Goal: Transaction & Acquisition: Purchase product/service

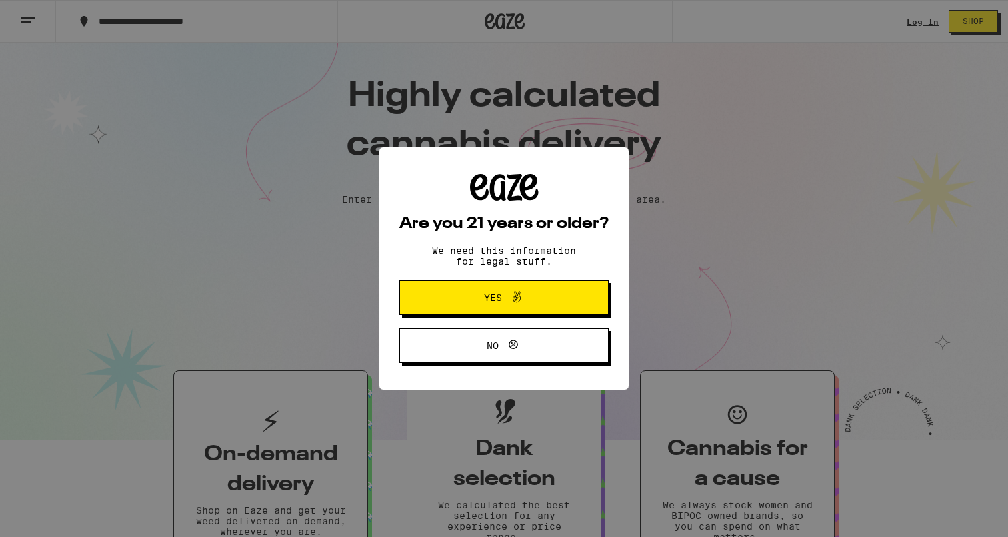
click at [525, 311] on button "Yes" at bounding box center [503, 297] width 209 height 35
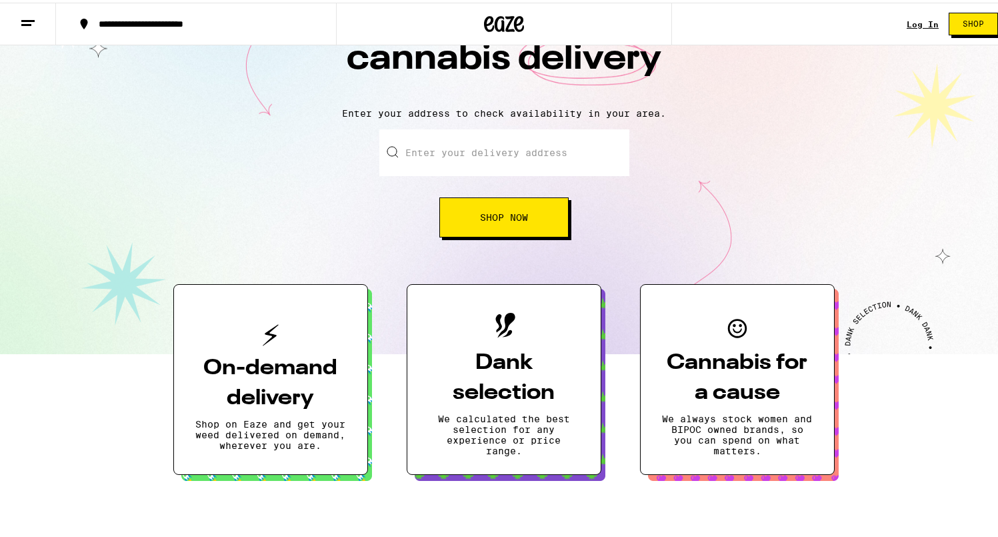
scroll to position [103, 0]
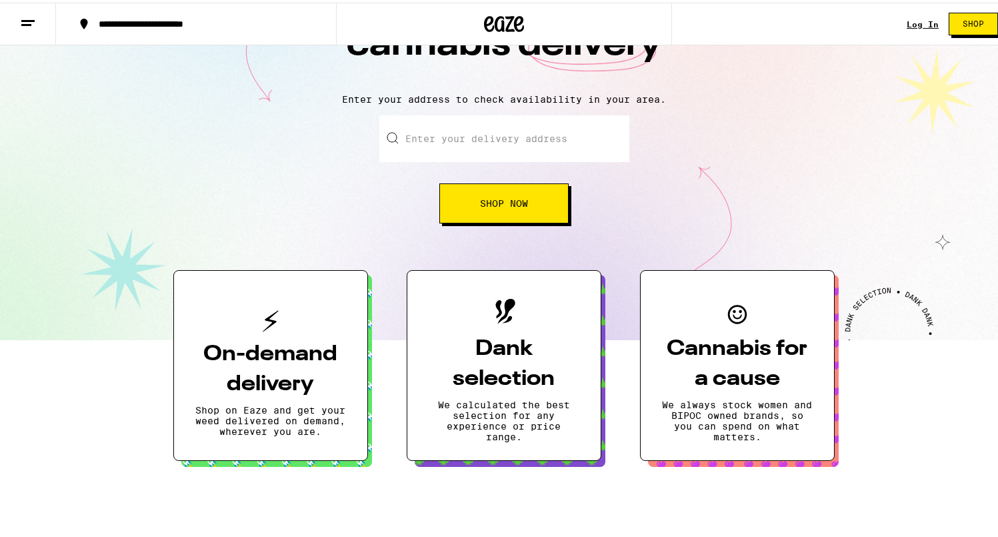
click at [549, 140] on input "Enter your delivery address" at bounding box center [504, 136] width 250 height 47
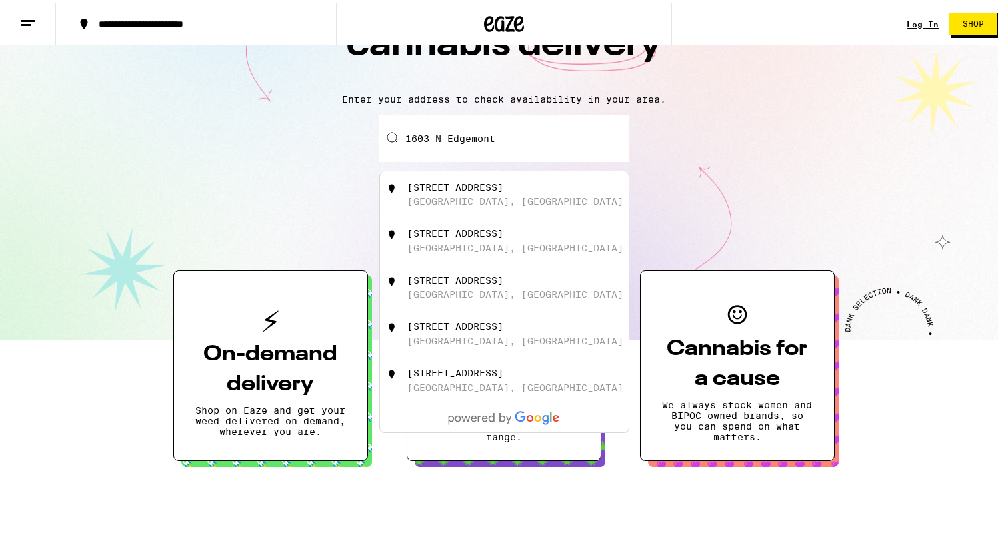
drag, startPoint x: 549, startPoint y: 140, endPoint x: 494, endPoint y: 195, distance: 77.3
click at [494, 195] on div "[STREET_ADDRESS]" at bounding box center [526, 191] width 238 height 25
type input "[STREET_ADDRESS]"
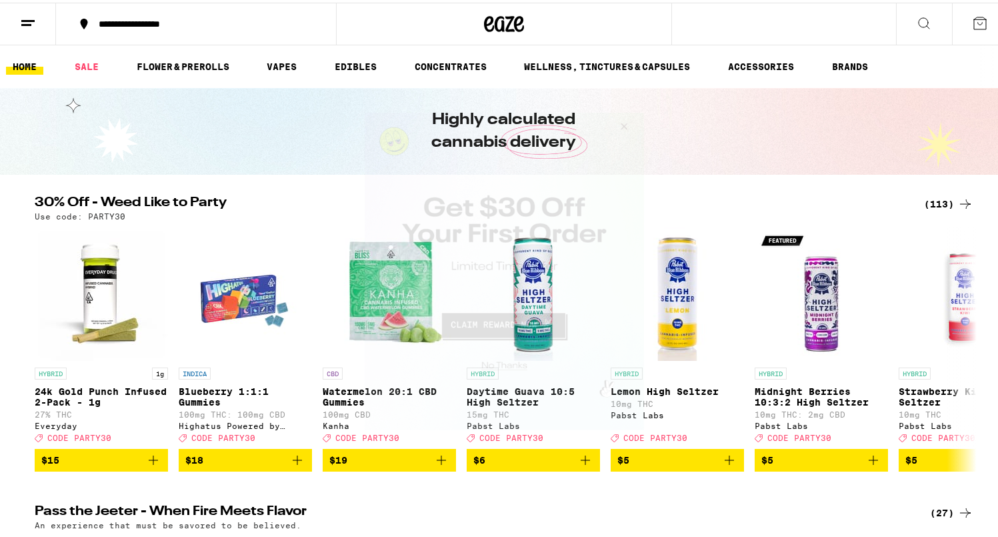
click at [625, 125] on button "Close Modal" at bounding box center [621, 128] width 36 height 32
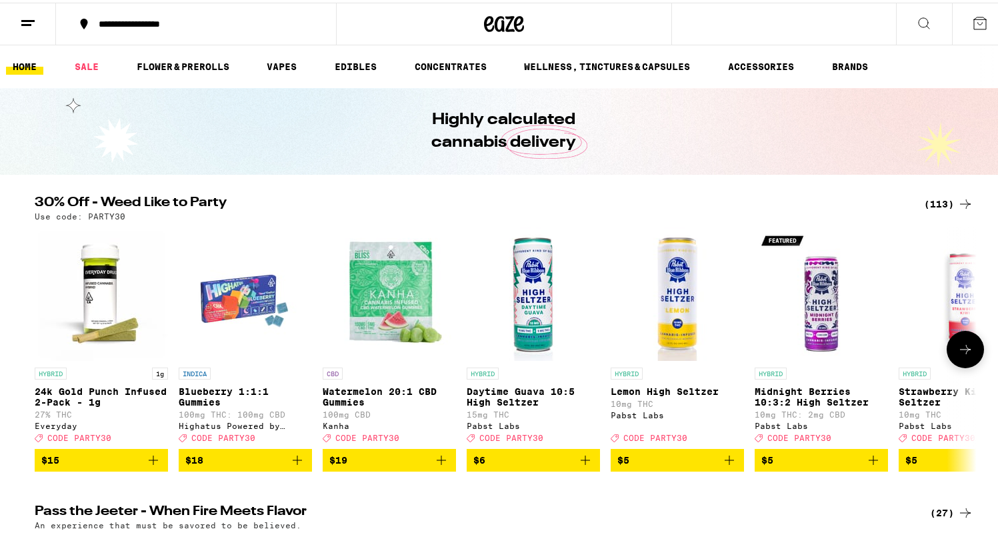
click at [963, 355] on icon at bounding box center [966, 347] width 16 height 16
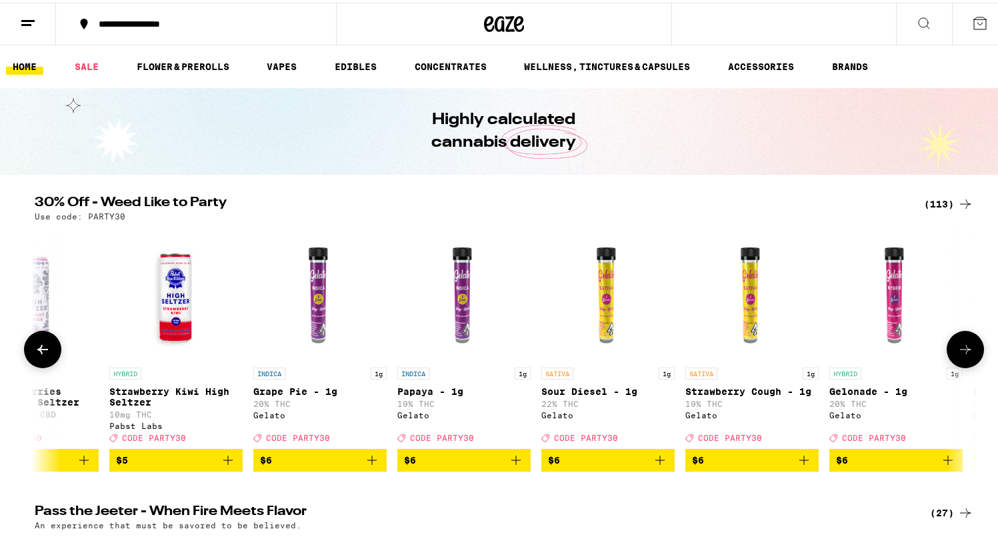
scroll to position [0, 793]
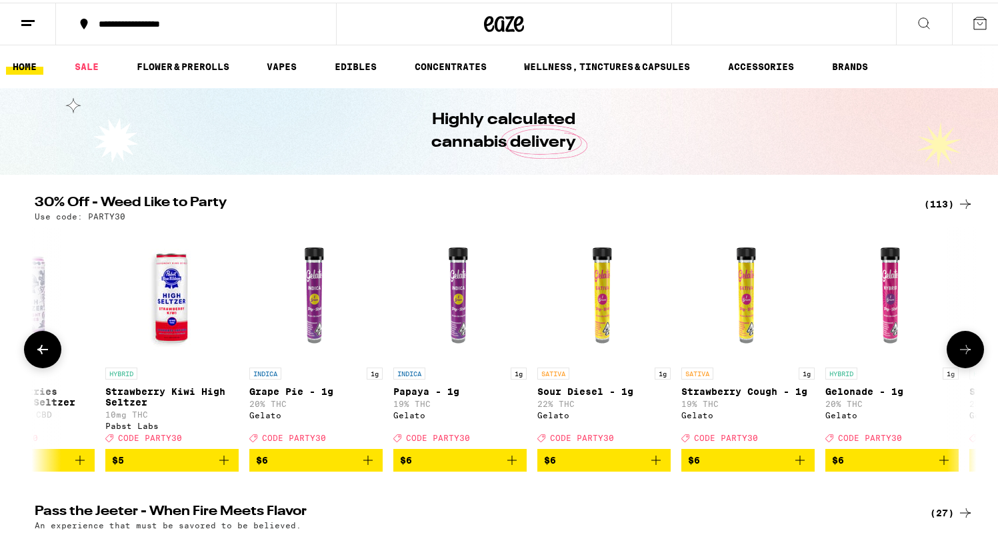
click at [963, 355] on icon at bounding box center [966, 347] width 16 height 16
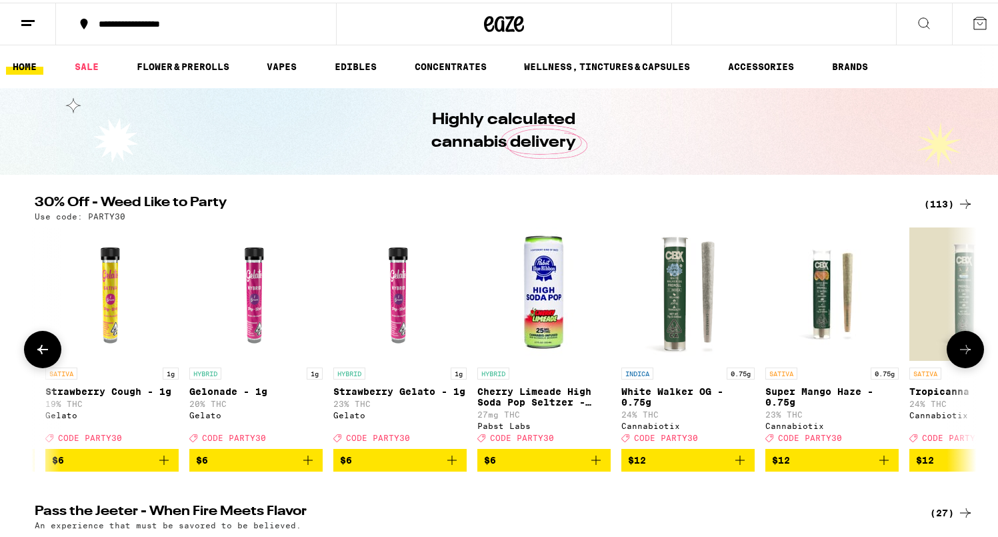
scroll to position [0, 1587]
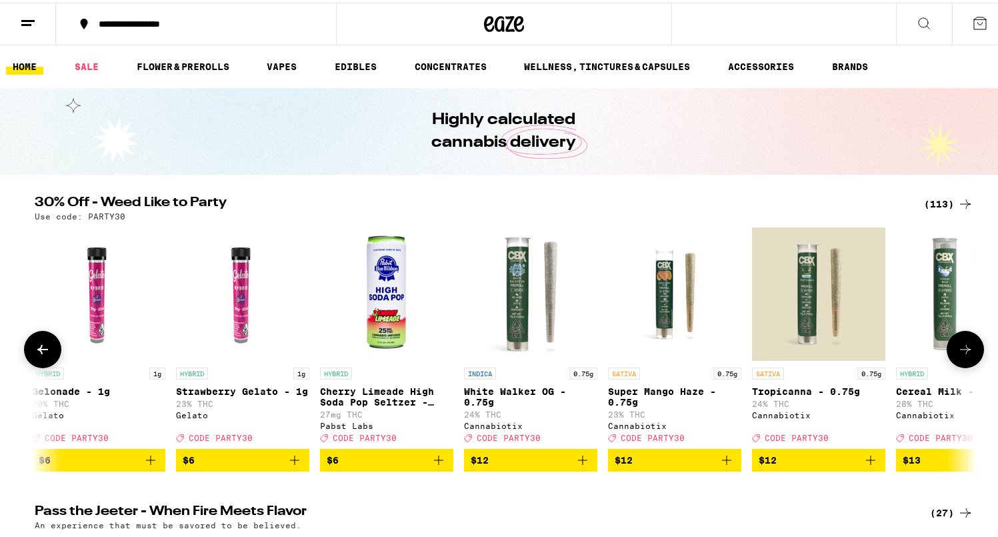
click at [963, 355] on icon at bounding box center [966, 347] width 16 height 16
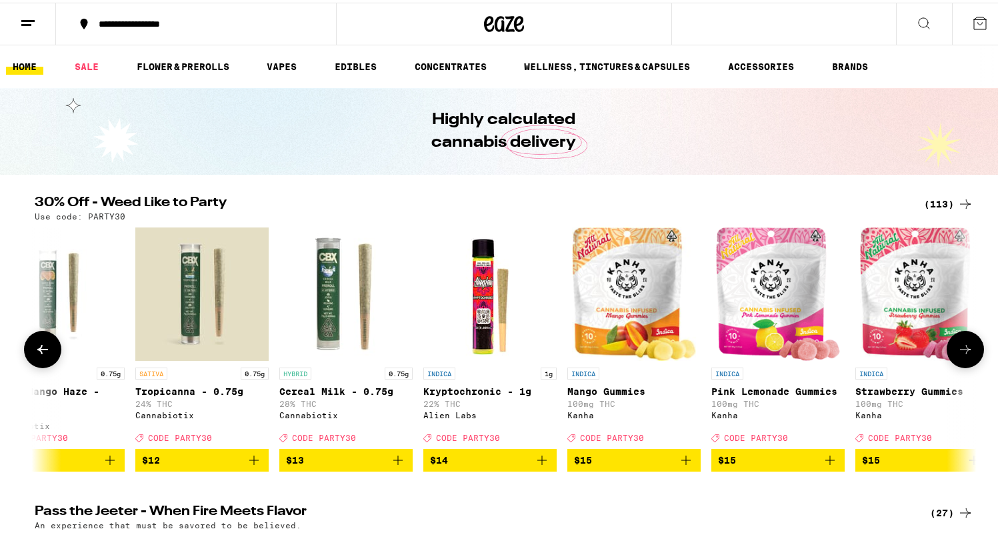
scroll to position [0, 2380]
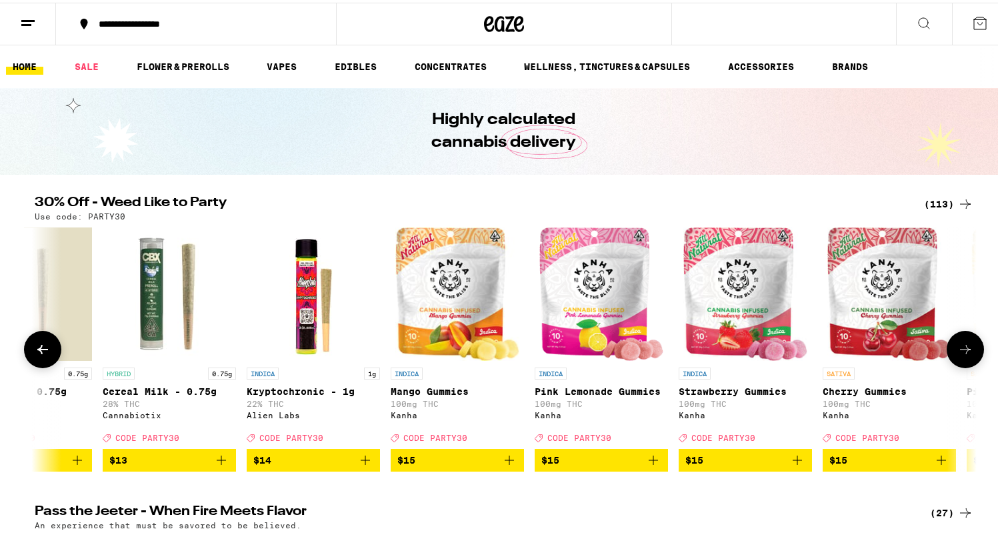
click at [963, 355] on icon at bounding box center [966, 347] width 16 height 16
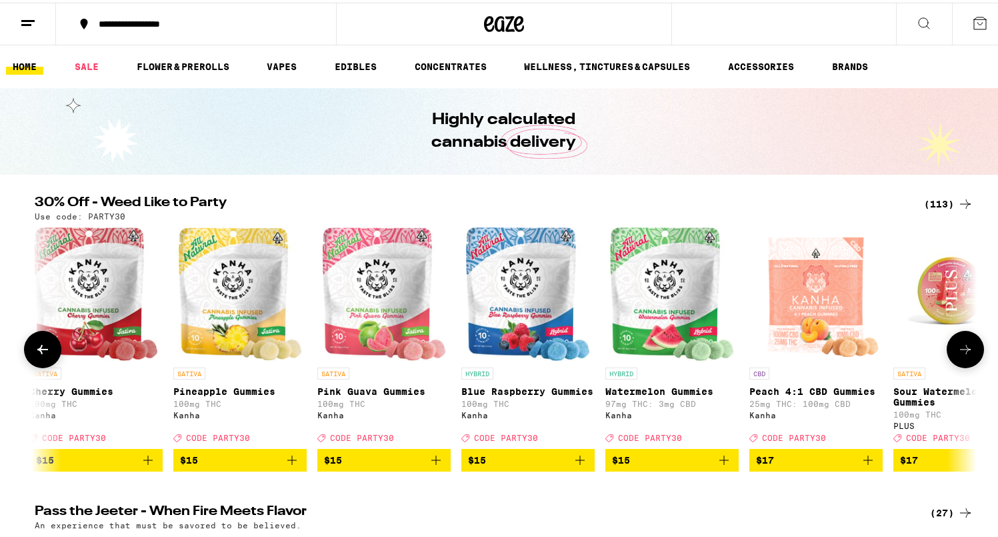
click at [963, 355] on icon at bounding box center [966, 347] width 16 height 16
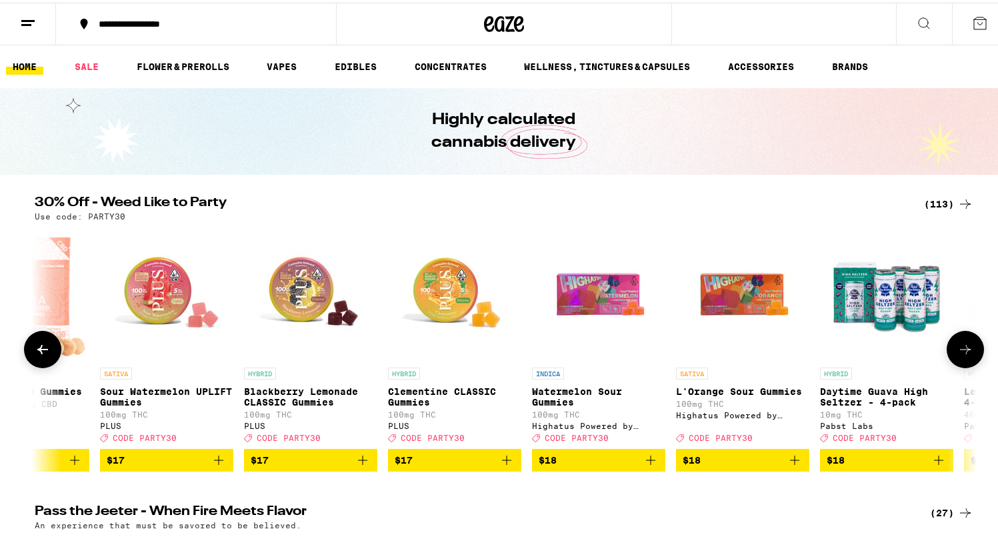
click at [963, 355] on icon at bounding box center [966, 347] width 16 height 16
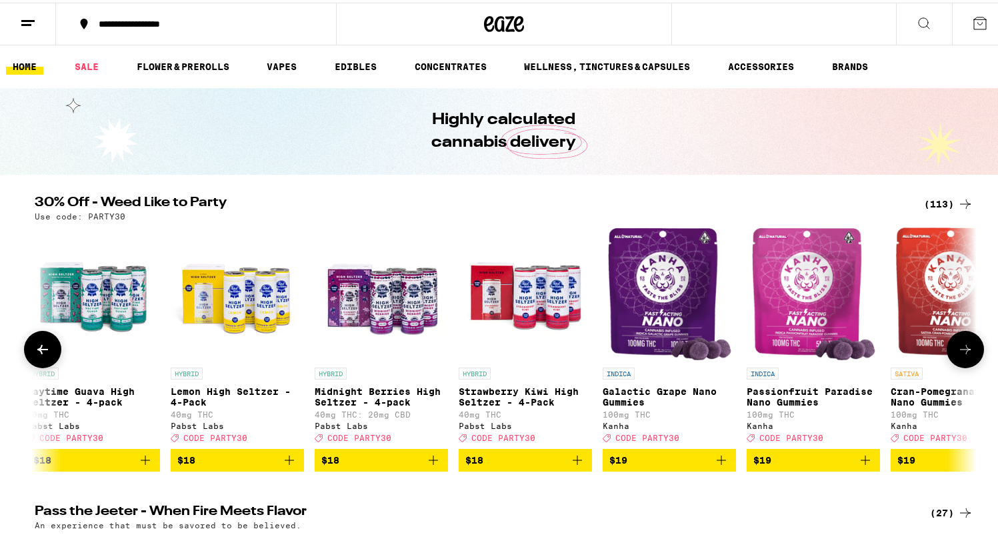
click at [963, 355] on icon at bounding box center [966, 347] width 16 height 16
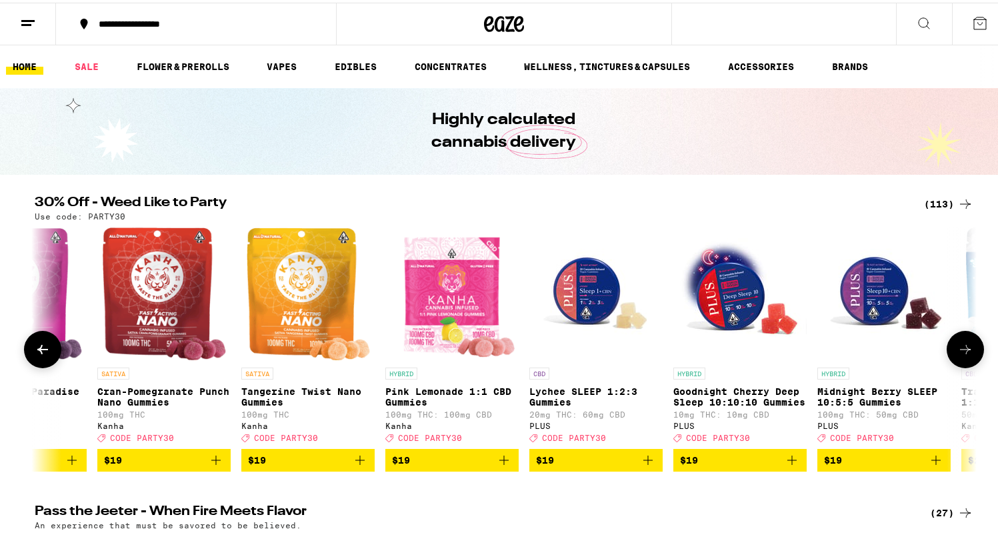
click at [963, 355] on icon at bounding box center [966, 347] width 16 height 16
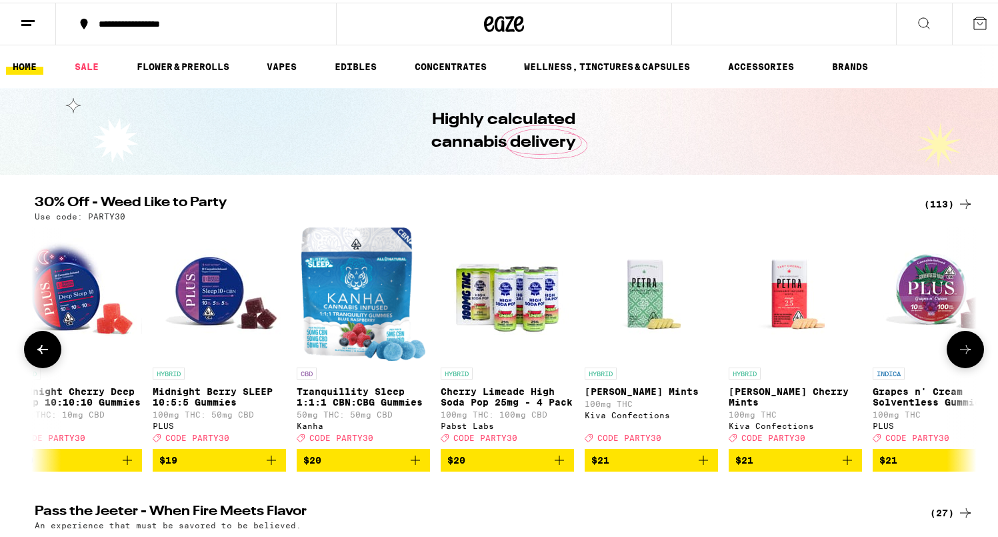
scroll to position [0, 6348]
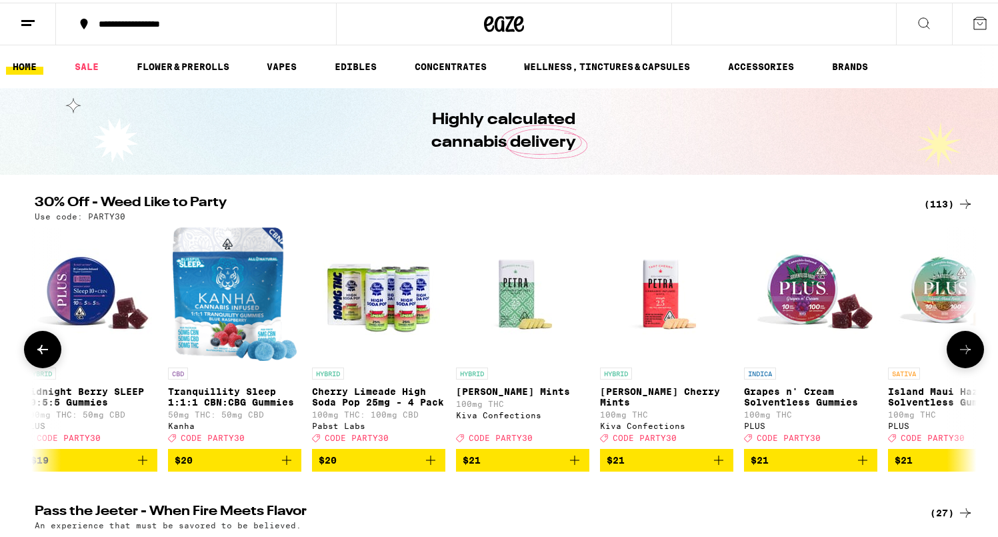
click at [38, 354] on icon at bounding box center [43, 347] width 16 height 16
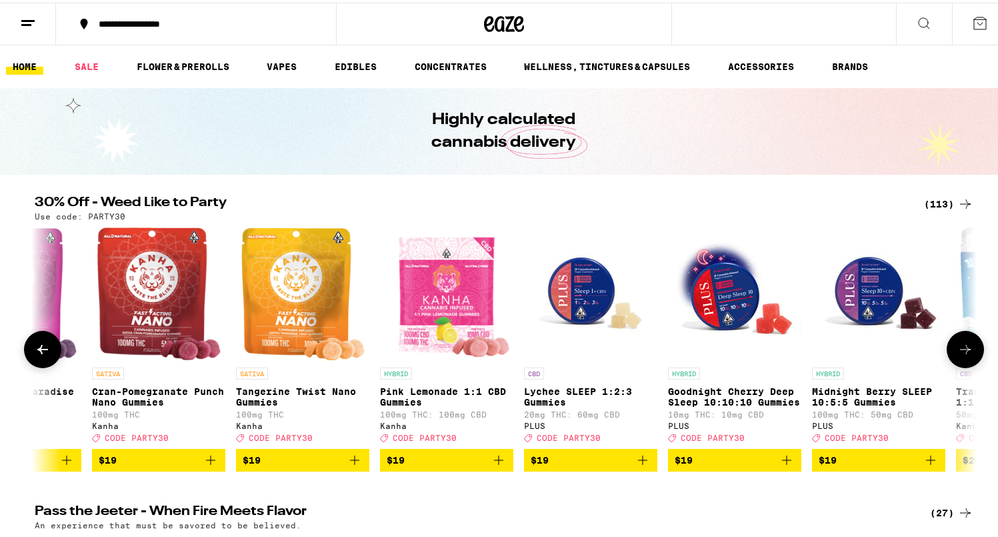
scroll to position [0, 5554]
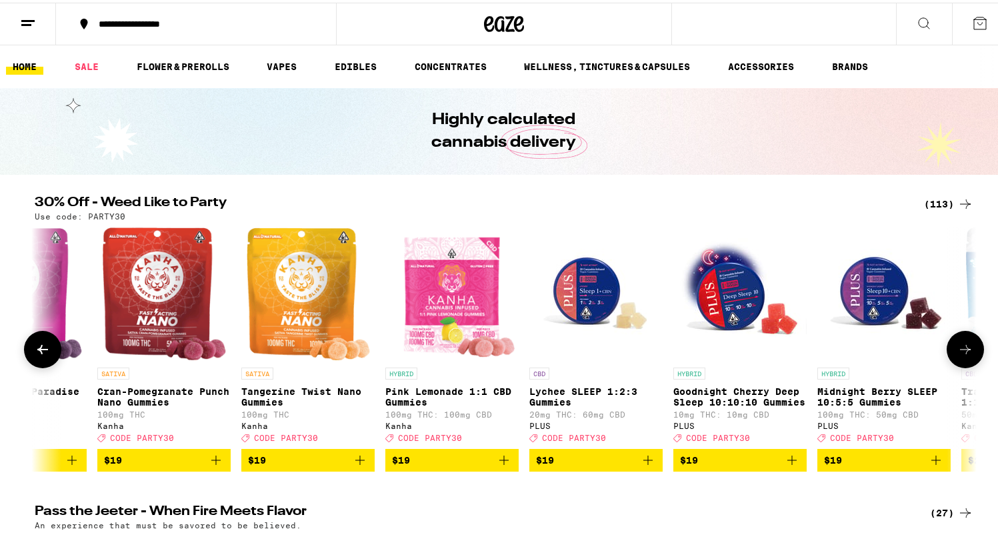
click at [957, 341] on button at bounding box center [965, 346] width 37 height 37
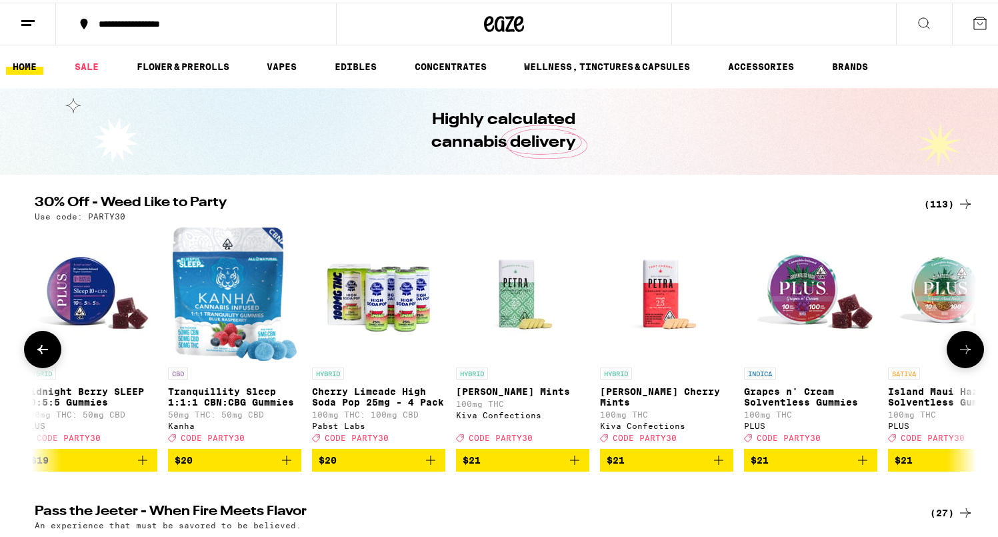
click at [957, 342] on button at bounding box center [965, 346] width 37 height 37
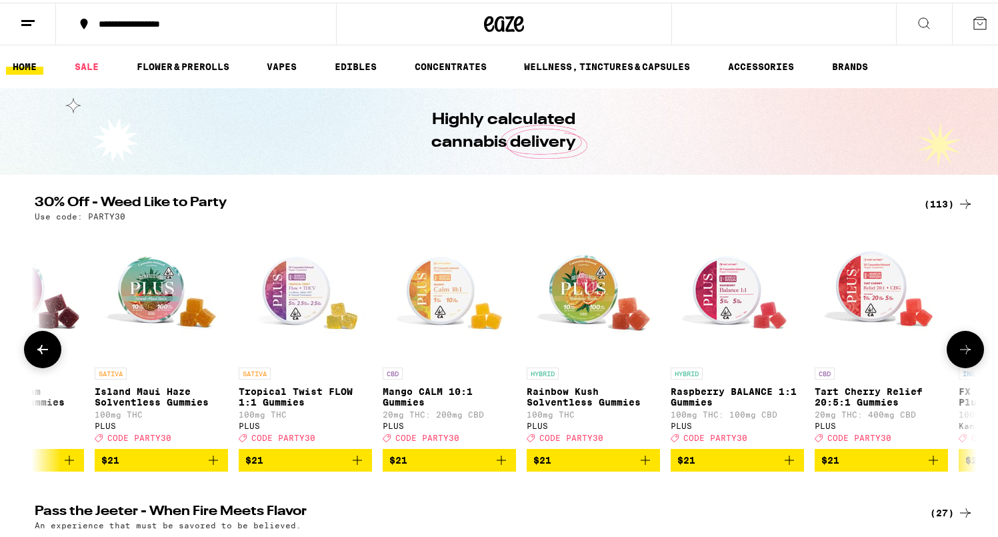
click at [957, 342] on button at bounding box center [965, 346] width 37 height 37
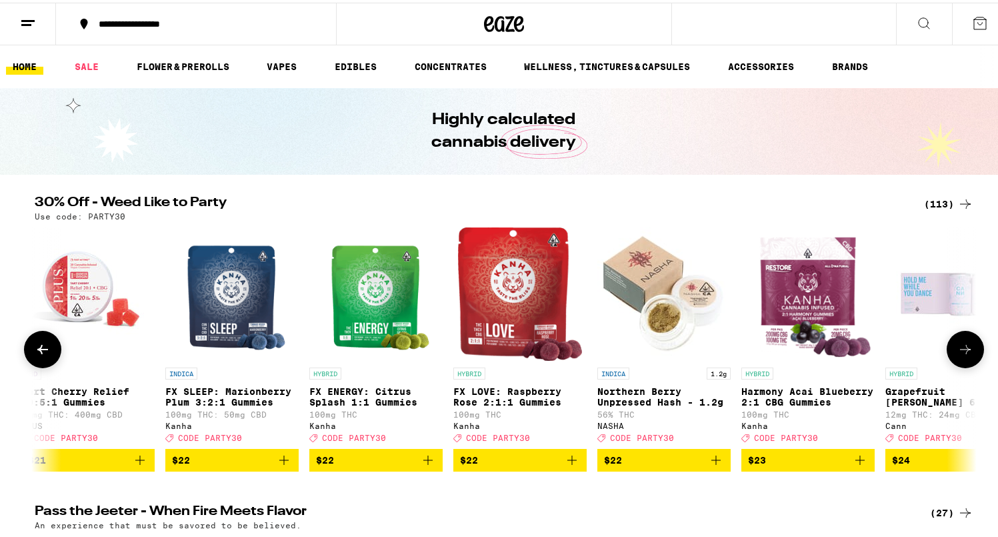
click at [957, 342] on button at bounding box center [965, 346] width 37 height 37
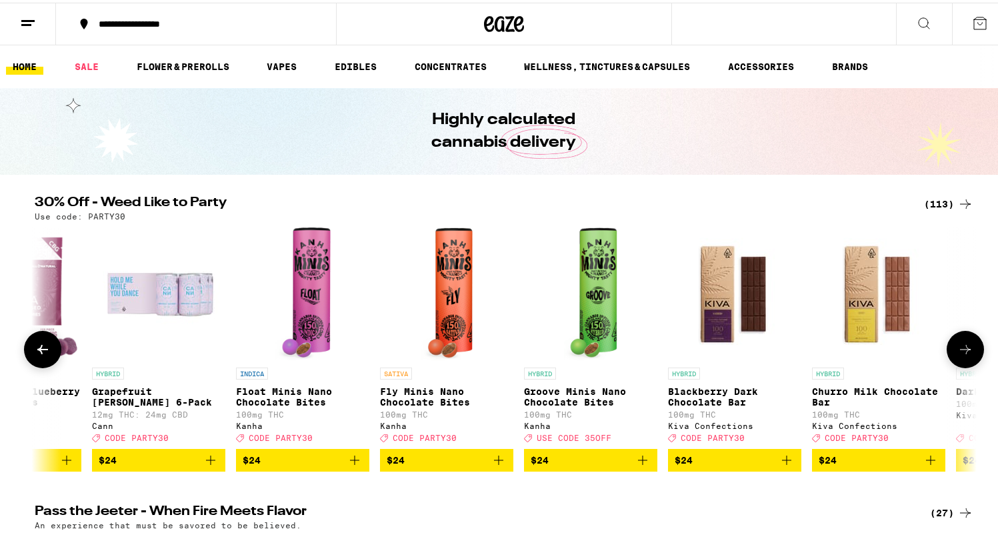
click at [957, 342] on button at bounding box center [965, 346] width 37 height 37
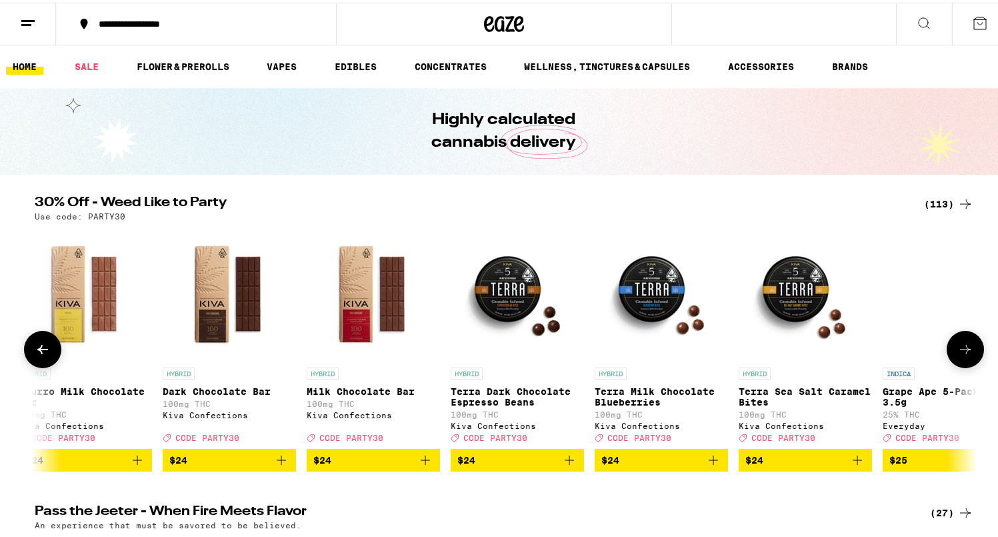
click at [957, 342] on button at bounding box center [965, 346] width 37 height 37
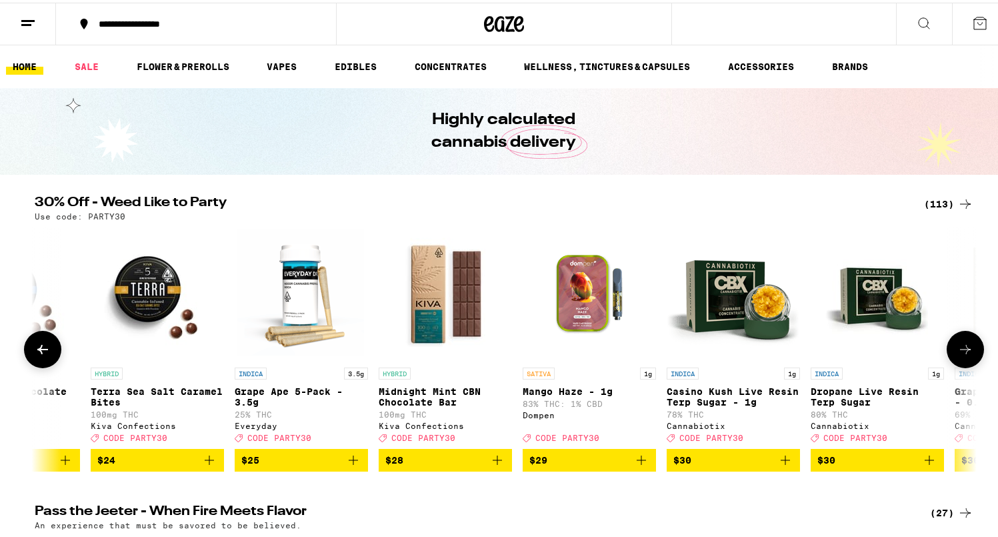
scroll to position [0, 10315]
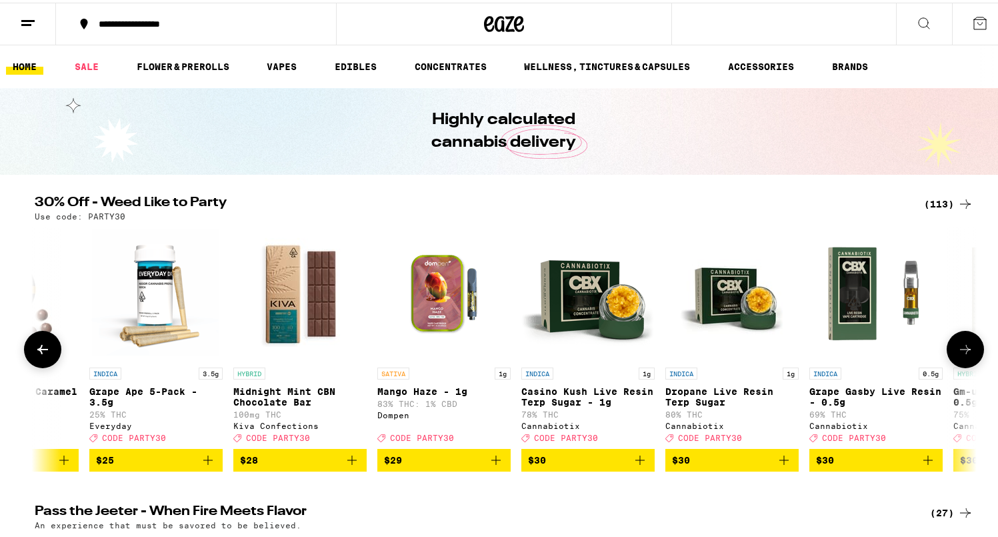
click at [957, 342] on button at bounding box center [965, 346] width 37 height 37
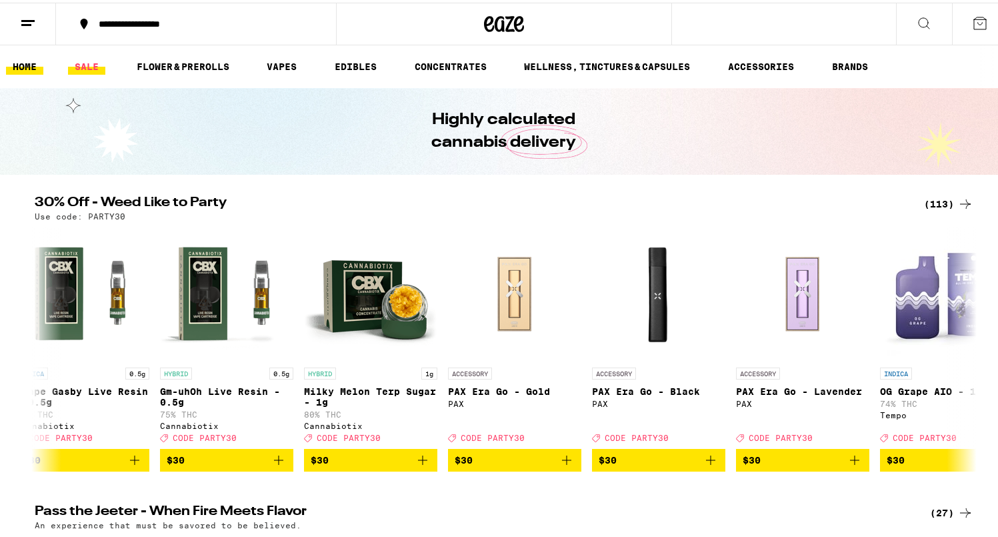
click at [91, 61] on link "SALE" at bounding box center [86, 64] width 37 height 16
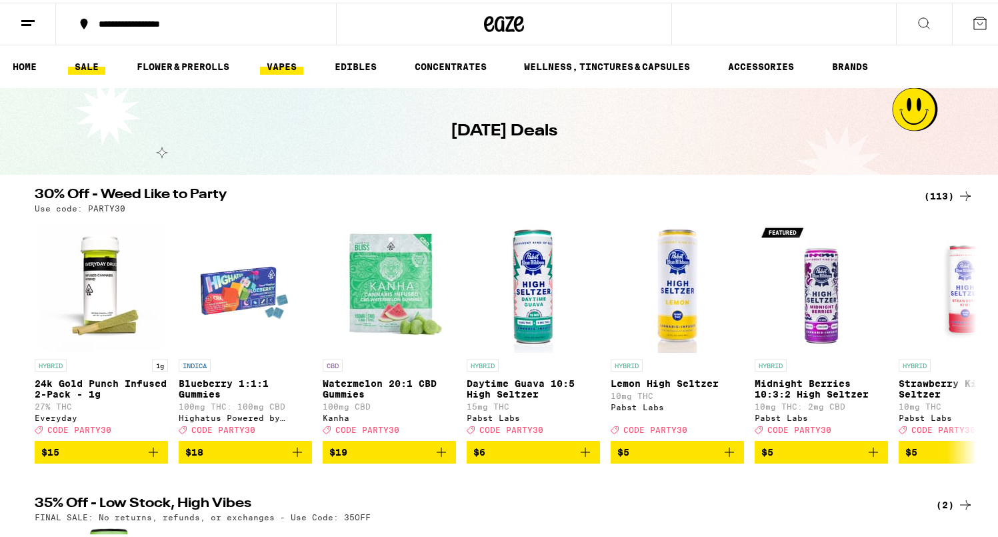
click at [295, 65] on link "VAPES" at bounding box center [281, 64] width 43 height 16
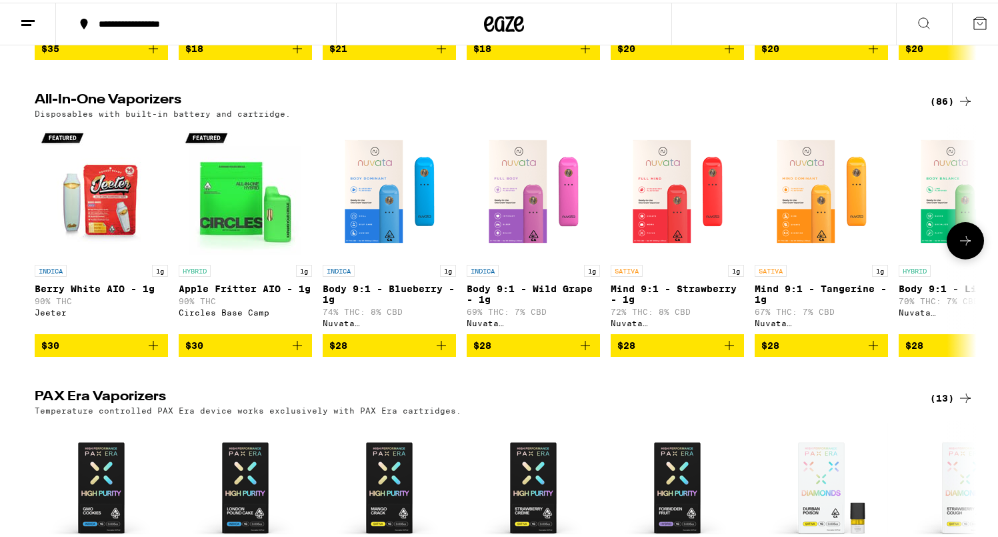
scroll to position [420, 0]
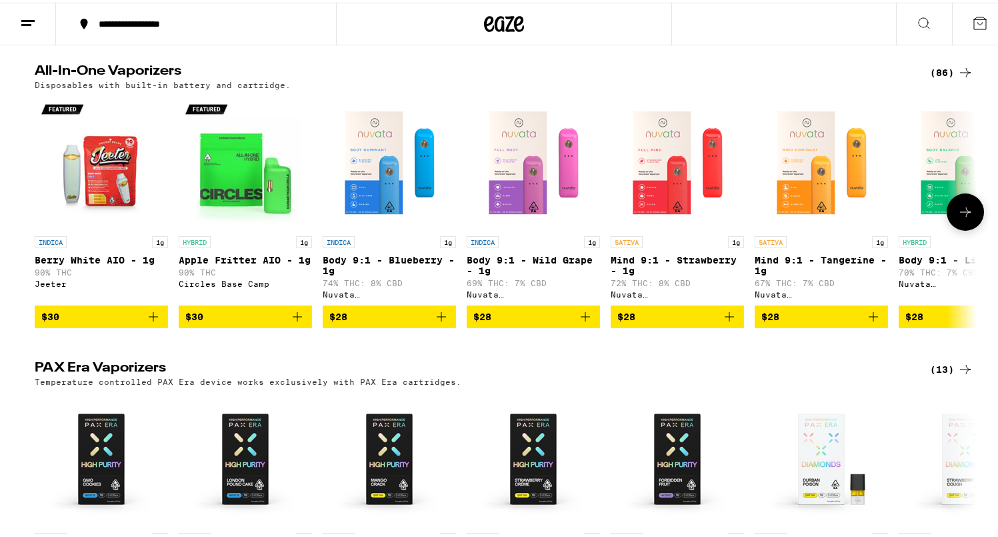
click at [968, 217] on icon at bounding box center [966, 209] width 16 height 16
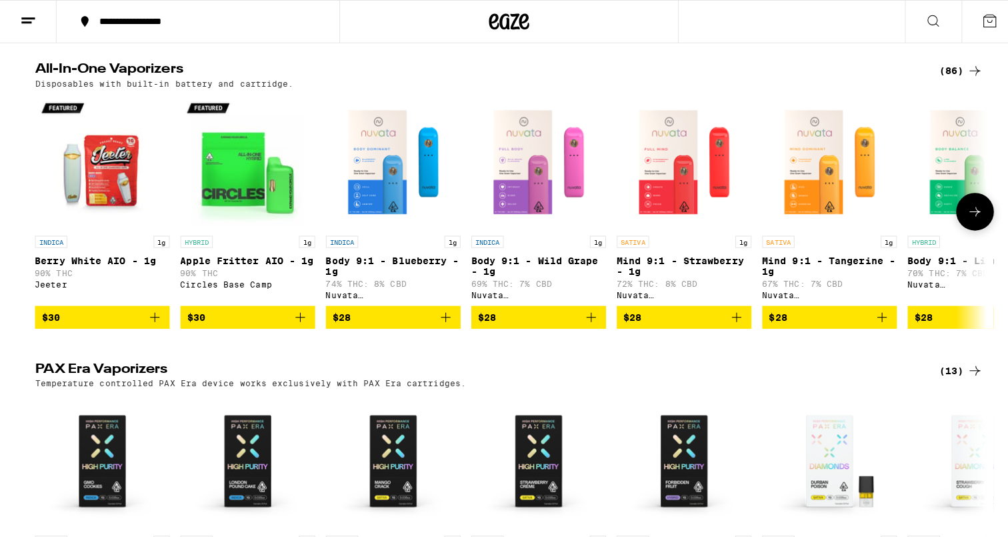
scroll to position [0, 793]
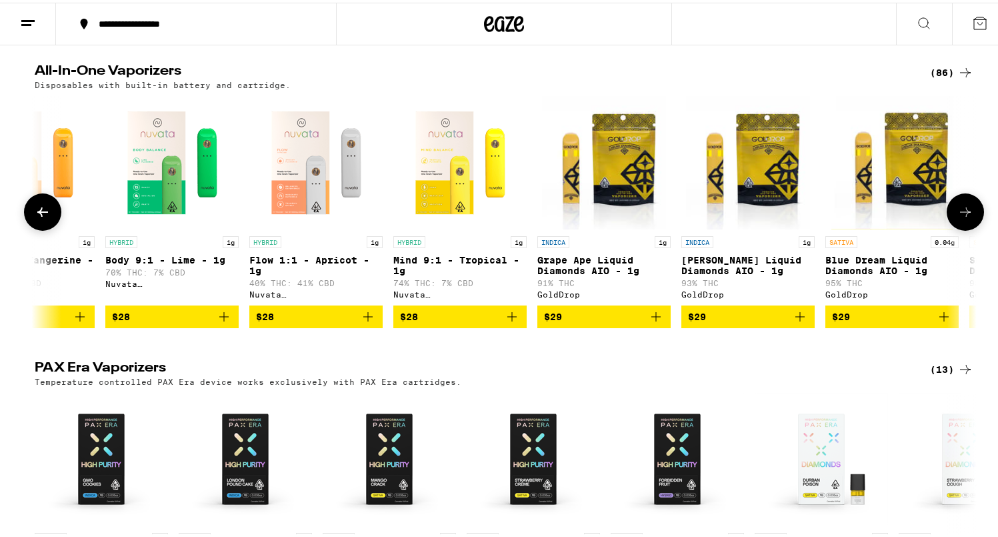
click at [311, 271] on p "Flow 1:1 - Apricot - 1g" at bounding box center [315, 262] width 133 height 21
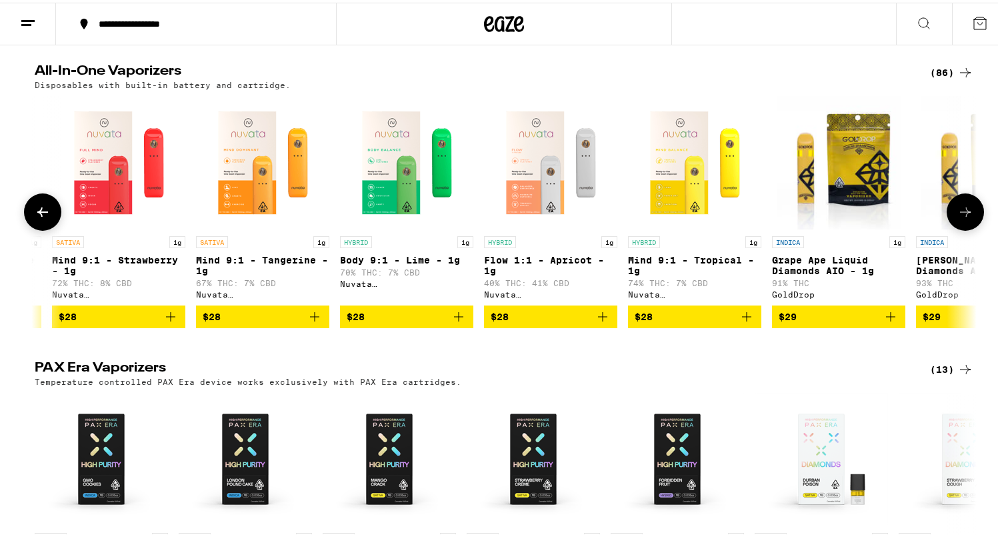
scroll to position [0, 548]
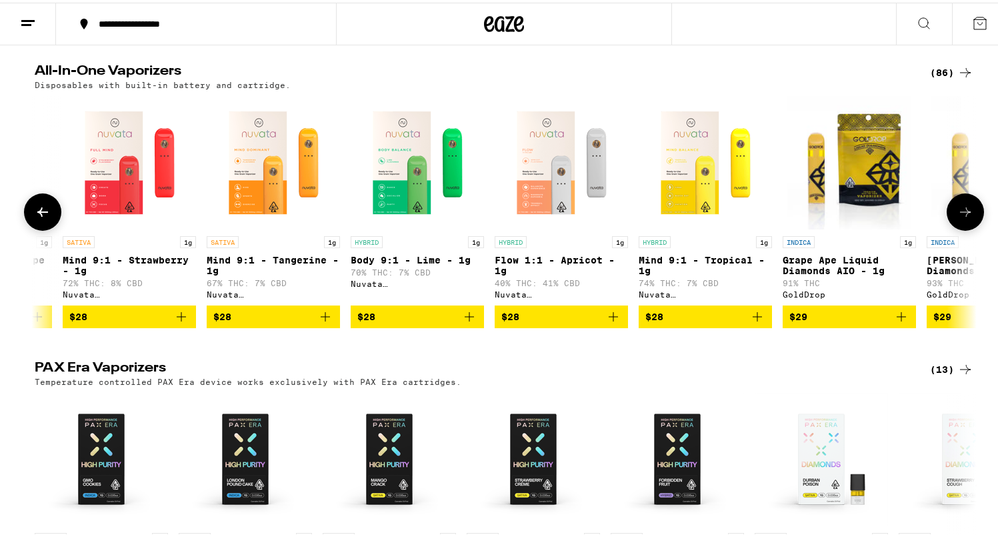
click at [273, 268] on p "Mind 9:1 - Tangerine - 1g" at bounding box center [273, 262] width 133 height 21
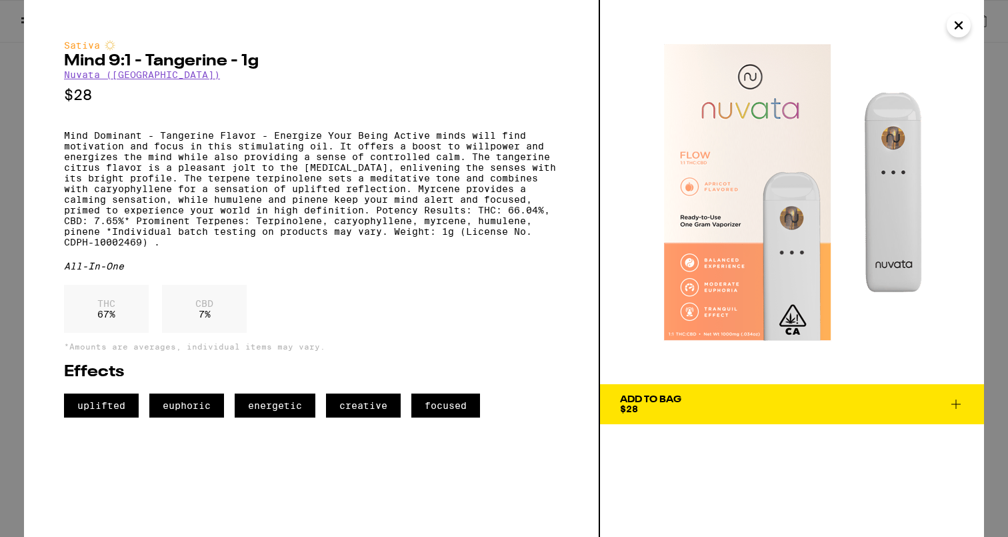
click at [959, 22] on icon "Close" at bounding box center [959, 25] width 16 height 20
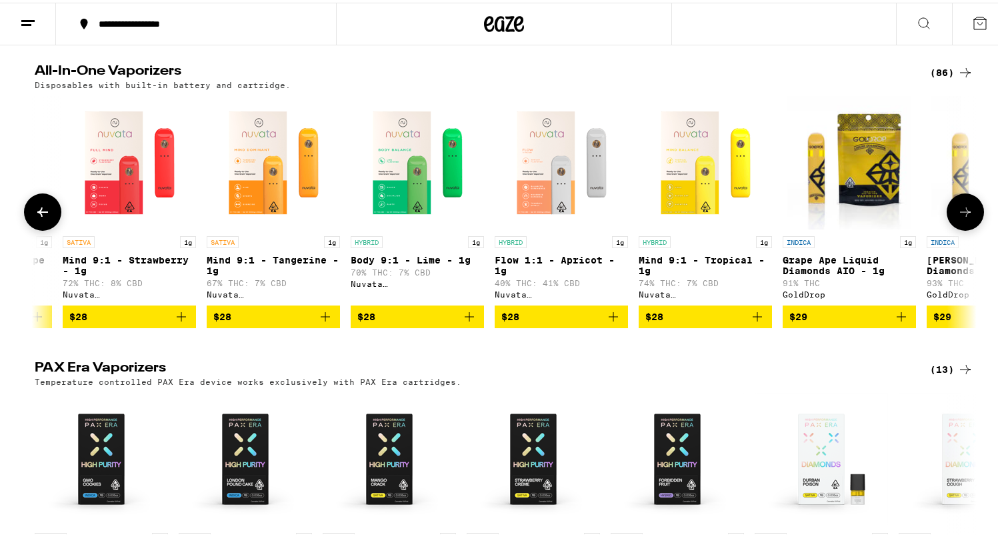
click at [138, 200] on img "Open page for Mind 9:1 - Strawberry - 1g from Nuvata (CA)" at bounding box center [129, 159] width 133 height 133
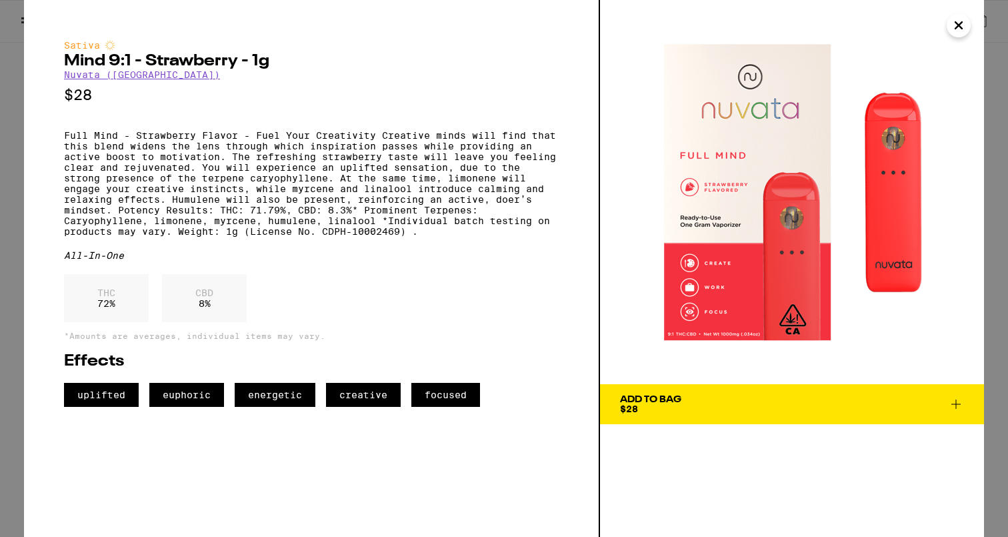
click at [961, 28] on icon "Close" at bounding box center [959, 25] width 7 height 7
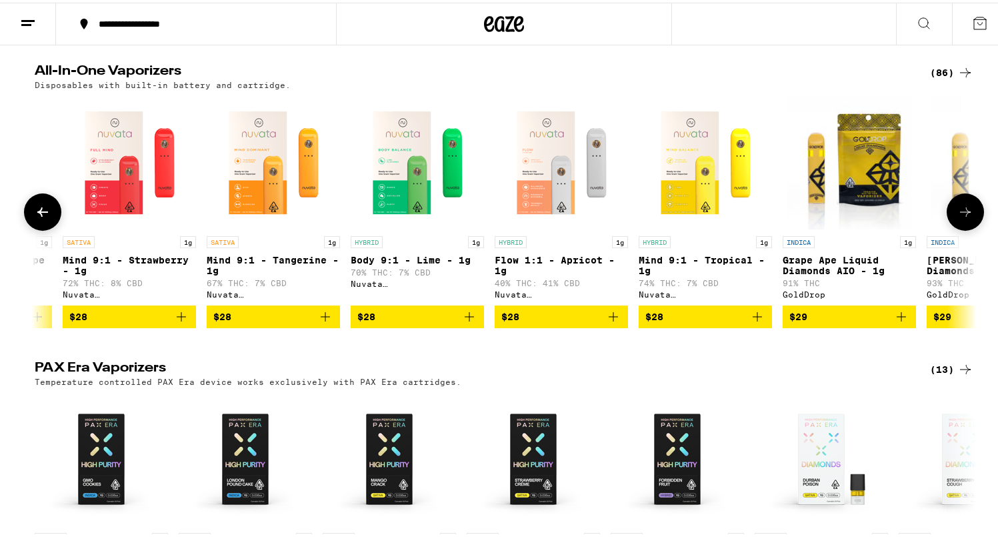
click at [41, 217] on icon at bounding box center [43, 209] width 16 height 16
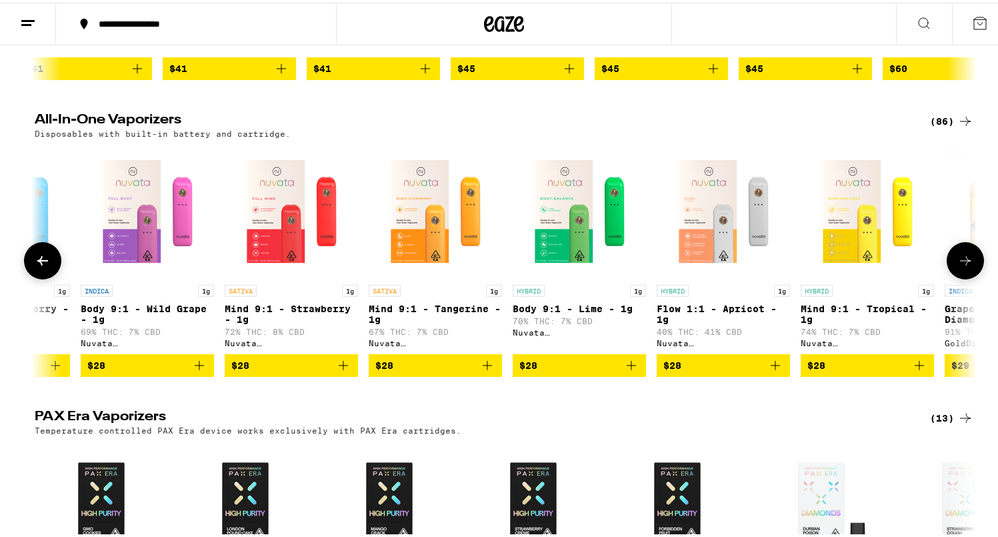
scroll to position [0, 383]
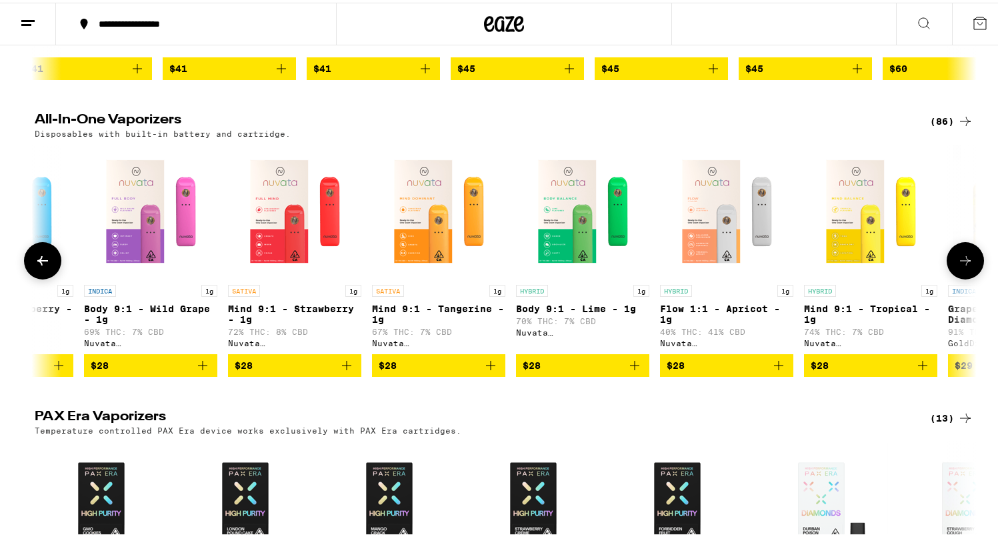
click at [434, 315] on p "Mind 9:1 - Tangerine - 1g" at bounding box center [438, 311] width 133 height 21
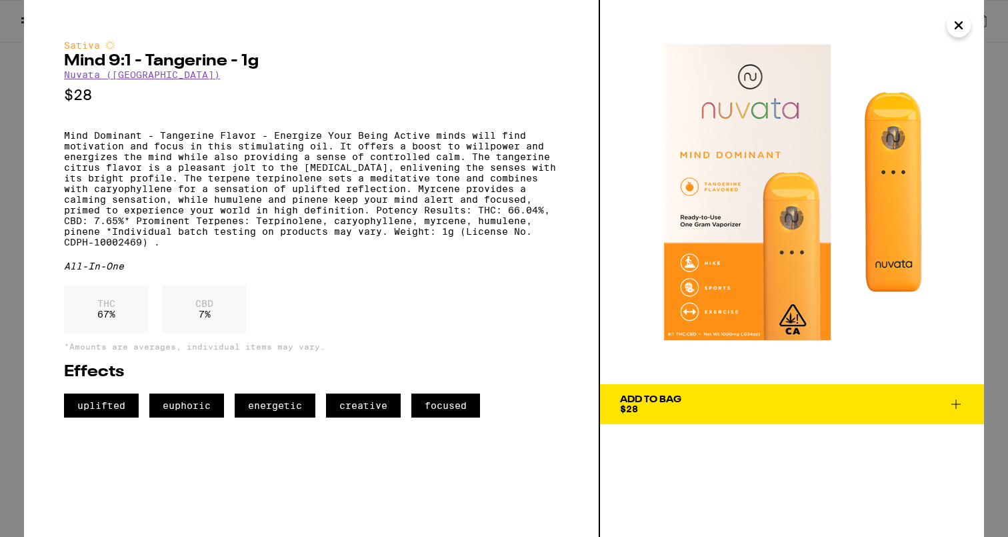
click at [683, 407] on span "Add To Bag $28" at bounding box center [792, 404] width 344 height 19
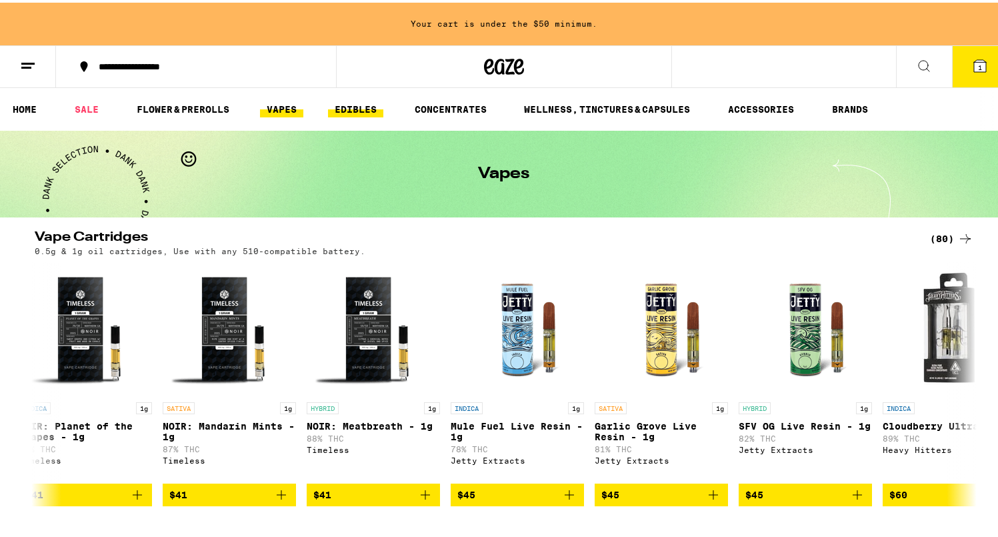
click at [347, 104] on link "EDIBLES" at bounding box center [355, 107] width 55 height 16
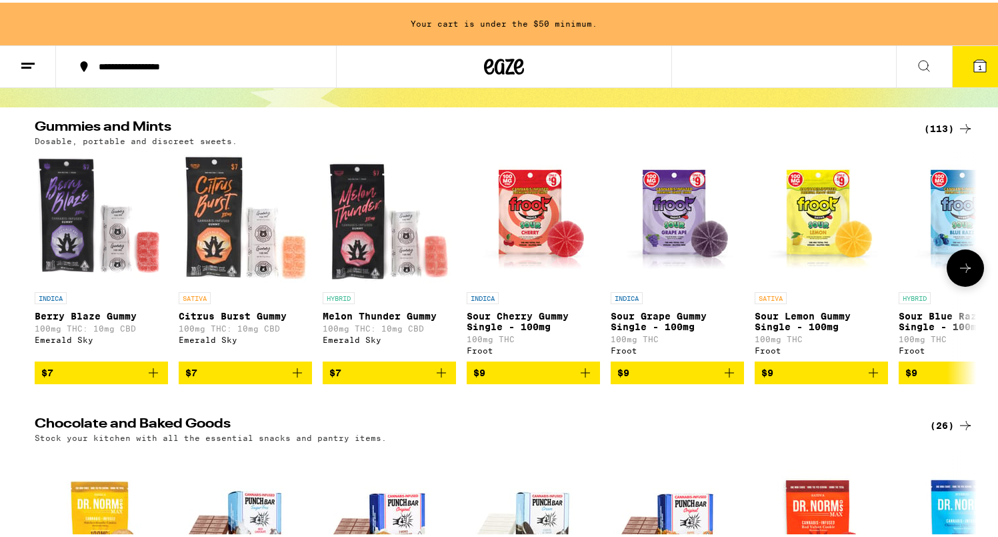
scroll to position [109, 0]
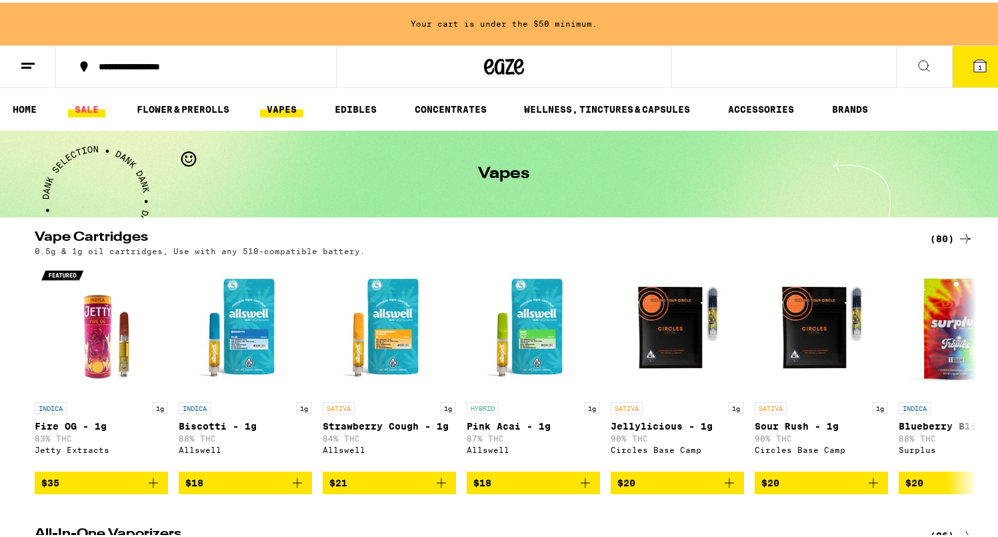
click at [84, 107] on link "SALE" at bounding box center [86, 107] width 37 height 16
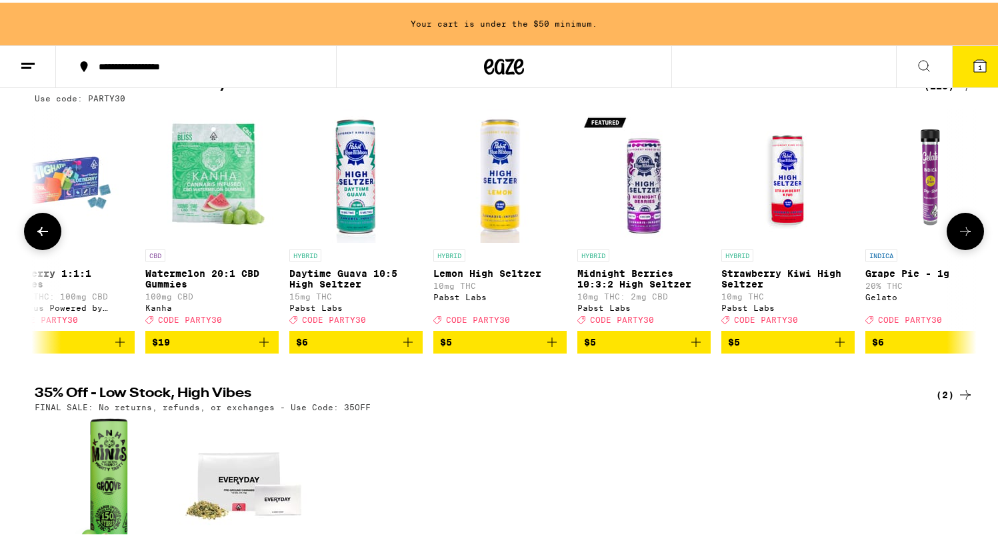
scroll to position [0, 133]
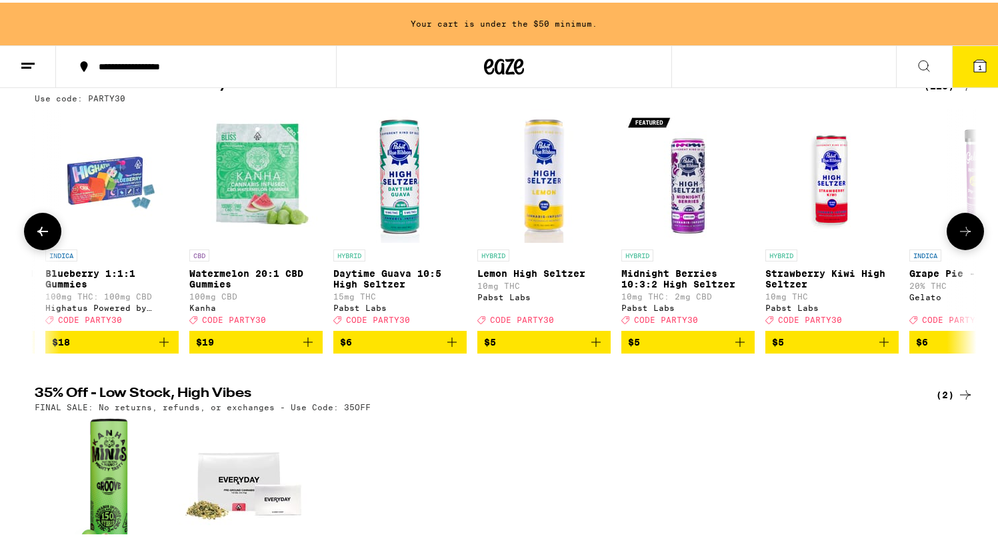
click at [529, 273] on p "Lemon High Seltzer" at bounding box center [543, 270] width 133 height 11
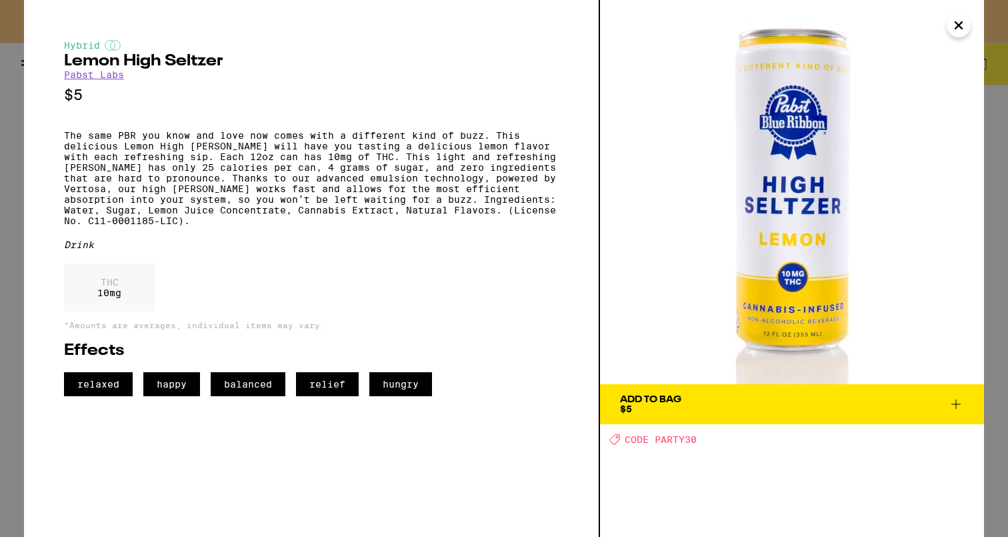
click at [958, 27] on icon "Close" at bounding box center [959, 25] width 7 height 7
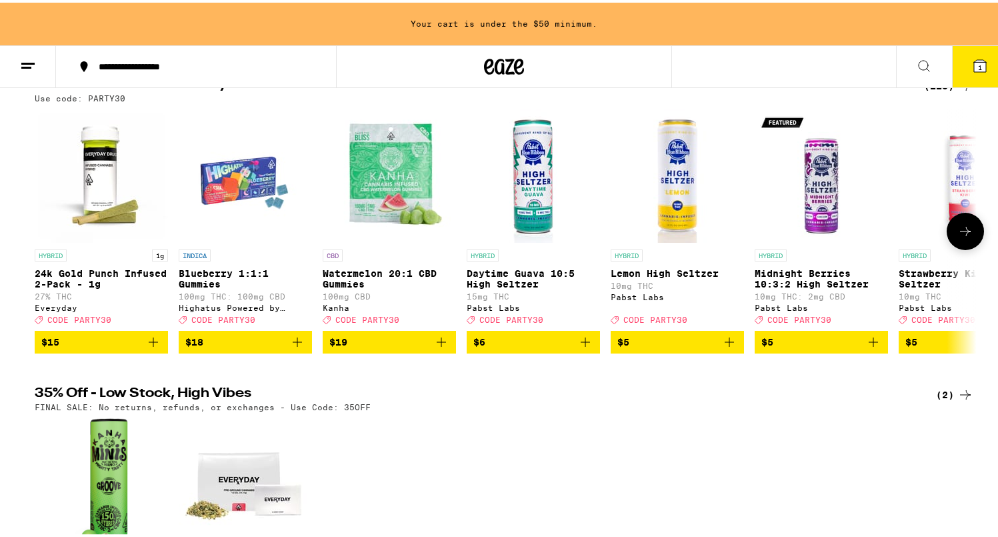
click at [369, 279] on p "Watermelon 20:1 CBD Gummies" at bounding box center [389, 275] width 133 height 21
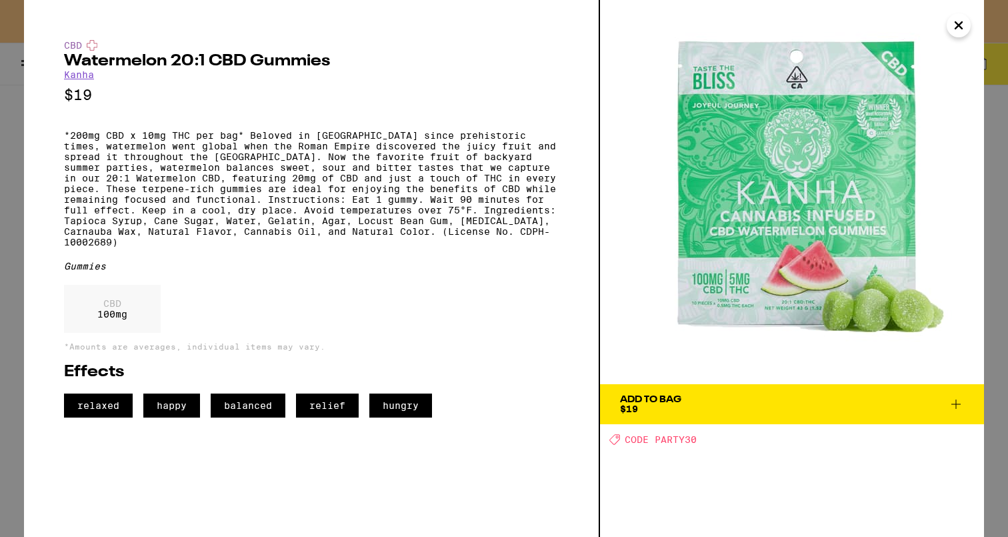
click at [961, 26] on icon "Close" at bounding box center [959, 25] width 16 height 20
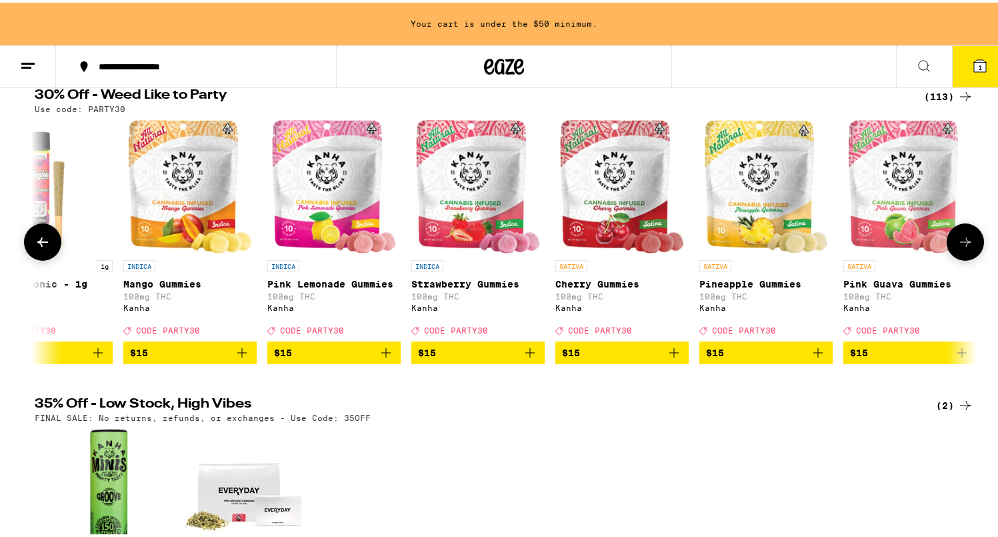
scroll to position [0, 2653]
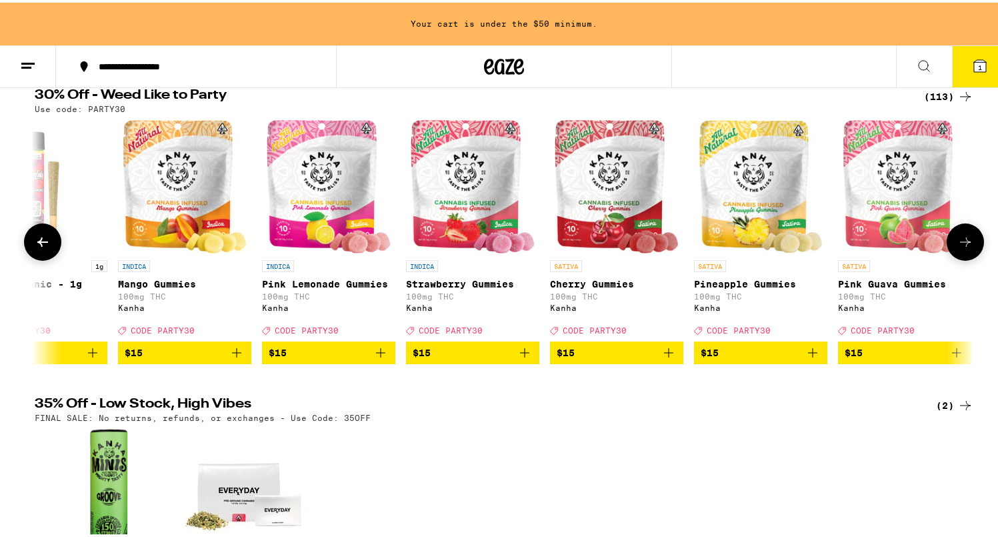
click at [154, 197] on img "Open page for Mango Gummies from Kanha" at bounding box center [185, 183] width 125 height 133
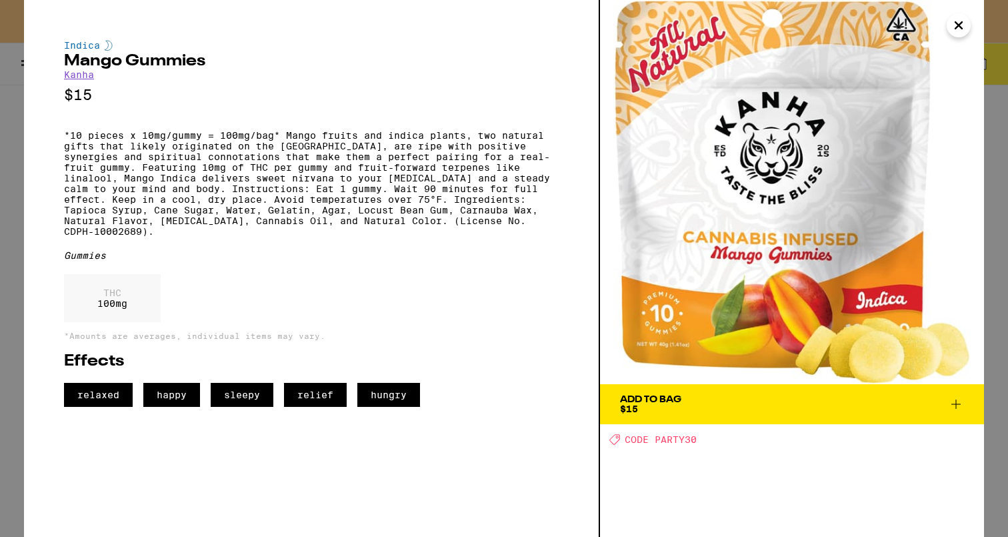
click at [960, 31] on icon "Close" at bounding box center [959, 25] width 16 height 20
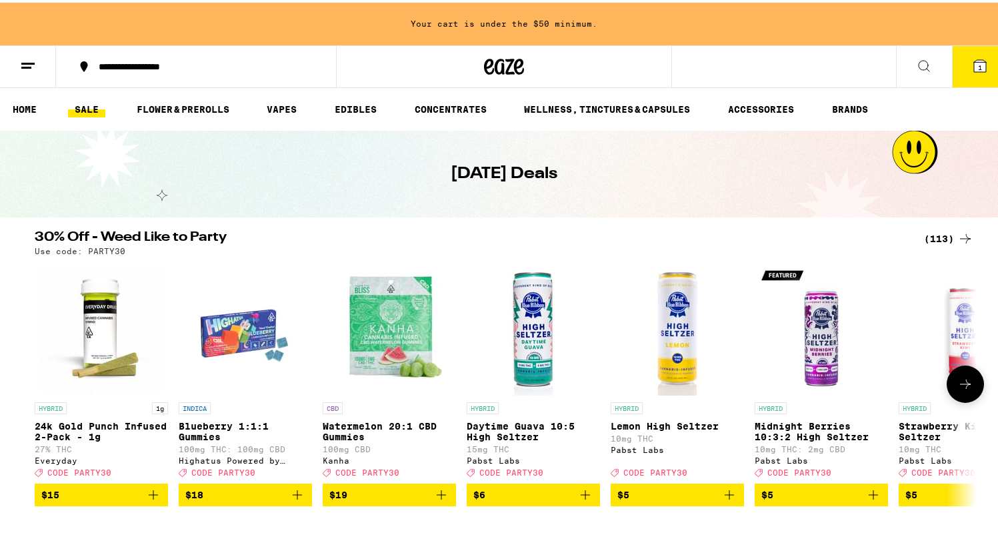
click at [95, 306] on img "Open page for 24k Gold Punch Infused 2-Pack - 1g from Everyday" at bounding box center [101, 325] width 133 height 133
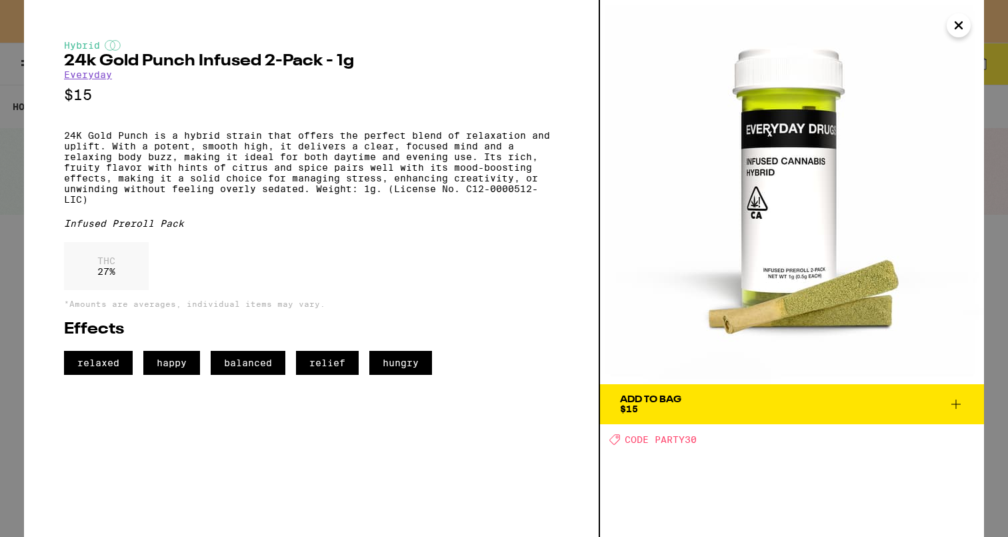
click at [960, 26] on icon "Close" at bounding box center [959, 25] width 7 height 7
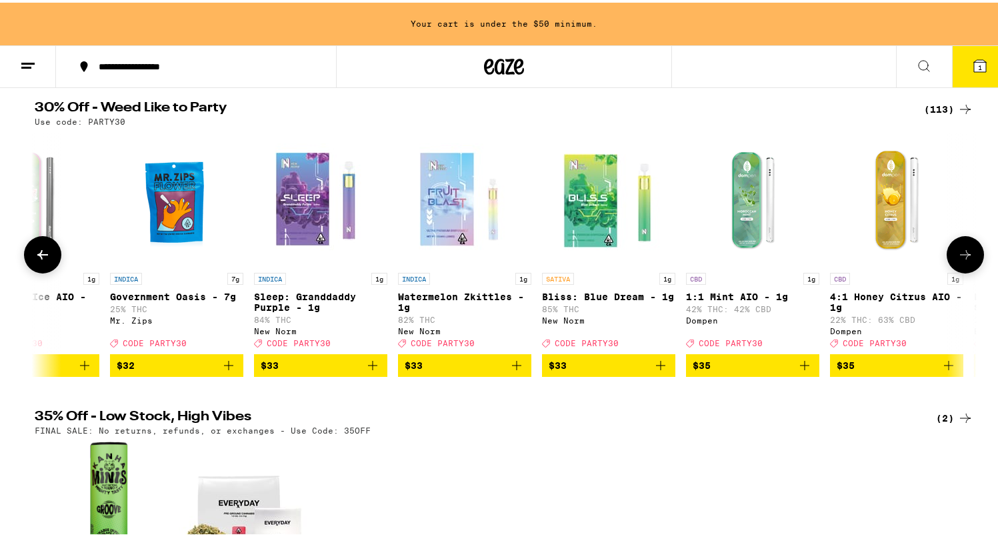
scroll to position [0, 12179]
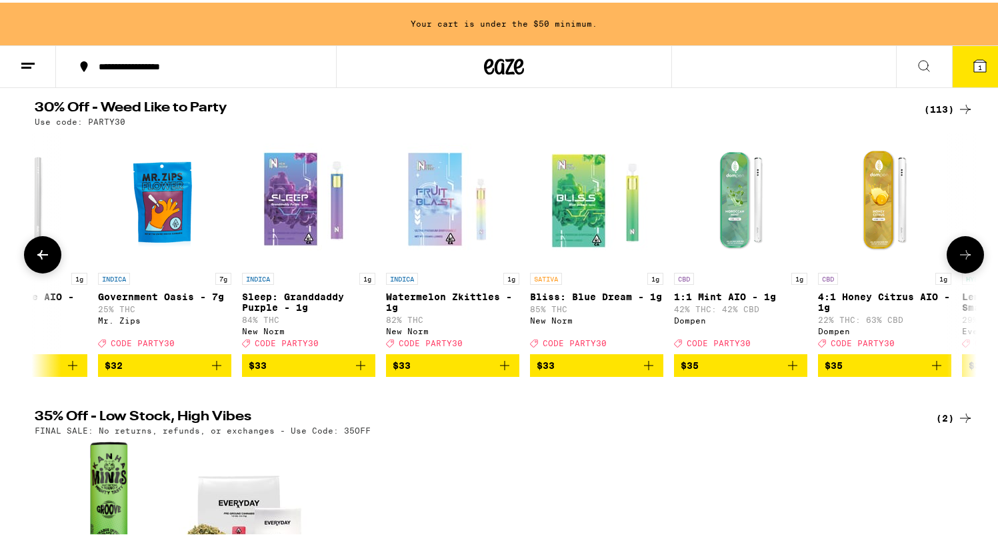
click at [595, 297] on p "Bliss: Blue Dream - 1g" at bounding box center [596, 294] width 133 height 11
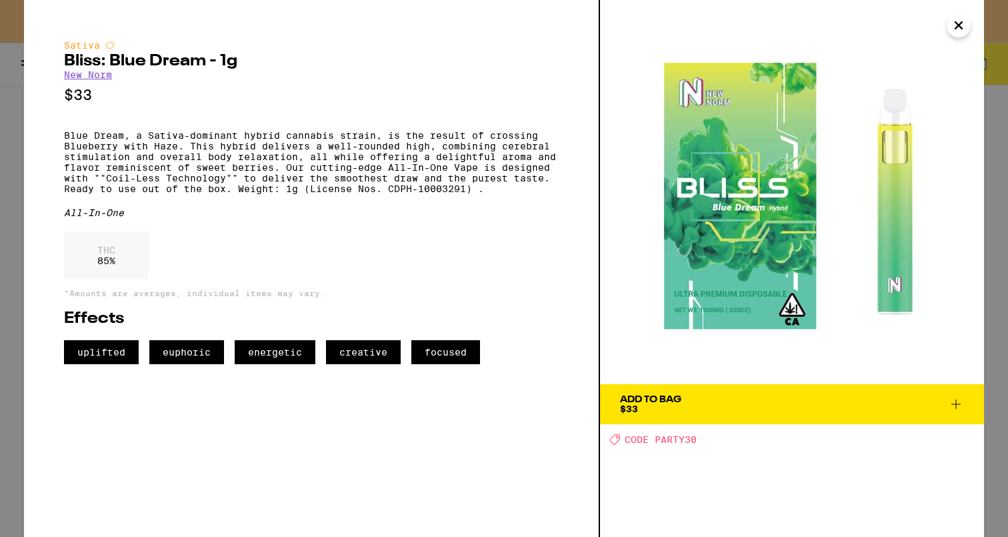
click at [952, 26] on icon "Close" at bounding box center [959, 25] width 16 height 20
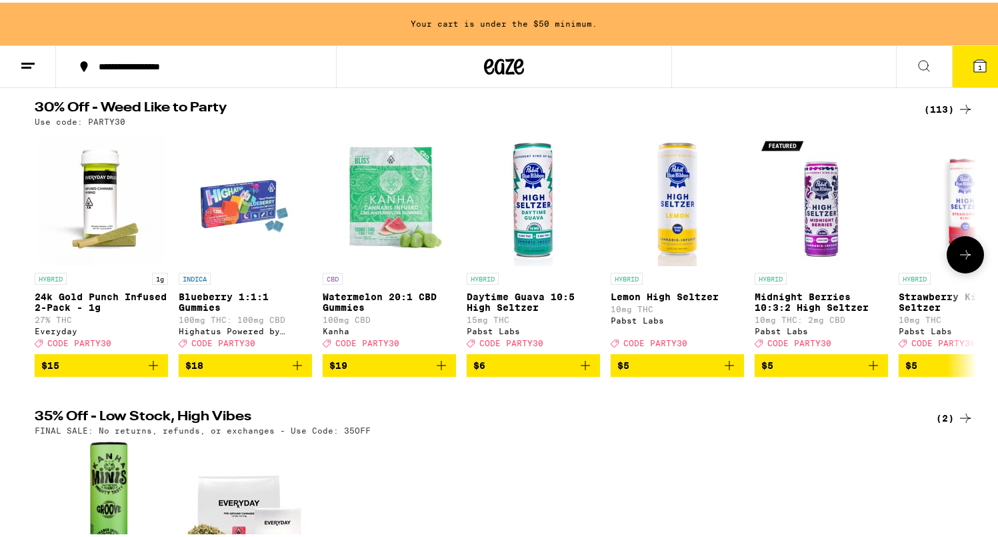
click at [149, 367] on icon "Add to bag" at bounding box center [153, 362] width 9 height 9
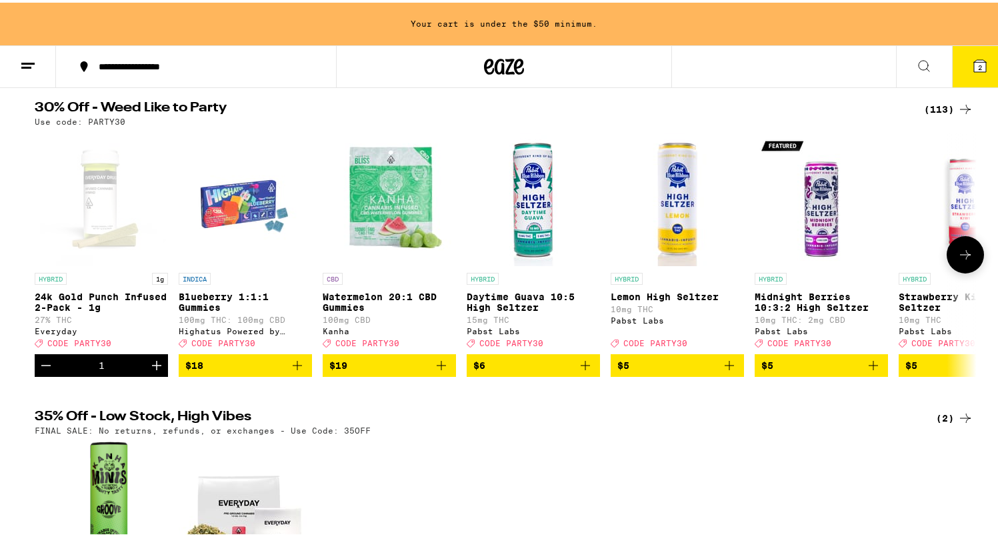
click at [114, 301] on p "24k Gold Punch Infused 2-Pack - 1g" at bounding box center [101, 299] width 133 height 21
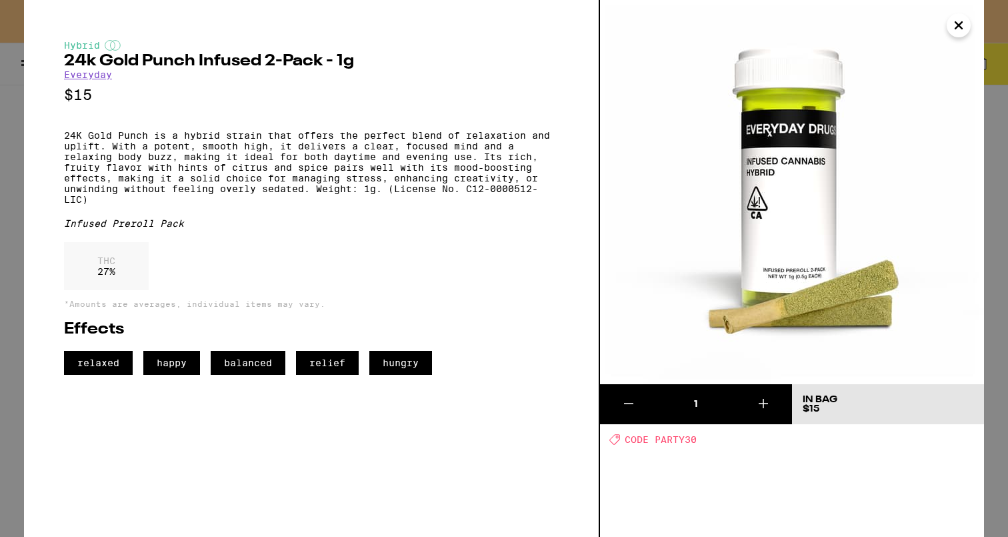
click at [959, 26] on icon "Close" at bounding box center [959, 25] width 7 height 7
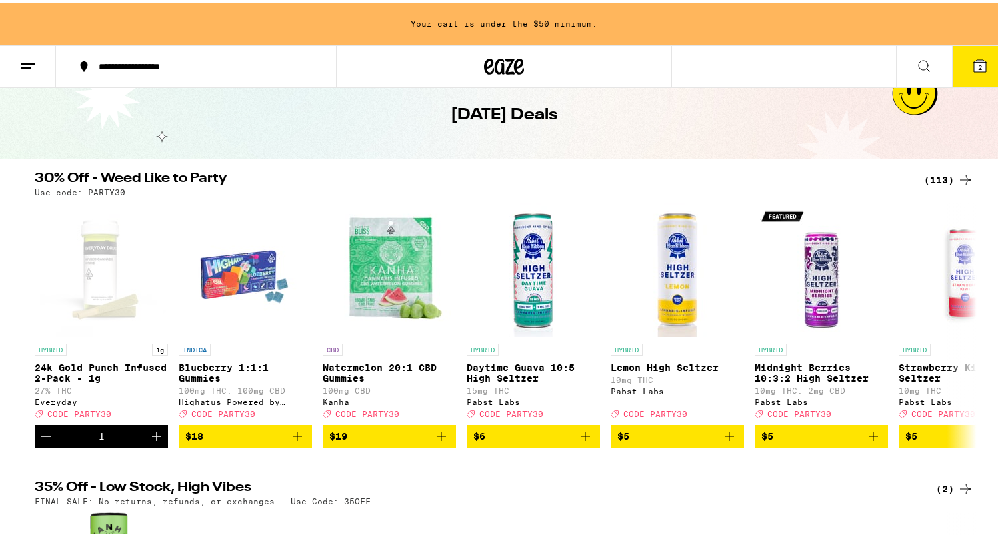
scroll to position [60, 0]
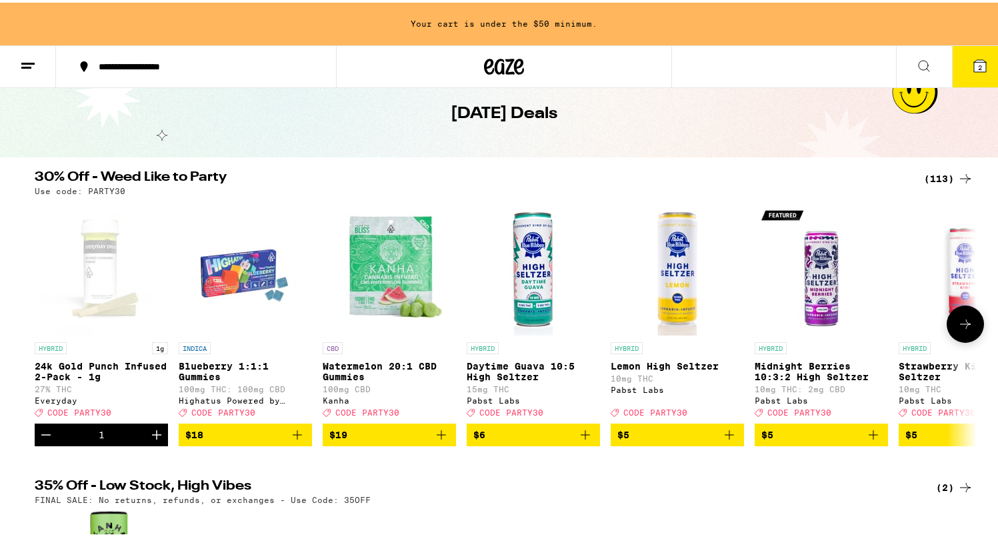
click at [152, 437] on icon "Increment" at bounding box center [156, 431] width 9 height 9
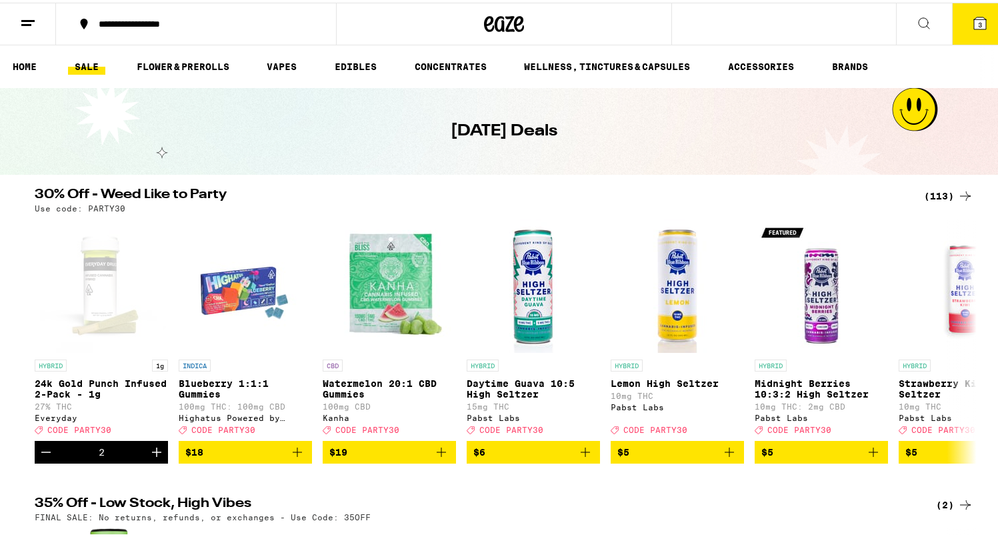
scroll to position [0, 0]
click at [978, 18] on span "3" at bounding box center [980, 22] width 4 height 8
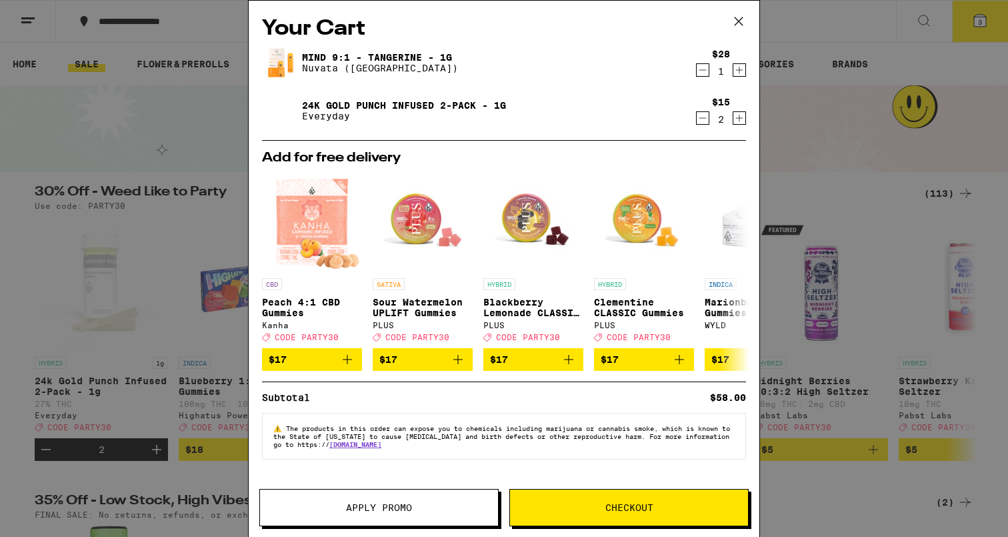
click at [389, 507] on span "Apply Promo" at bounding box center [379, 507] width 66 height 9
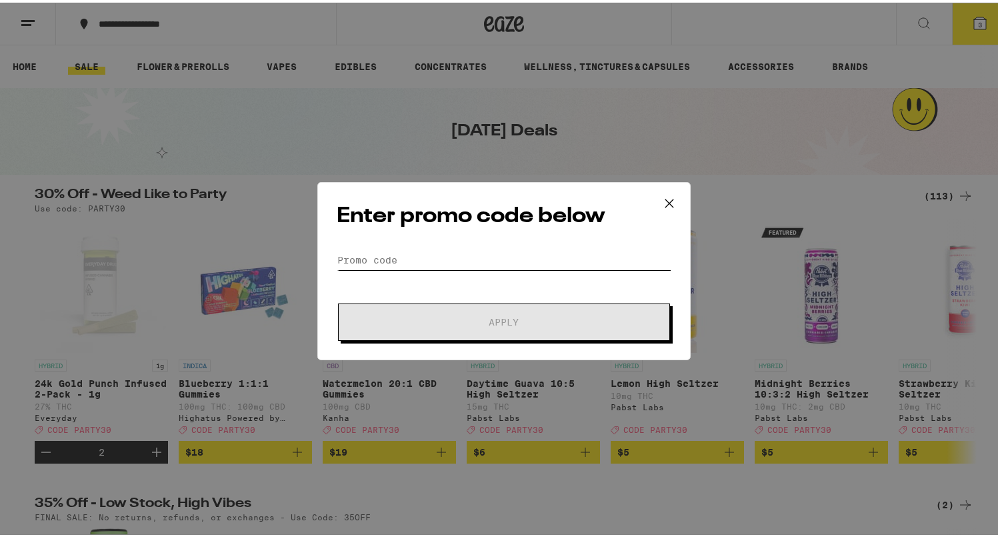
click at [490, 262] on input "Promo Code" at bounding box center [504, 257] width 335 height 20
click at [666, 197] on icon at bounding box center [669, 201] width 20 height 20
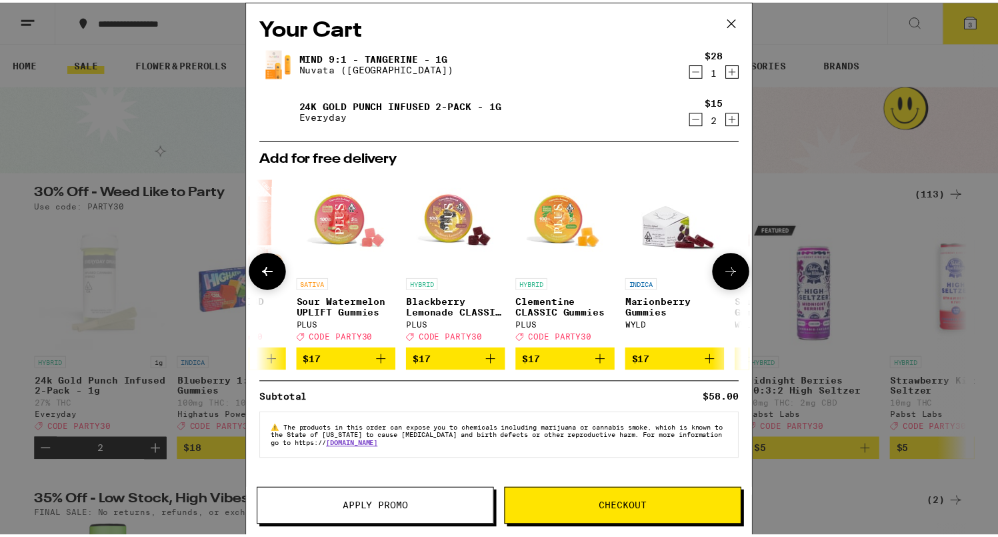
scroll to position [0, 75]
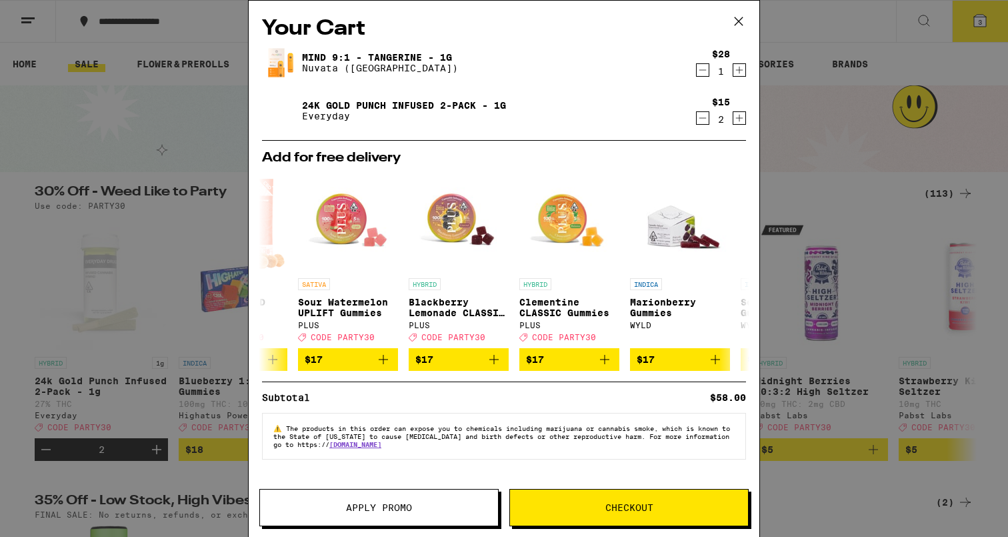
click at [742, 21] on icon at bounding box center [739, 21] width 20 height 20
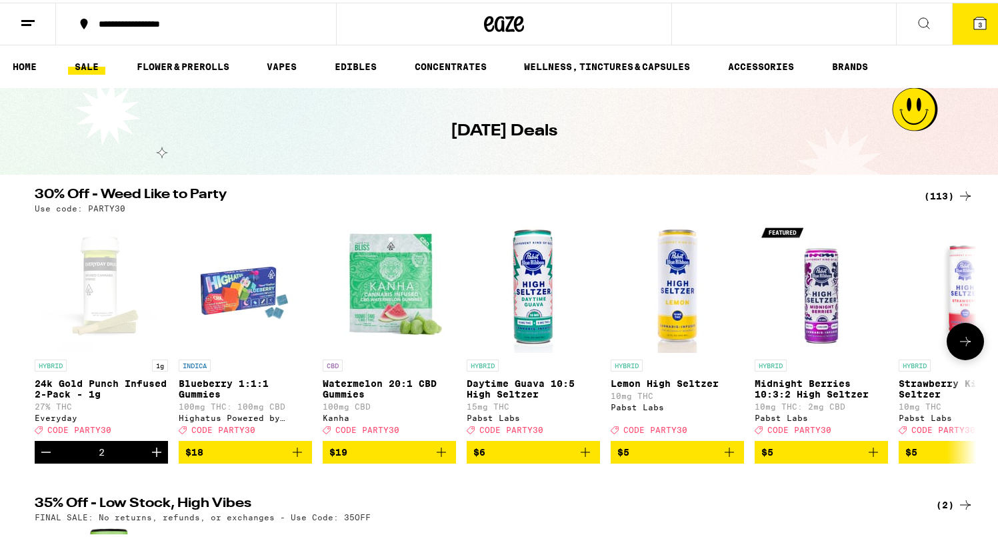
click at [43, 456] on icon "Decrement" at bounding box center [46, 449] width 16 height 16
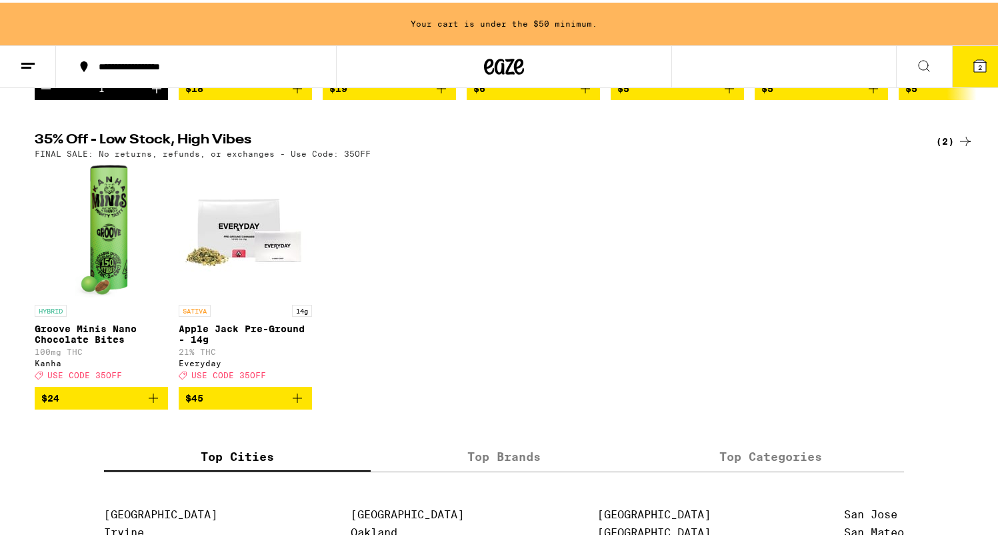
scroll to position [392, 0]
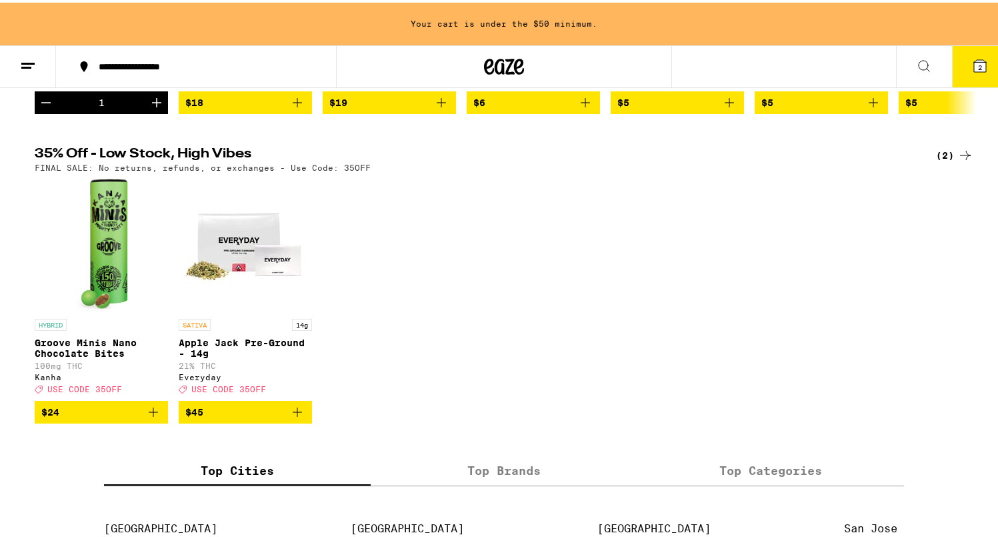
click at [62, 356] on p "Groove Minis Nano Chocolate Bites" at bounding box center [101, 345] width 133 height 21
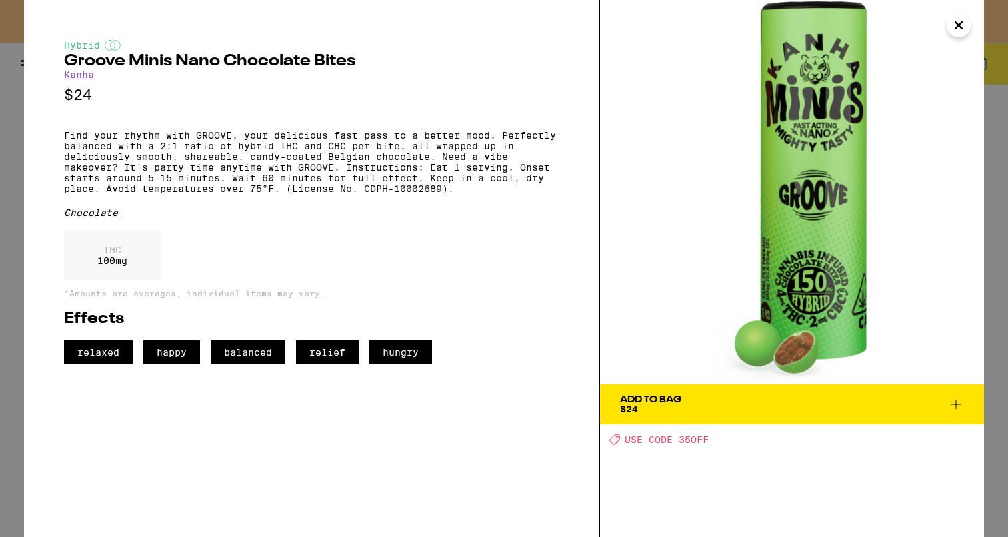
click at [958, 407] on icon at bounding box center [956, 404] width 16 height 16
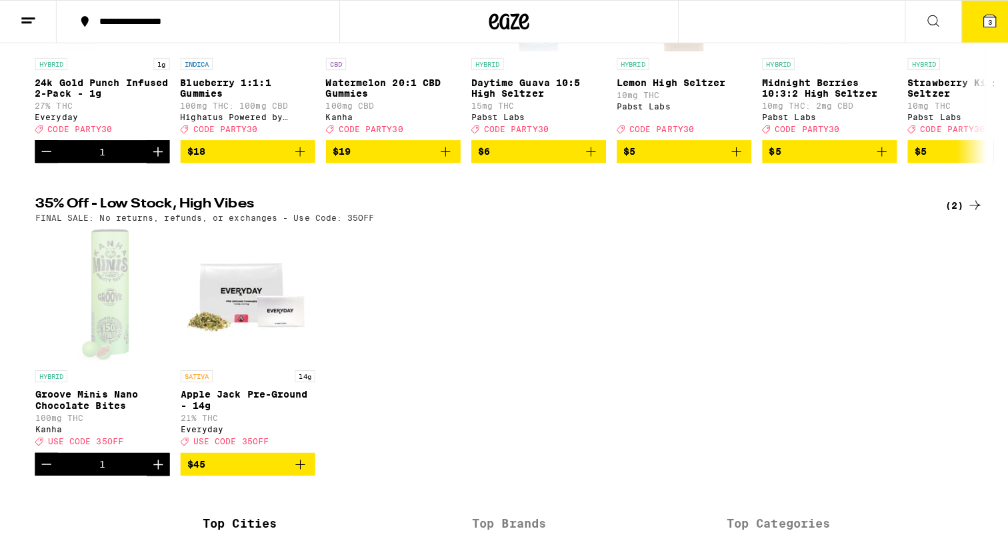
scroll to position [299, 0]
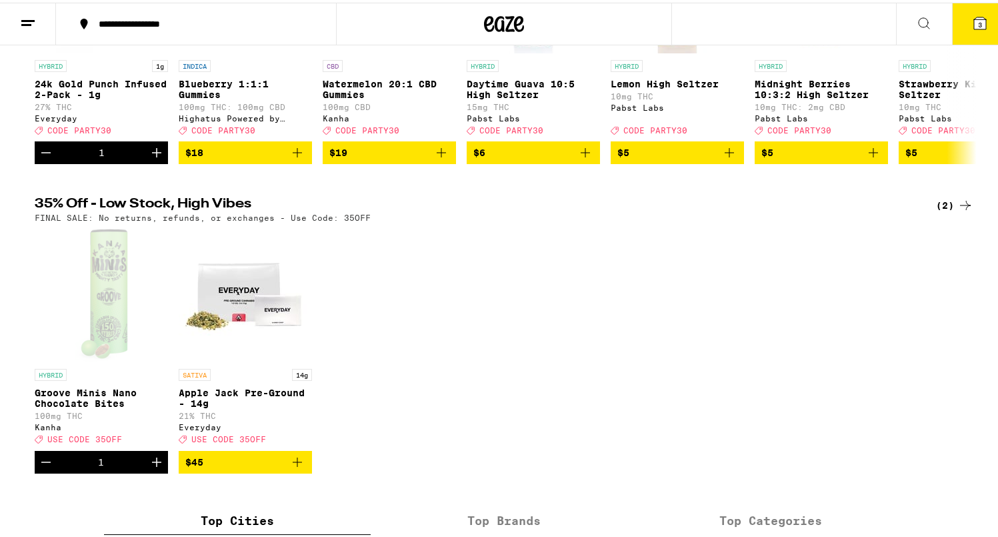
click at [978, 30] on button "3" at bounding box center [980, 21] width 56 height 41
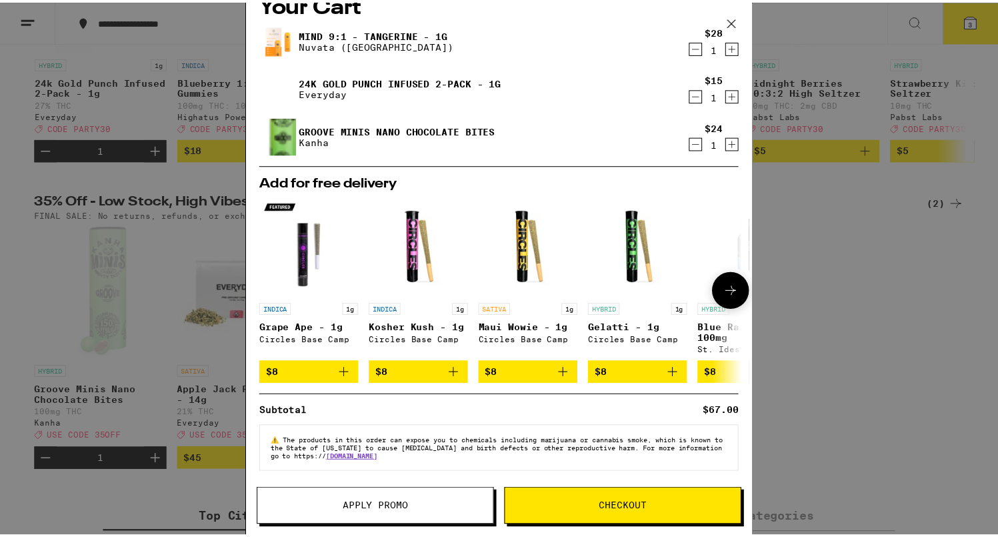
scroll to position [29, 0]
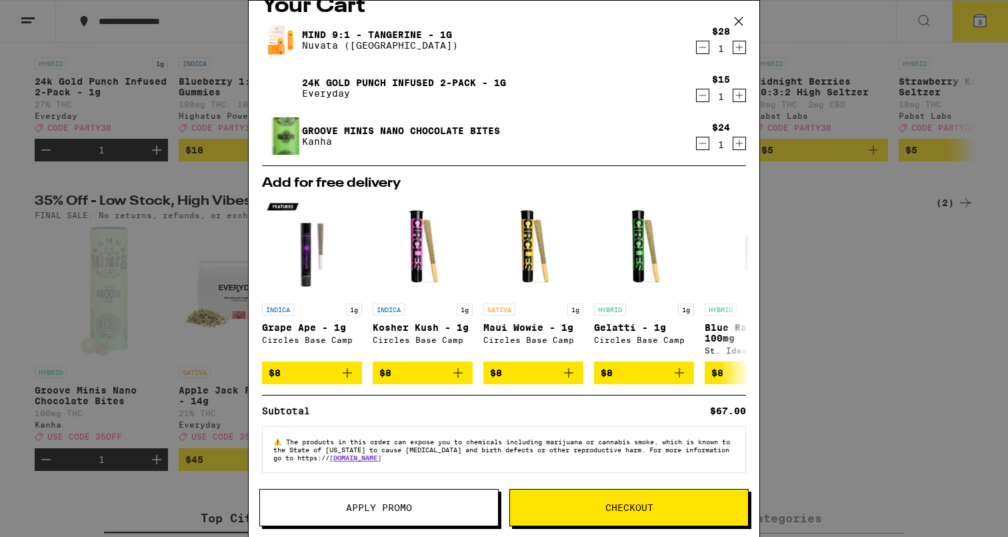
click at [382, 508] on span "Apply Promo" at bounding box center [379, 507] width 66 height 9
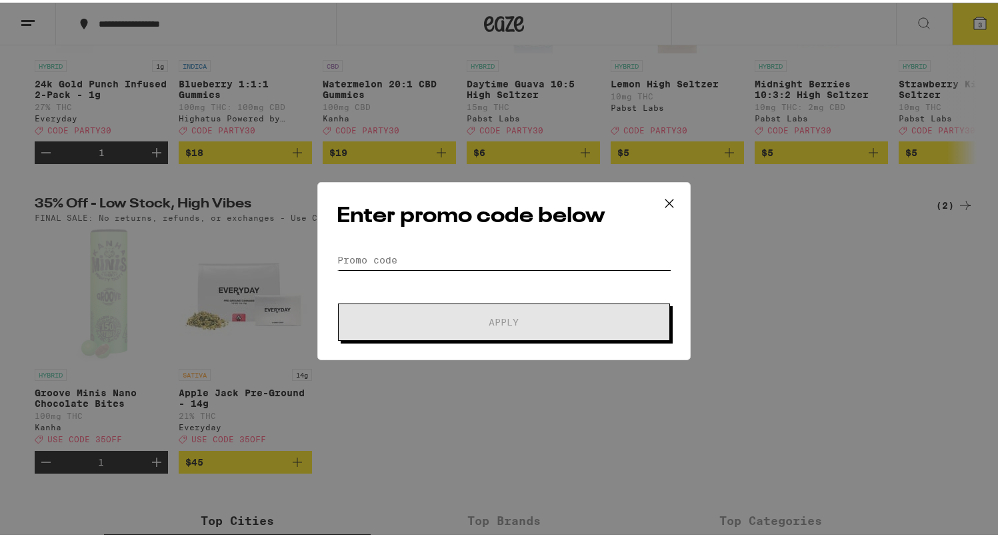
click at [480, 261] on input "Promo Code" at bounding box center [504, 257] width 335 height 20
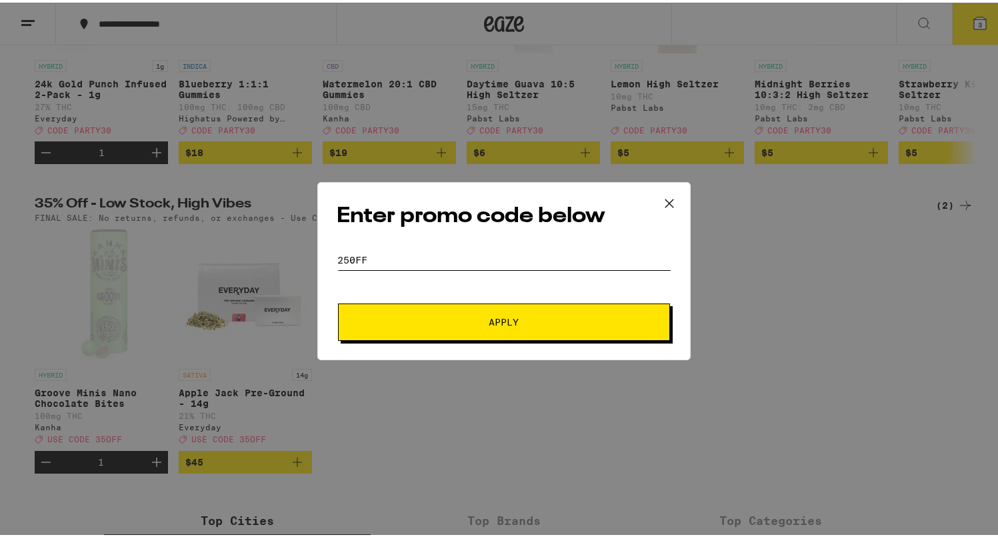
type input "250FF"
click at [511, 327] on button "Apply" at bounding box center [504, 319] width 332 height 37
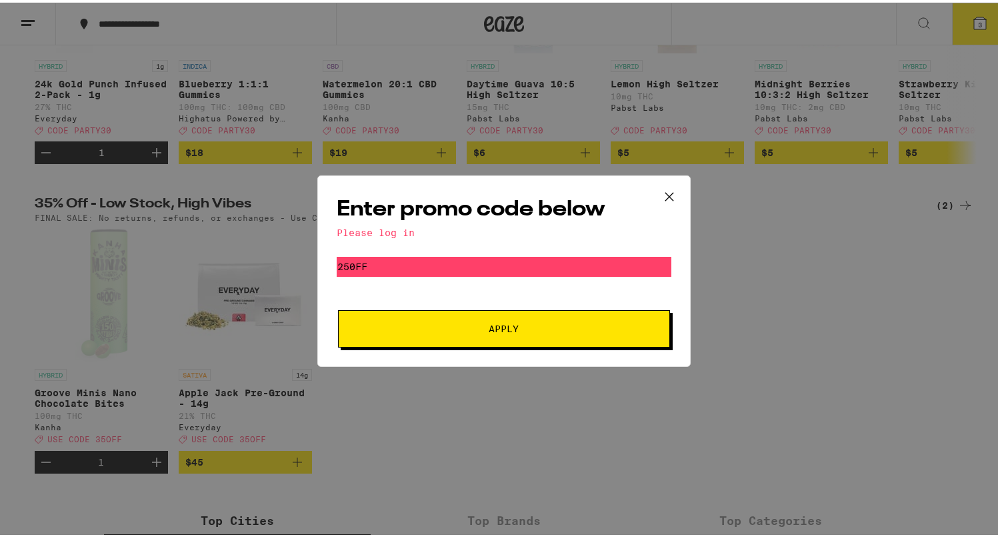
click at [668, 192] on icon at bounding box center [669, 194] width 20 height 20
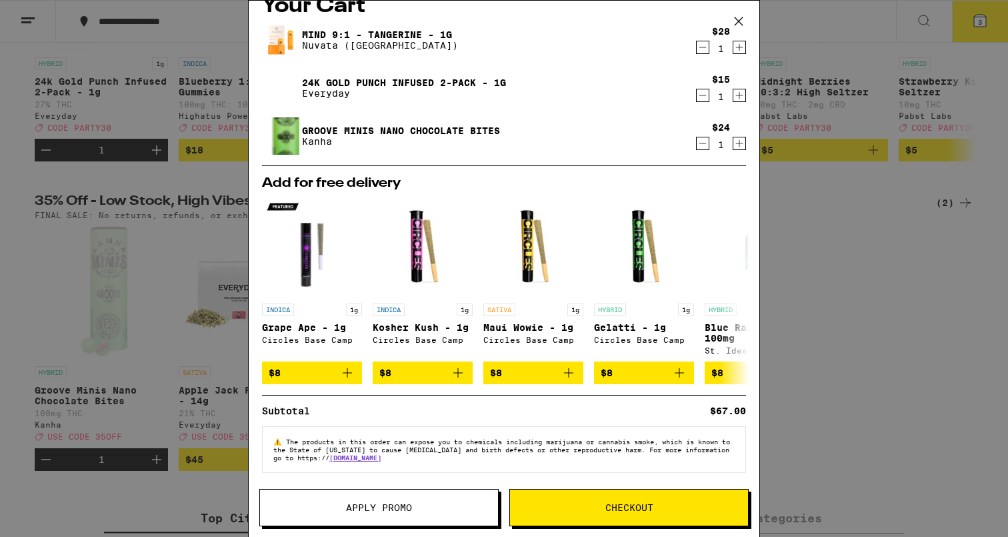
click at [697, 137] on icon "Decrement" at bounding box center [703, 143] width 12 height 16
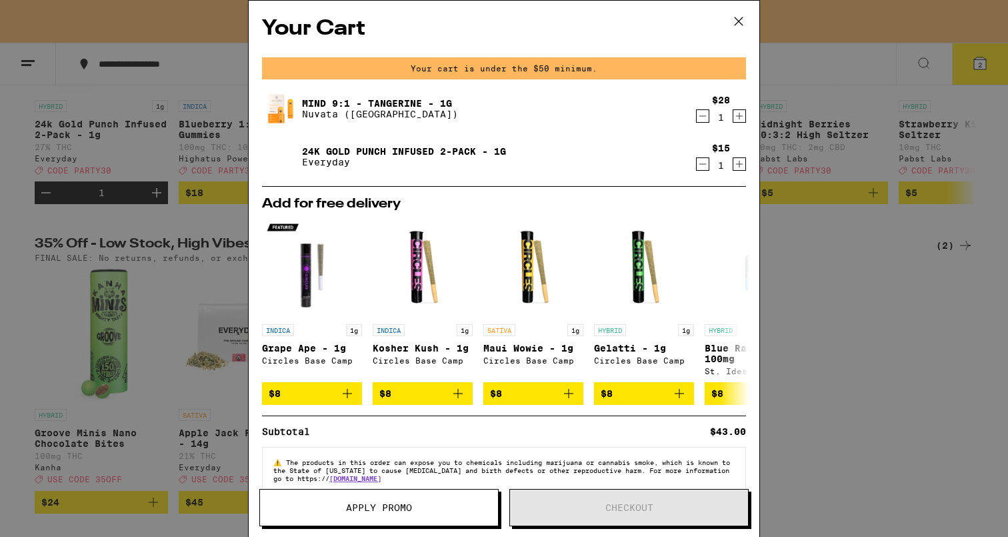
click at [739, 22] on icon at bounding box center [739, 21] width 8 height 8
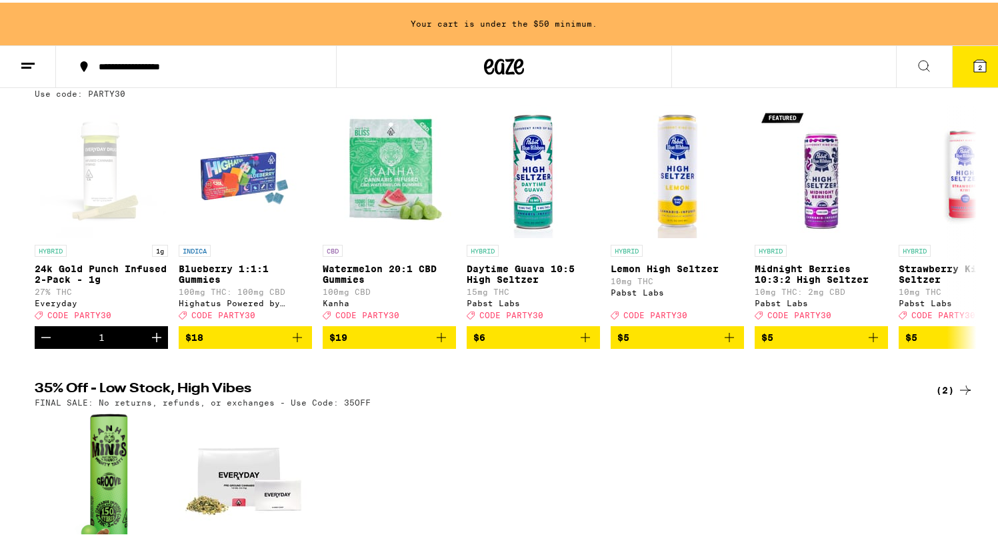
scroll to position [121, 0]
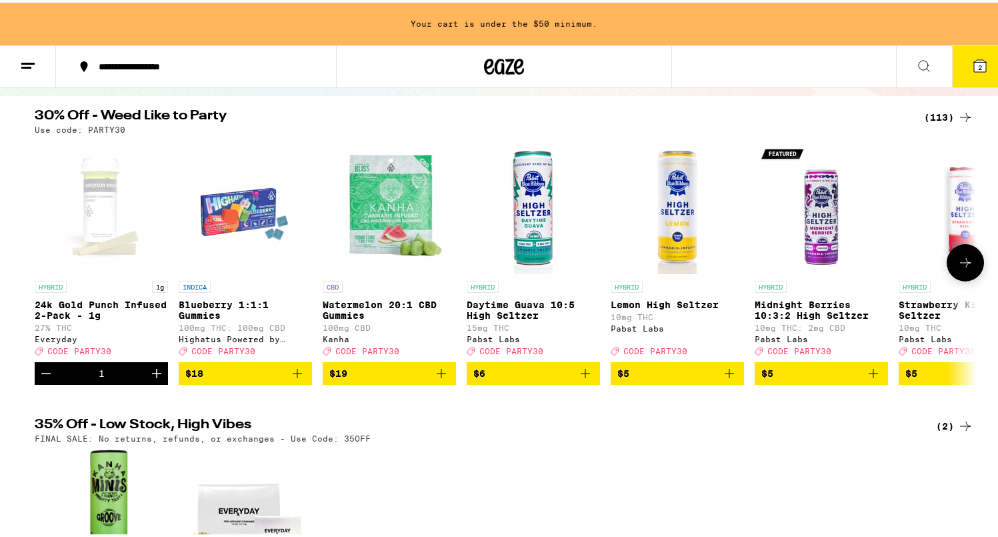
click at [152, 375] on icon "Increment" at bounding box center [156, 370] width 9 height 9
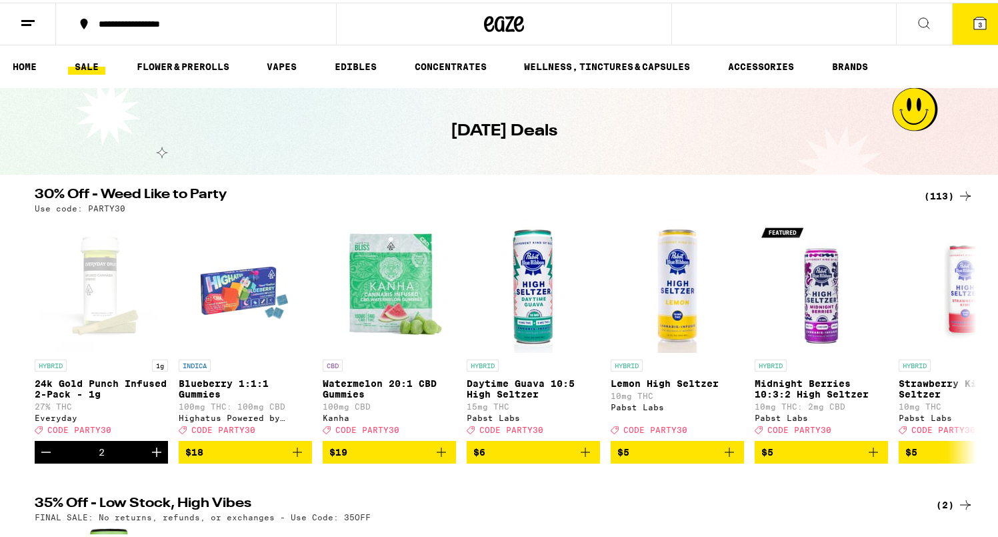
scroll to position [0, 0]
click at [34, 18] on line at bounding box center [27, 18] width 13 height 0
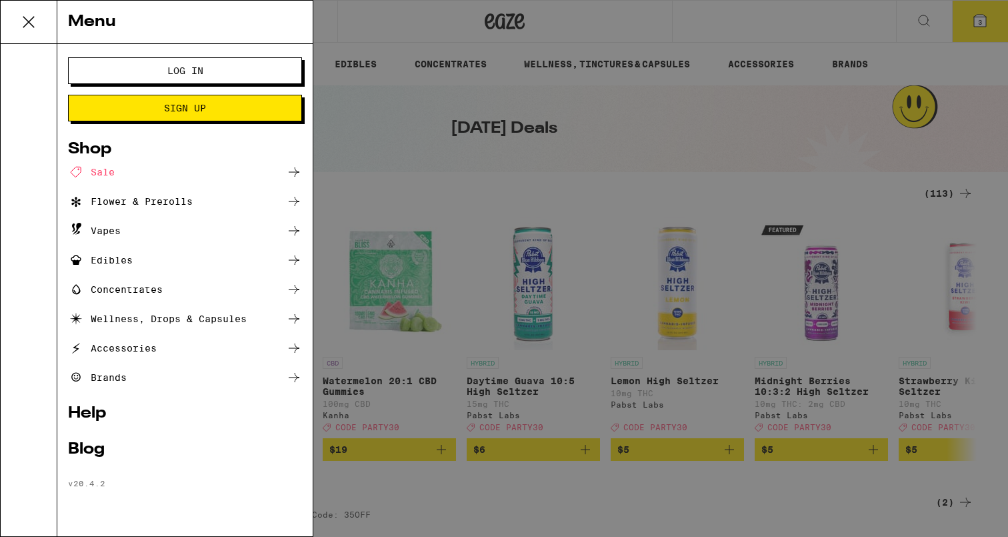
click at [155, 69] on span "Log In" at bounding box center [185, 70] width 126 height 9
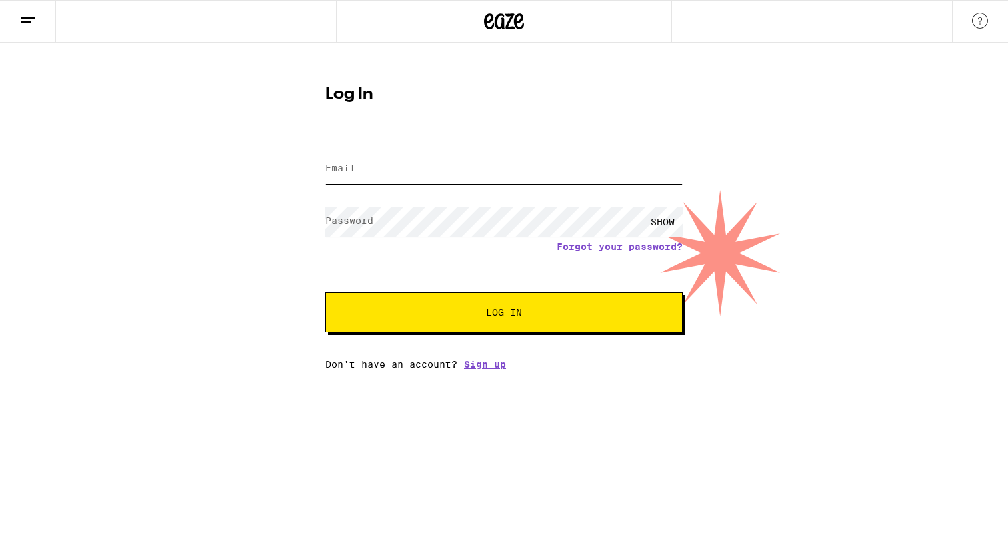
type input "[EMAIL_ADDRESS][DOMAIN_NAME]"
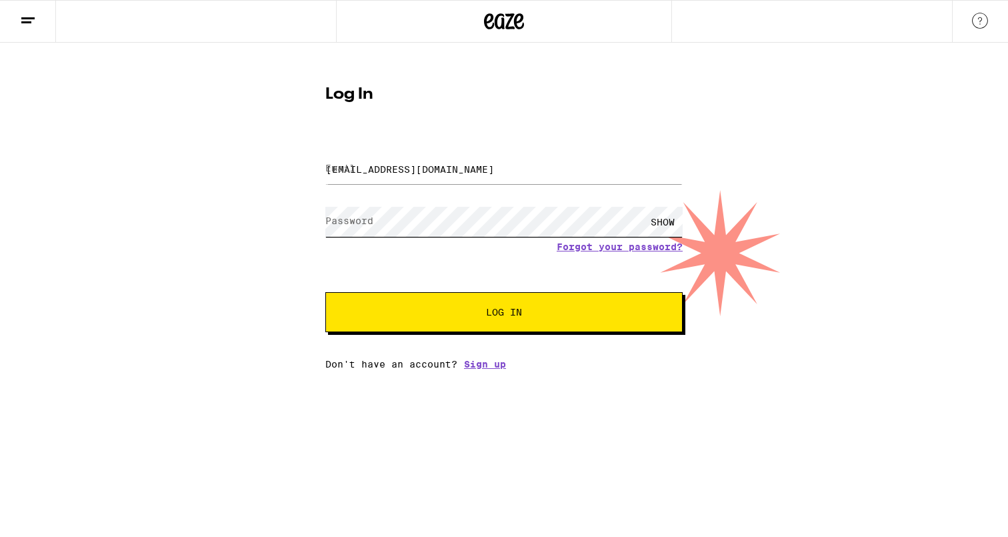
click at [504, 313] on button "Log In" at bounding box center [503, 312] width 357 height 40
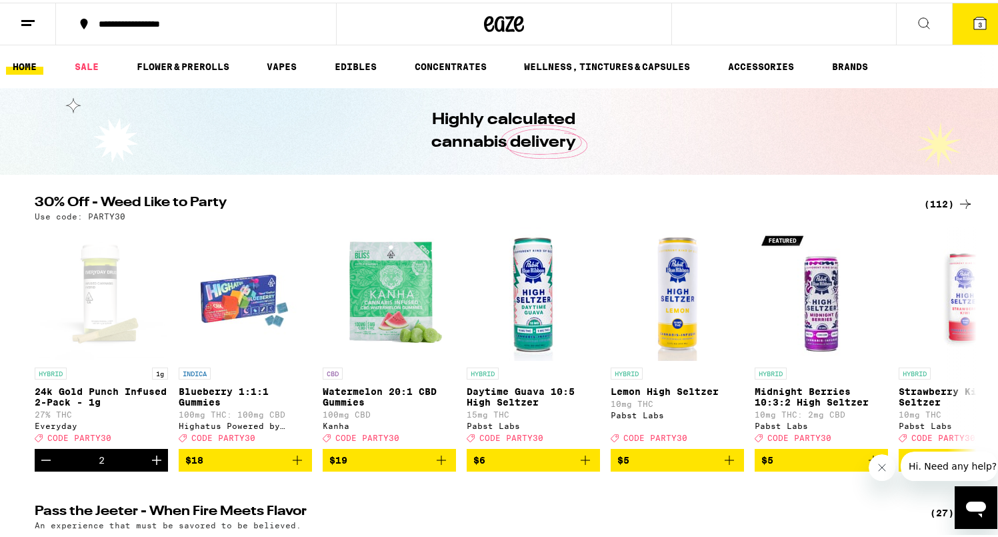
click at [961, 29] on button "3" at bounding box center [980, 21] width 56 height 41
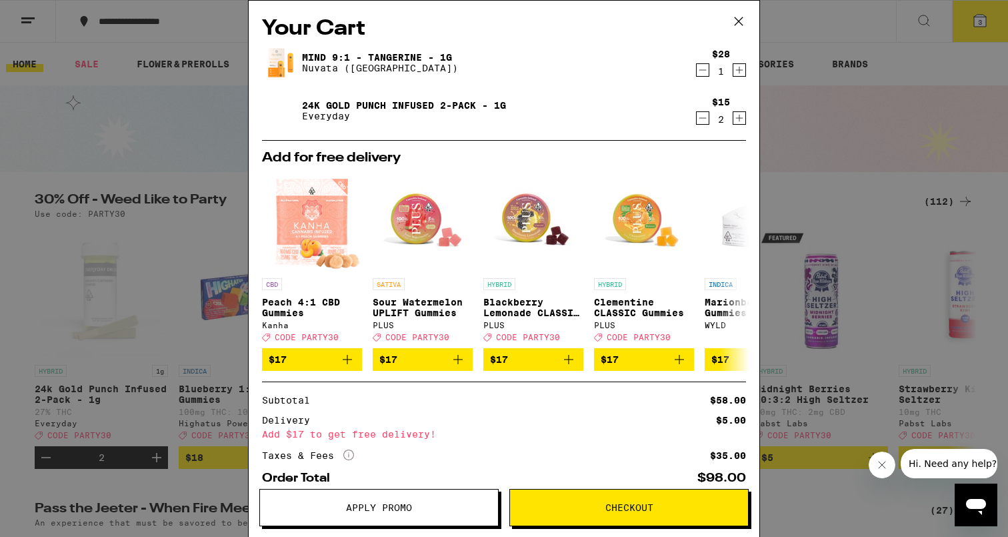
click at [376, 507] on span "Apply Promo" at bounding box center [379, 507] width 66 height 9
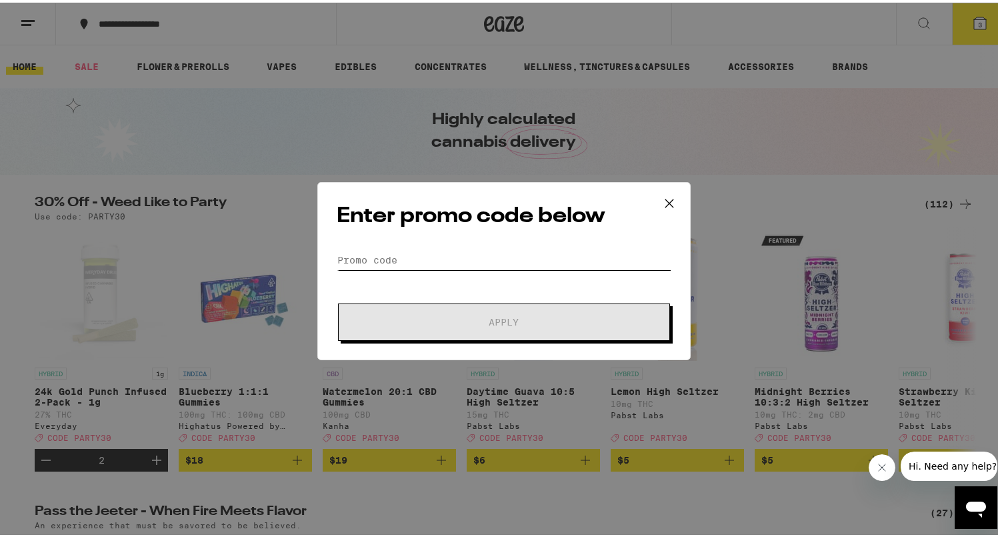
click at [463, 251] on input "Promo Code" at bounding box center [504, 257] width 335 height 20
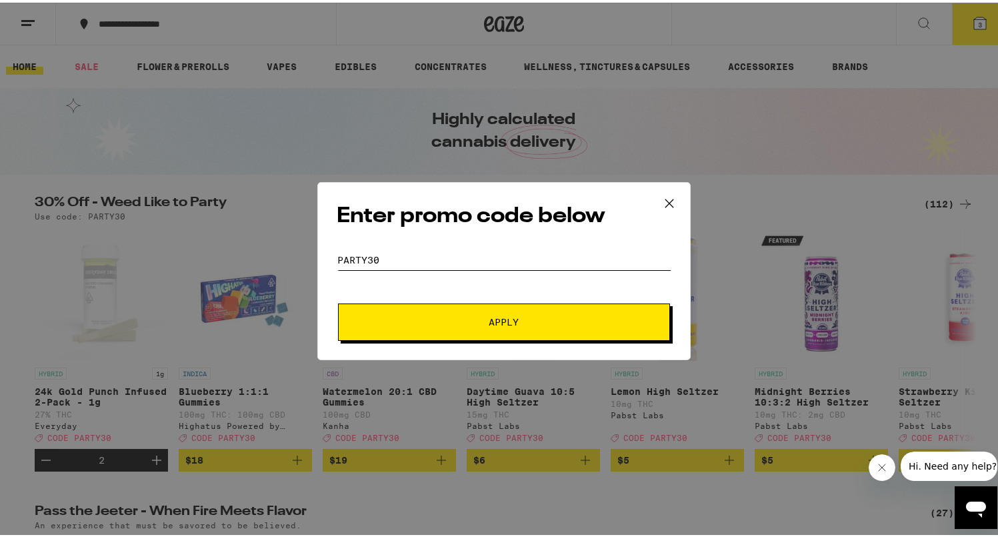
type input "Party30"
click at [510, 318] on span "Apply" at bounding box center [504, 319] width 30 height 9
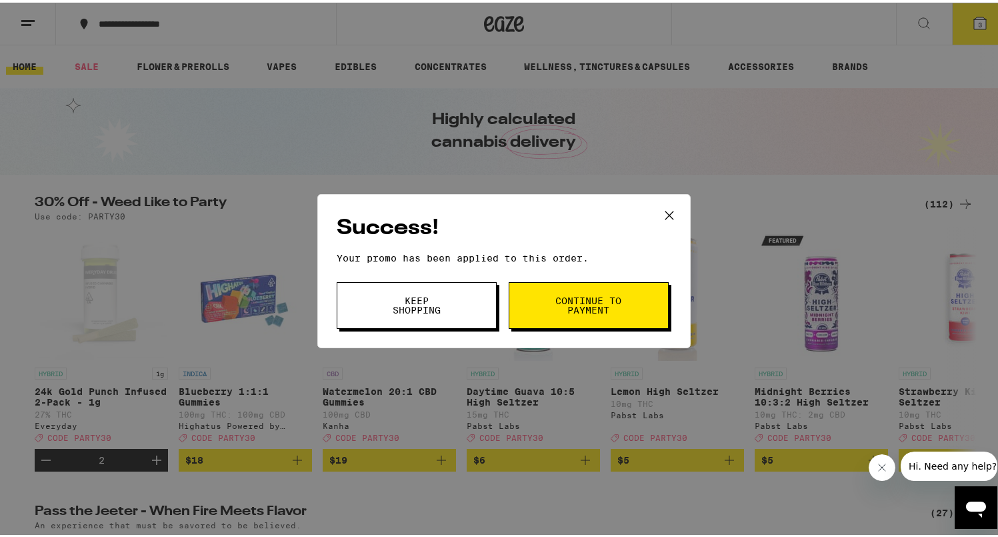
click at [422, 308] on span "Keep Shopping" at bounding box center [417, 302] width 68 height 19
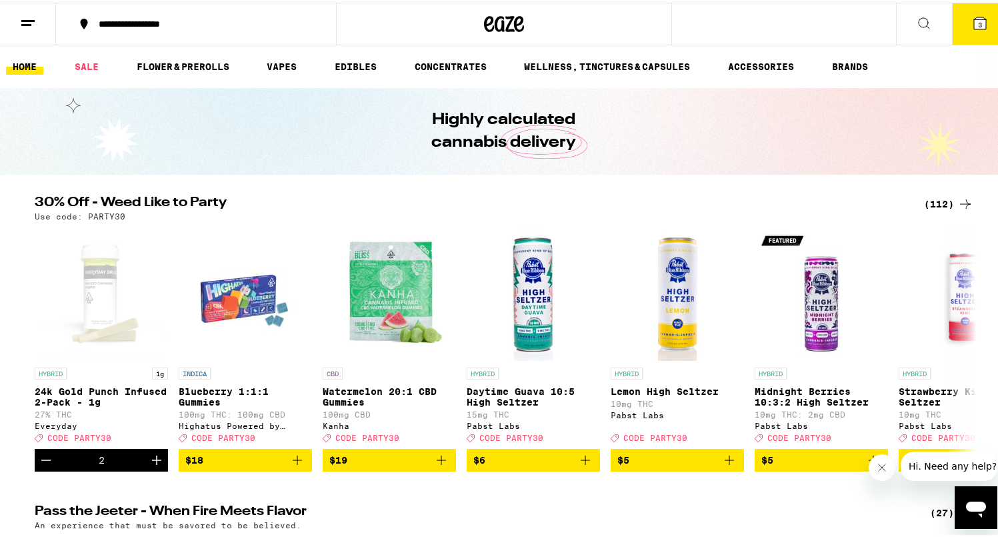
click at [976, 22] on icon at bounding box center [980, 21] width 12 height 12
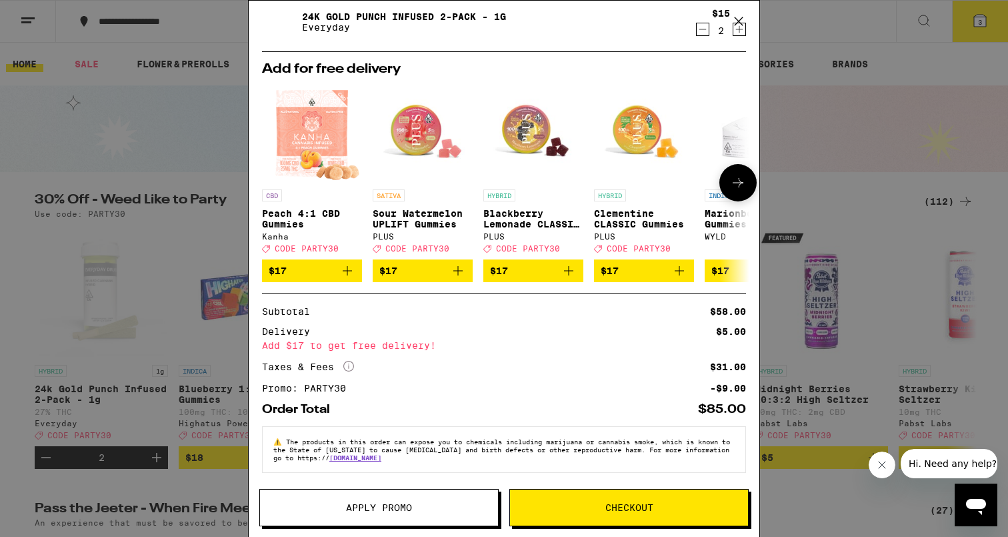
scroll to position [99, 0]
click at [394, 503] on span "Apply Promo" at bounding box center [379, 507] width 66 height 9
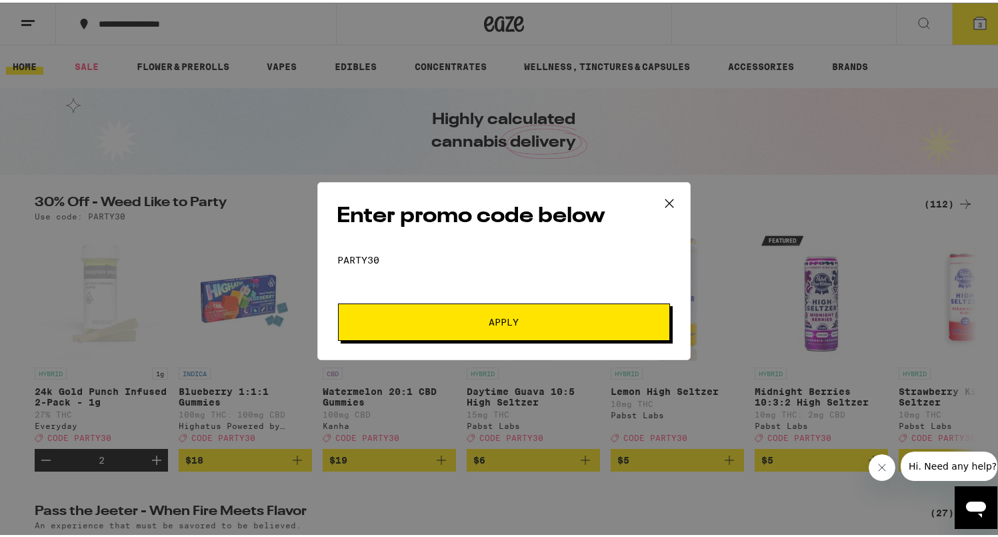
click at [462, 318] on span "Apply" at bounding box center [504, 319] width 240 height 9
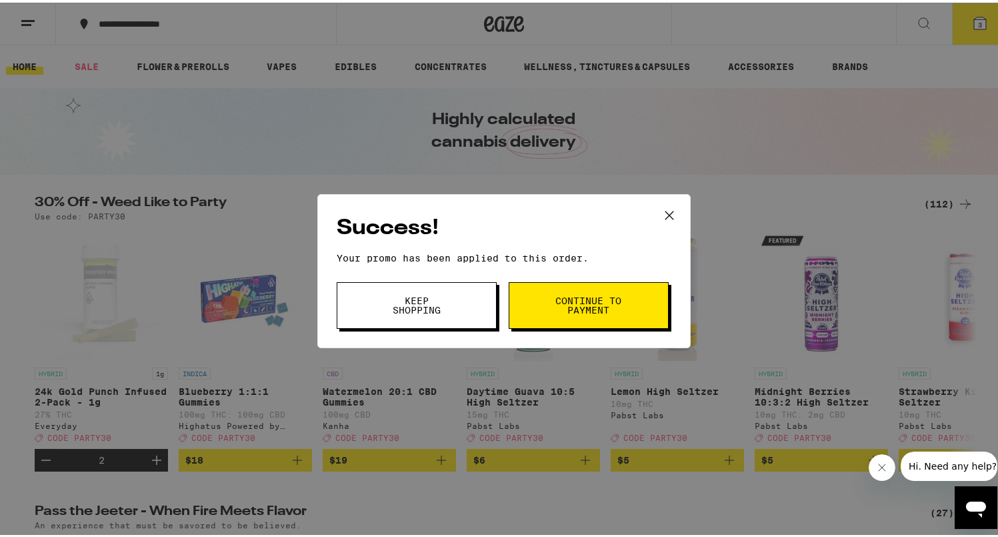
click at [453, 291] on button "Keep Shopping" at bounding box center [417, 302] width 160 height 47
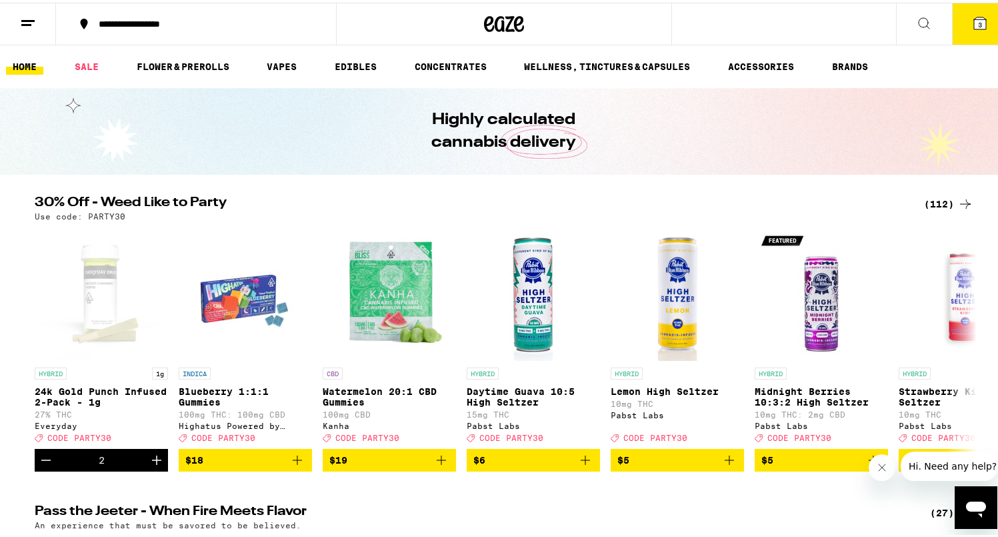
click at [967, 31] on button "3" at bounding box center [980, 21] width 56 height 41
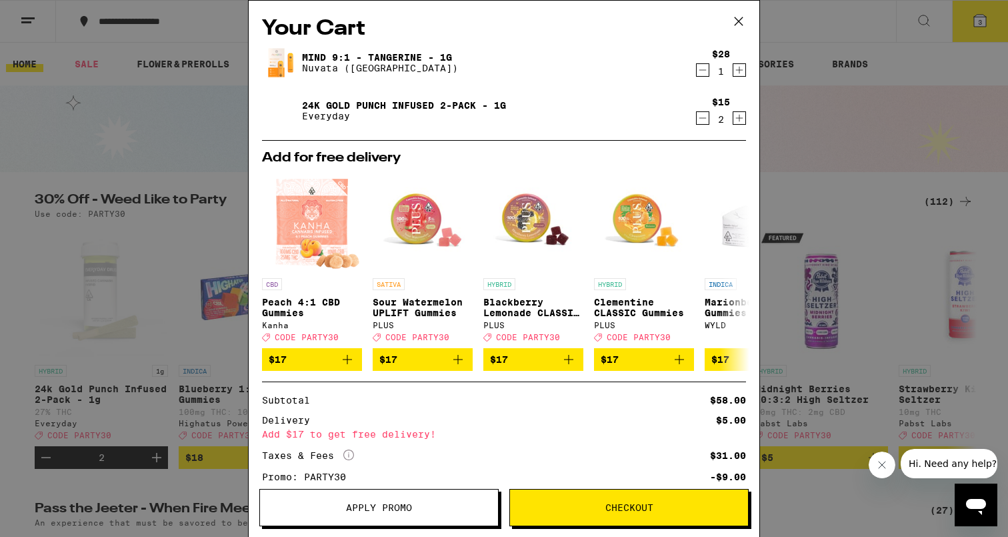
click at [697, 116] on icon "Decrement" at bounding box center [703, 118] width 12 height 16
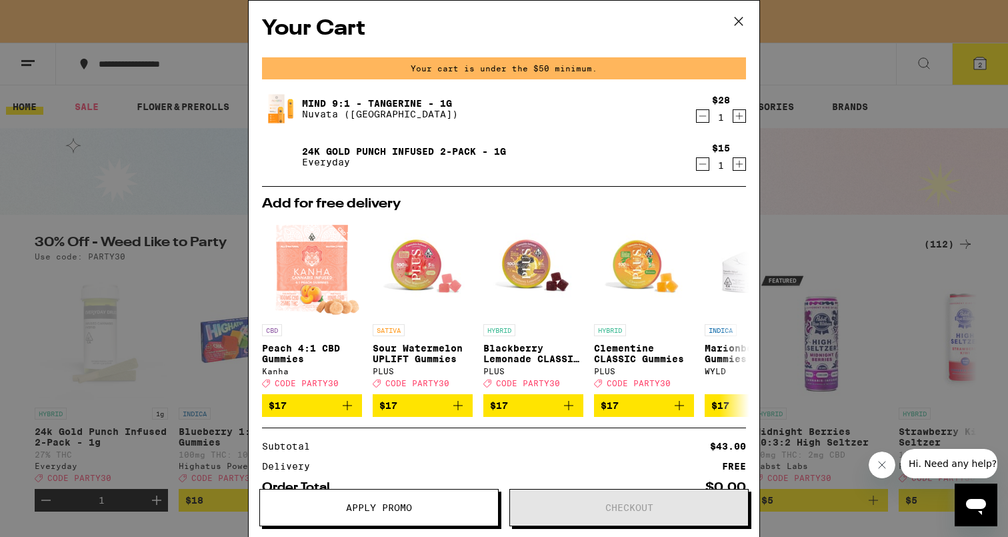
click at [740, 21] on icon at bounding box center [739, 21] width 20 height 20
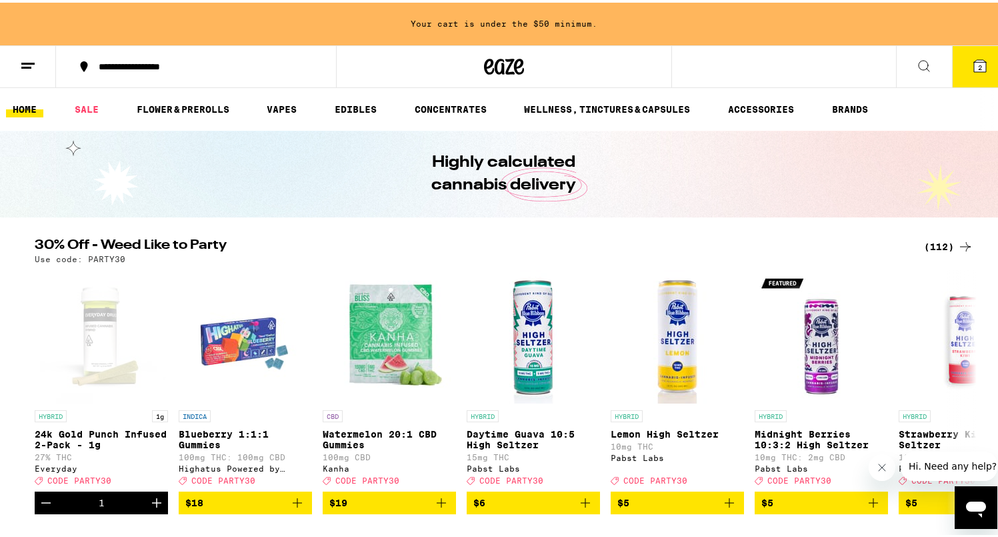
click at [974, 63] on icon at bounding box center [980, 63] width 12 height 12
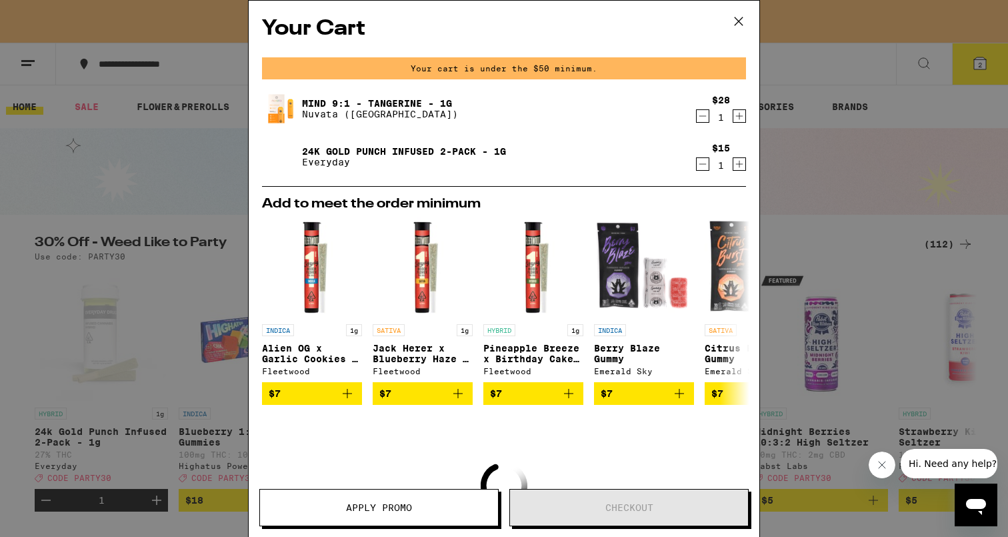
click at [739, 23] on icon at bounding box center [739, 21] width 20 height 20
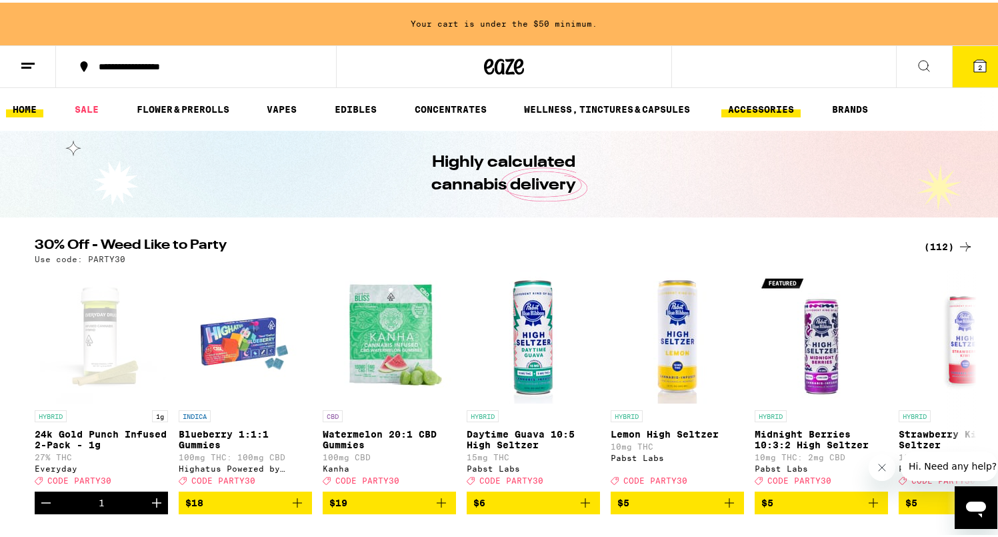
click at [770, 105] on link "ACCESSORIES" at bounding box center [760, 107] width 79 height 16
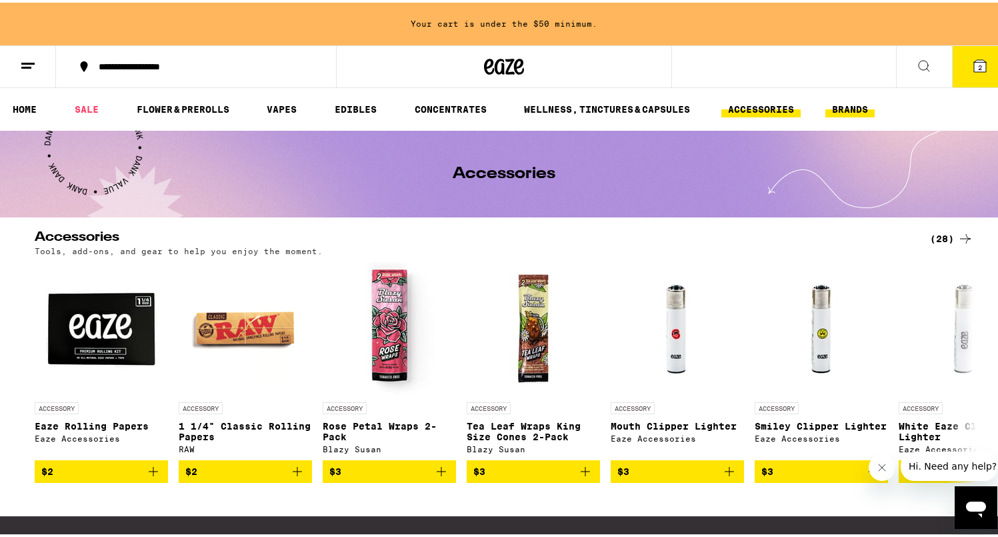
click at [864, 101] on link "BRANDS" at bounding box center [850, 107] width 49 height 16
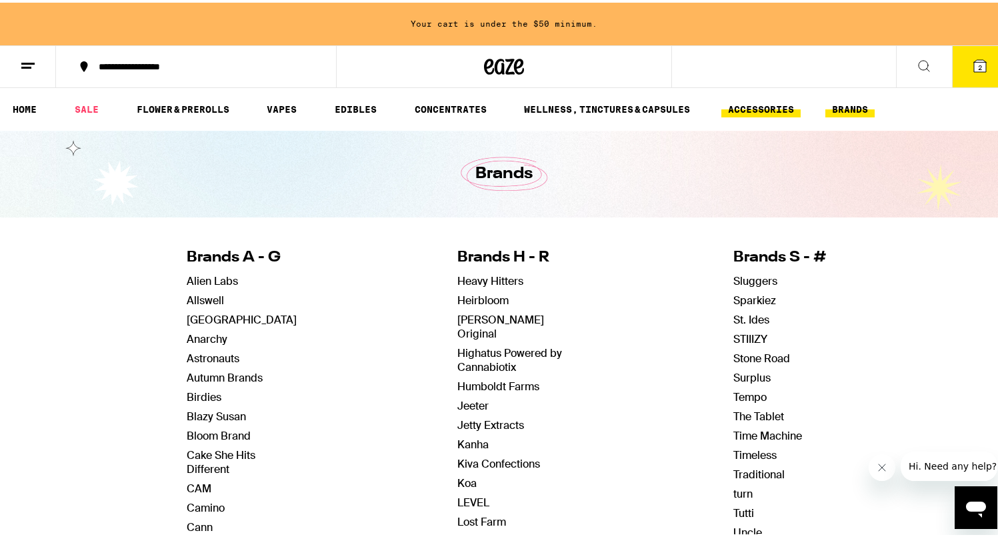
click at [796, 110] on link "ACCESSORIES" at bounding box center [760, 107] width 79 height 16
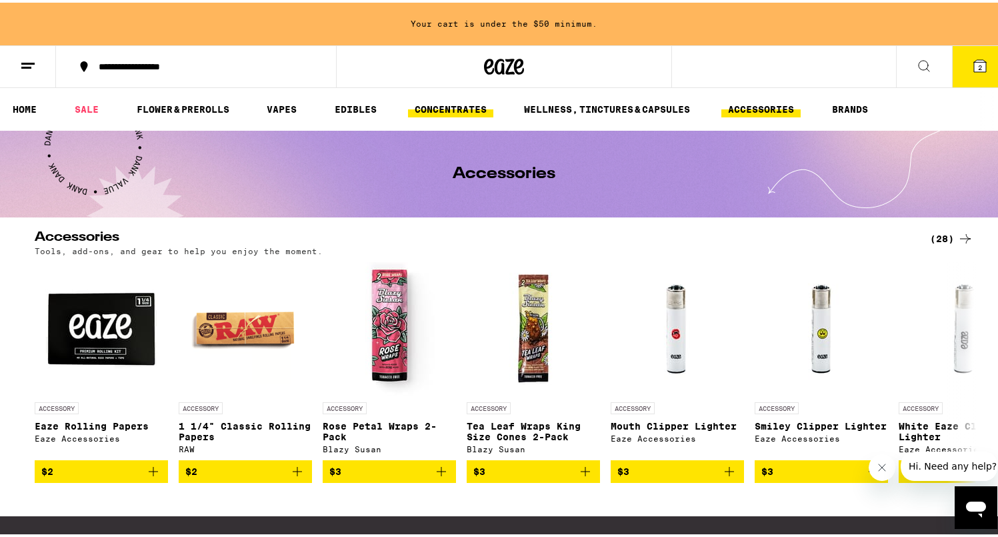
click at [444, 111] on link "CONCENTRATES" at bounding box center [450, 107] width 85 height 16
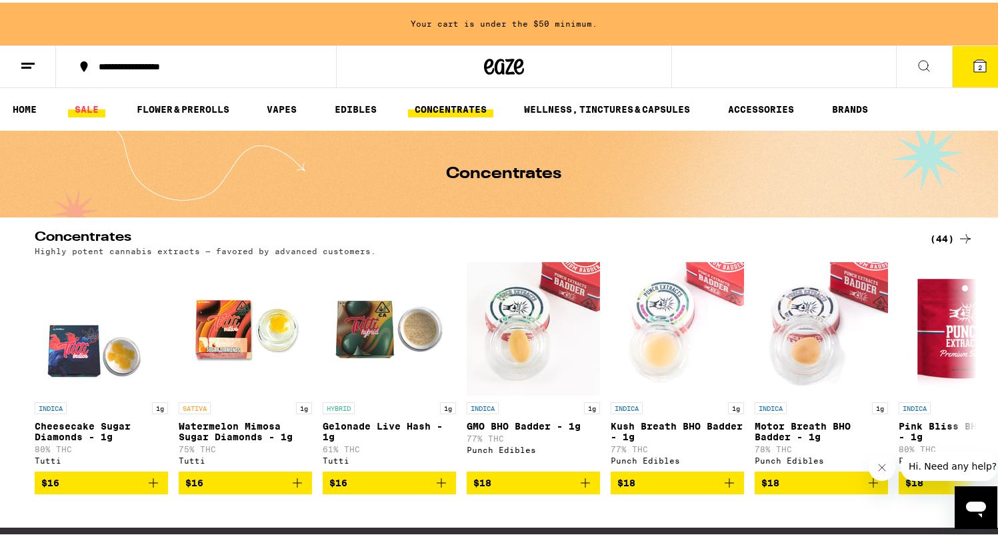
click at [95, 110] on link "SALE" at bounding box center [86, 107] width 37 height 16
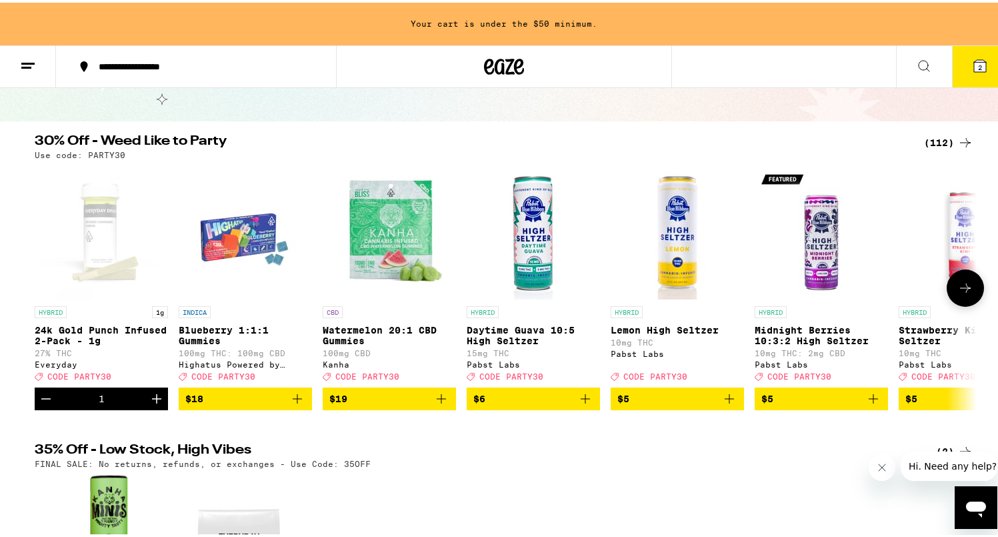
scroll to position [102, 0]
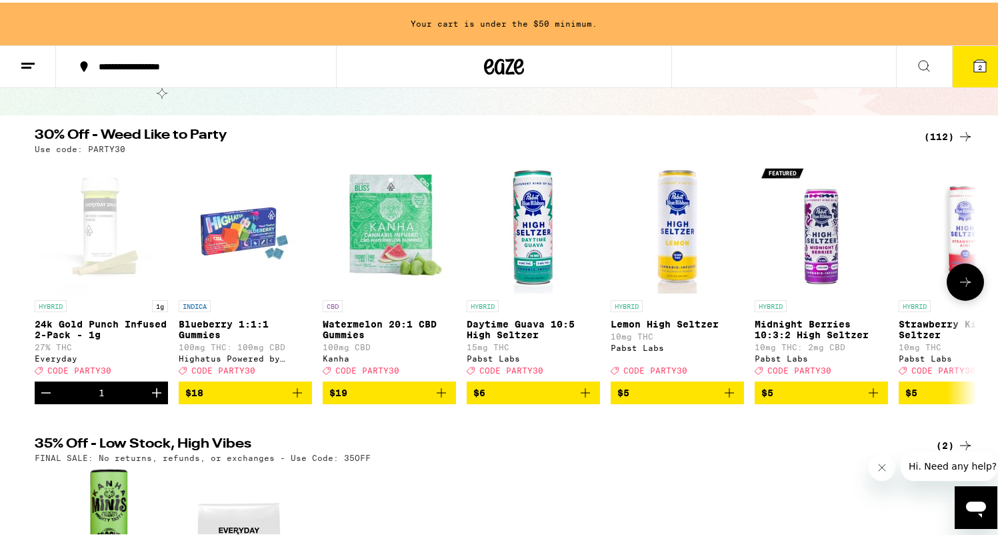
click at [970, 285] on button at bounding box center [965, 279] width 37 height 37
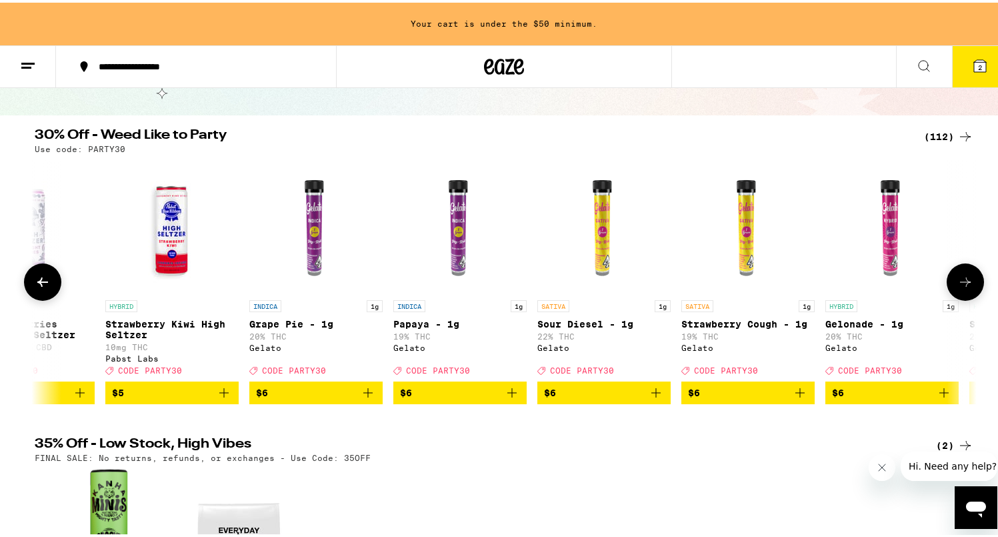
click at [970, 285] on button at bounding box center [965, 279] width 37 height 37
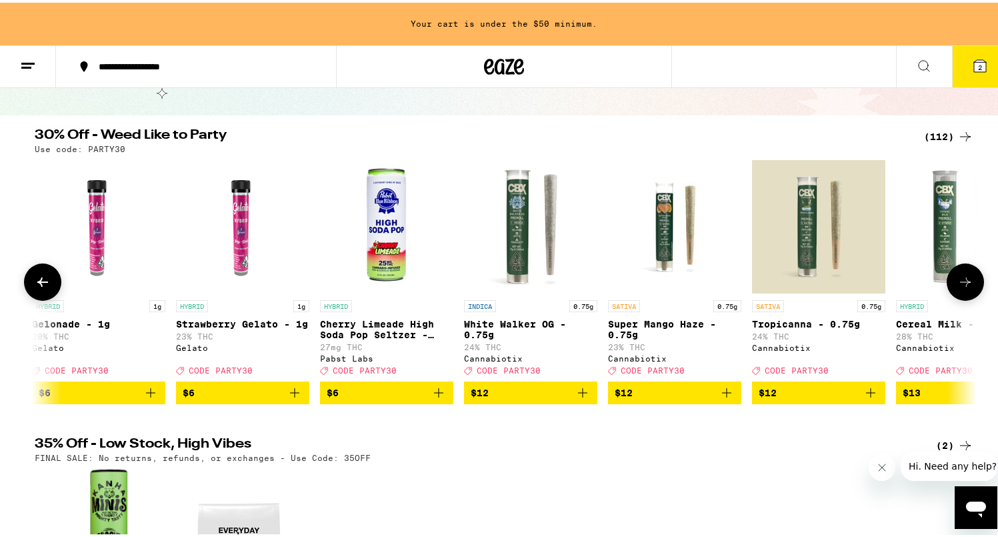
click at [970, 285] on button at bounding box center [965, 279] width 37 height 37
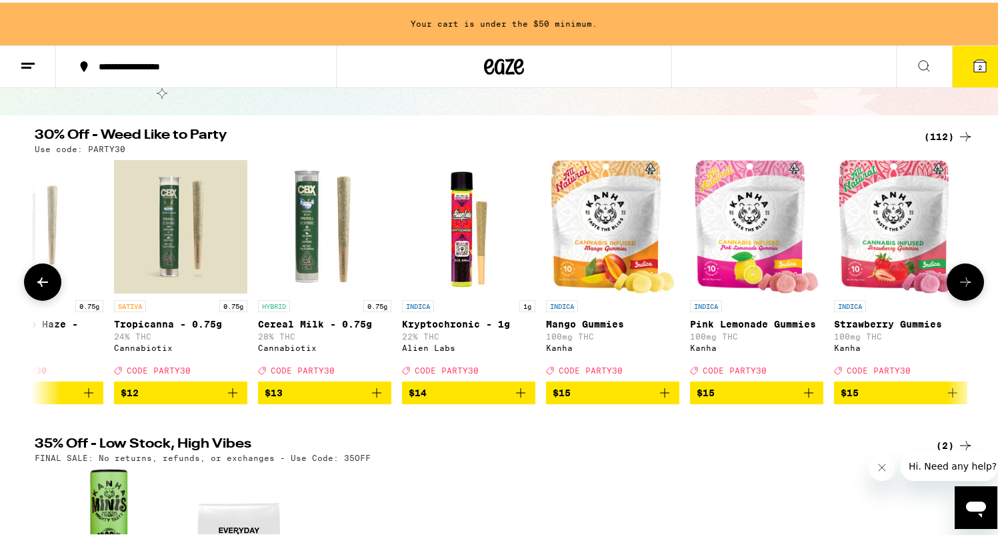
scroll to position [0, 2380]
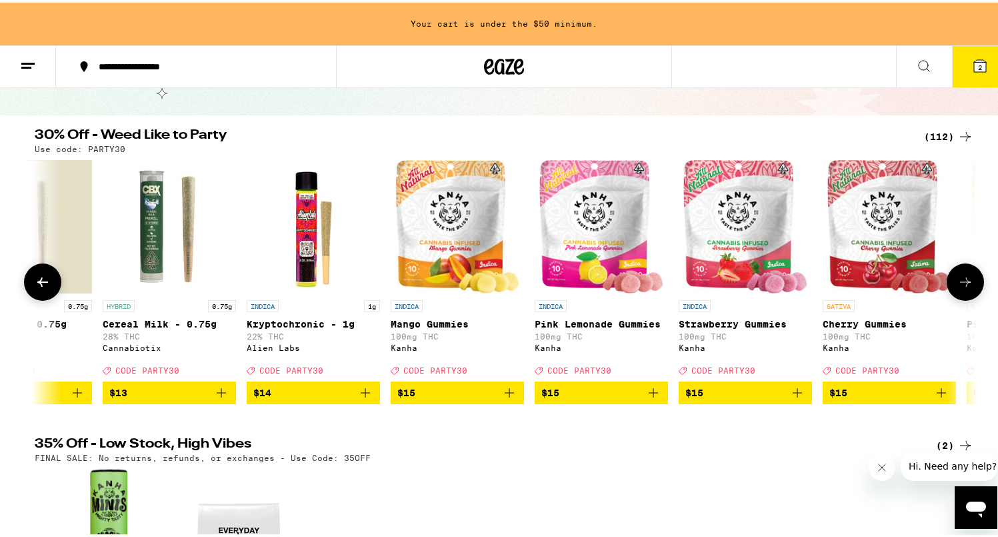
click at [970, 285] on button at bounding box center [965, 279] width 37 height 37
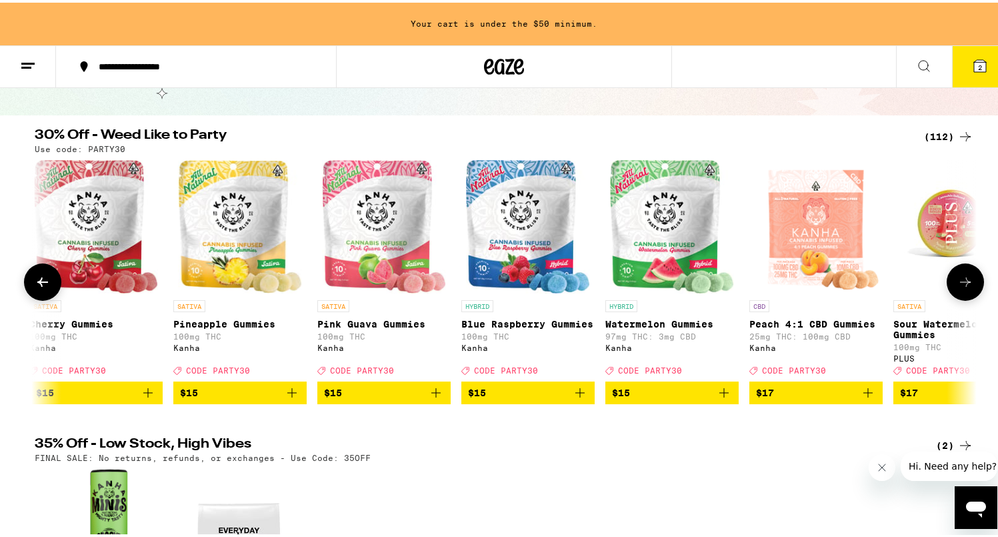
click at [970, 285] on button at bounding box center [965, 279] width 37 height 37
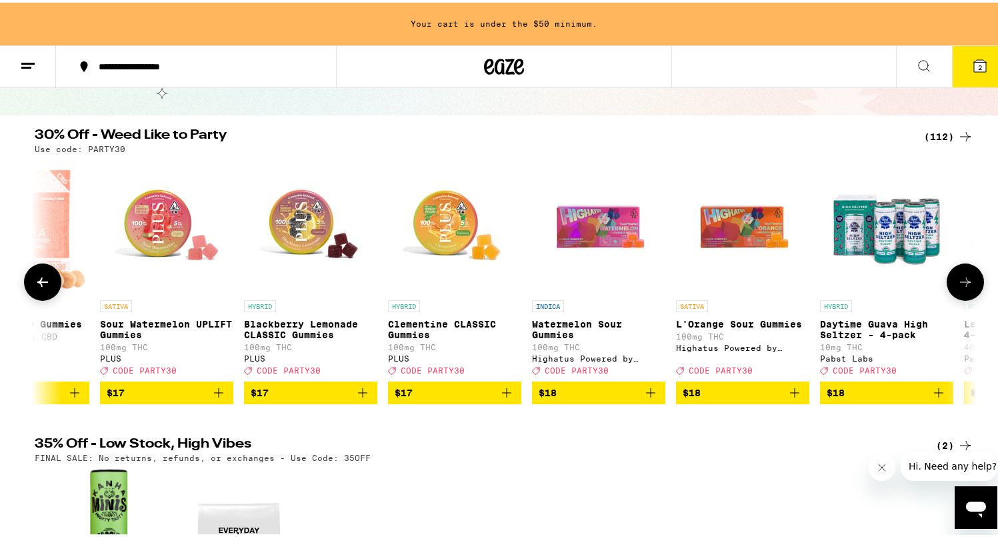
click at [970, 285] on button at bounding box center [965, 279] width 37 height 37
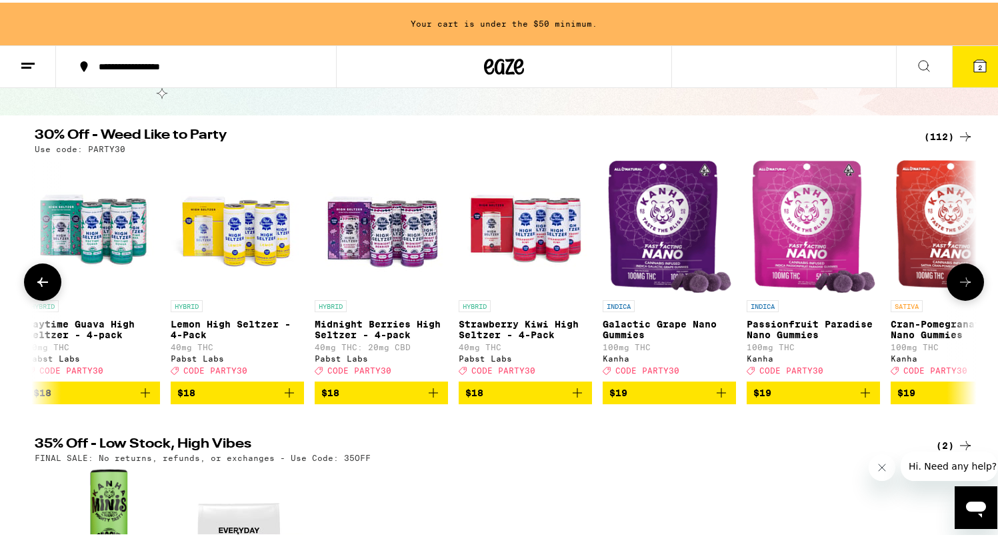
click at [970, 285] on button at bounding box center [965, 279] width 37 height 37
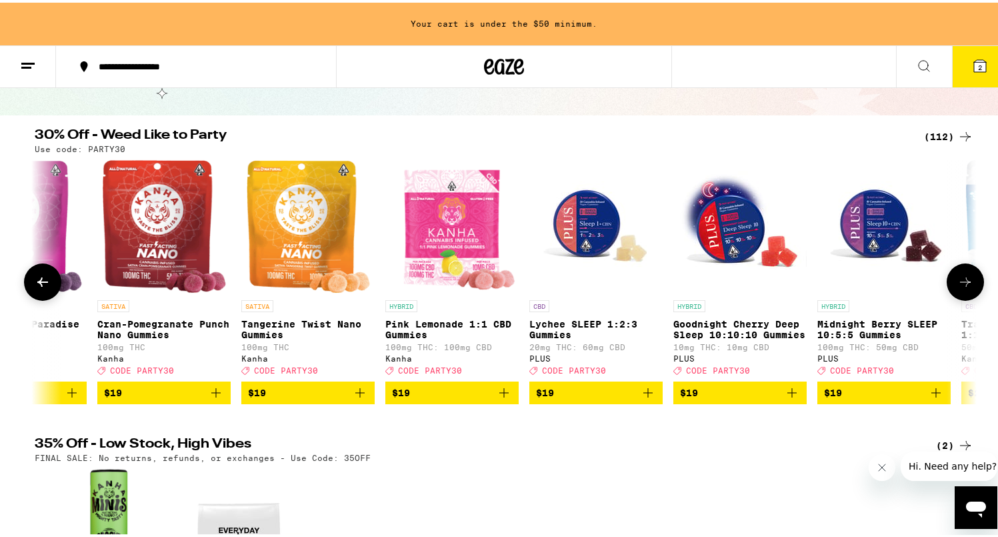
click at [970, 285] on button at bounding box center [965, 279] width 37 height 37
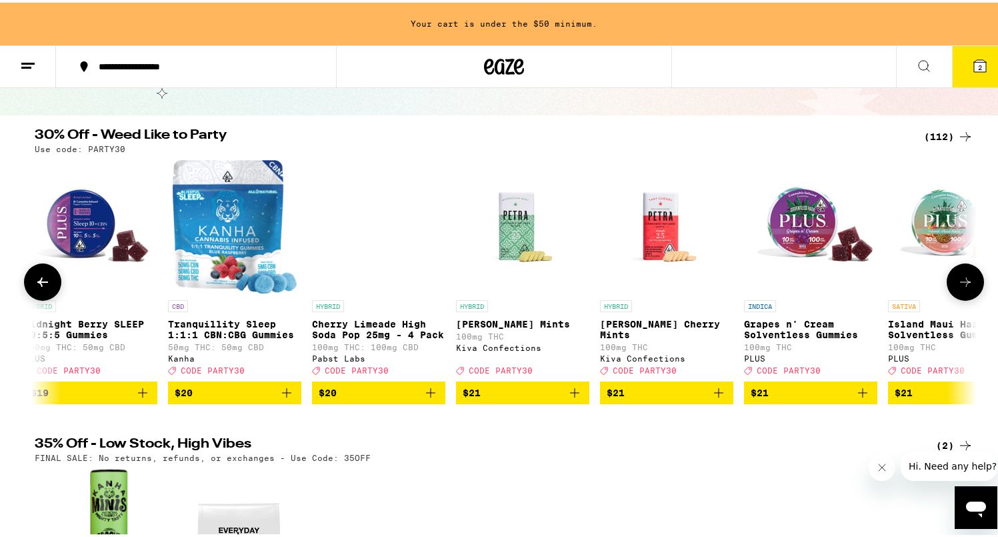
click at [970, 285] on button at bounding box center [965, 279] width 37 height 37
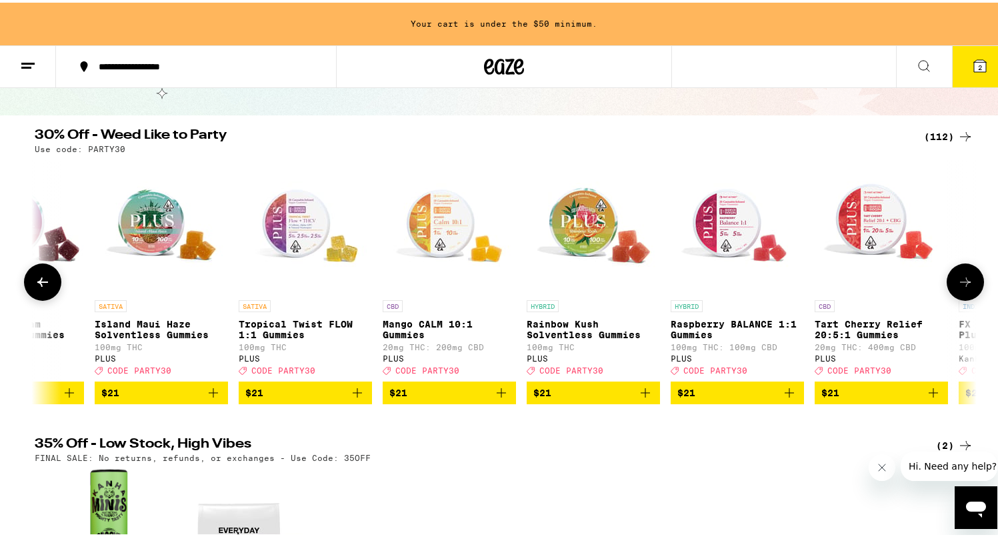
click at [970, 285] on button at bounding box center [965, 279] width 37 height 37
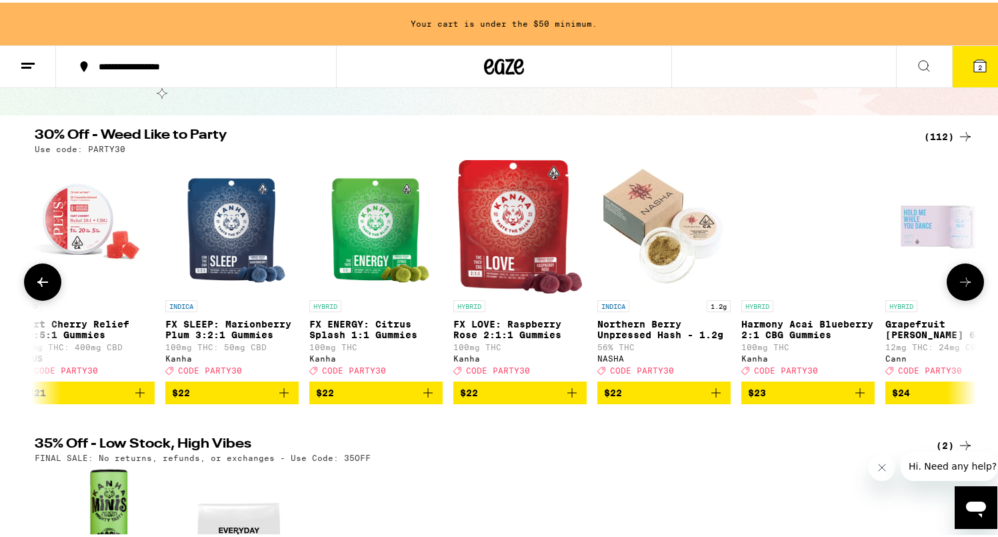
click at [970, 285] on button at bounding box center [965, 279] width 37 height 37
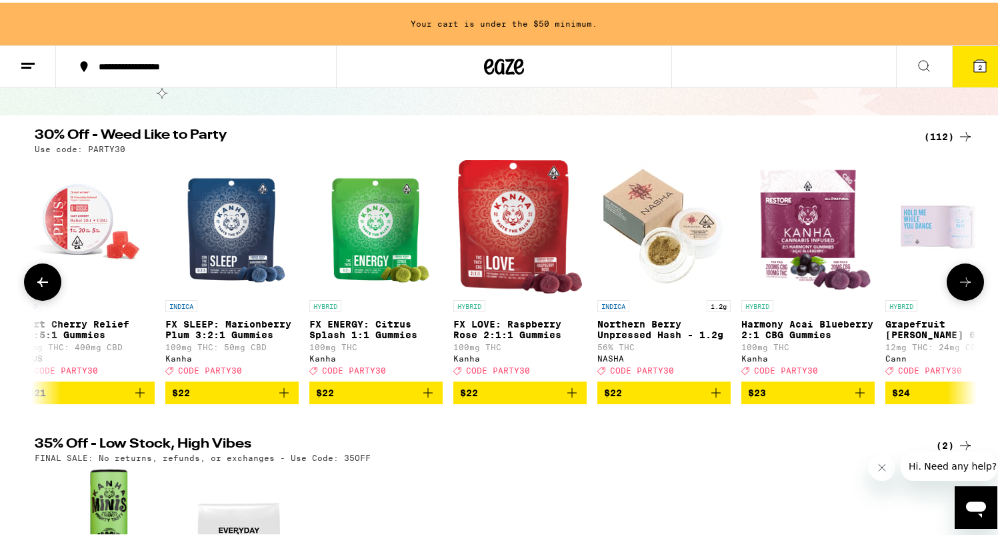
scroll to position [0, 8728]
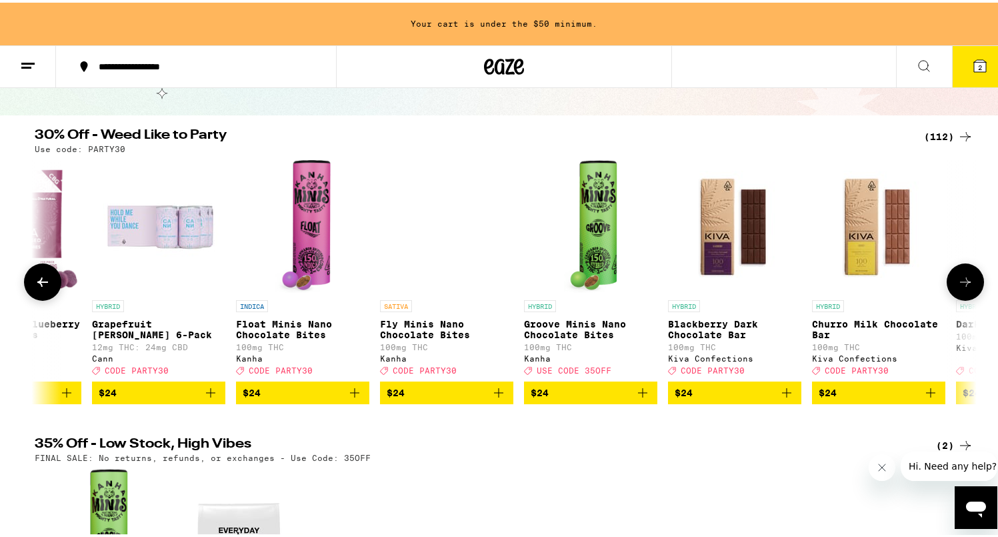
click at [970, 285] on button at bounding box center [965, 279] width 37 height 37
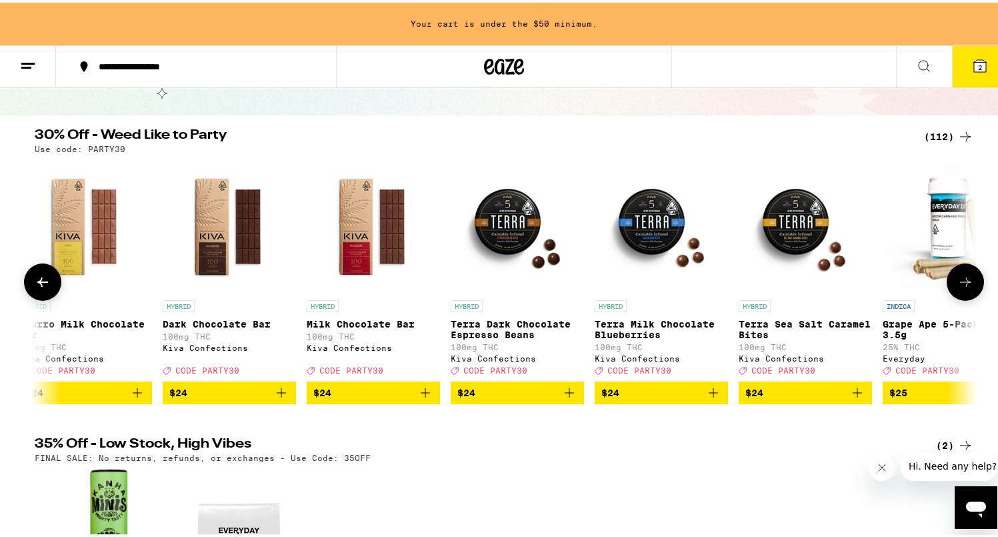
click at [970, 285] on button at bounding box center [965, 279] width 37 height 37
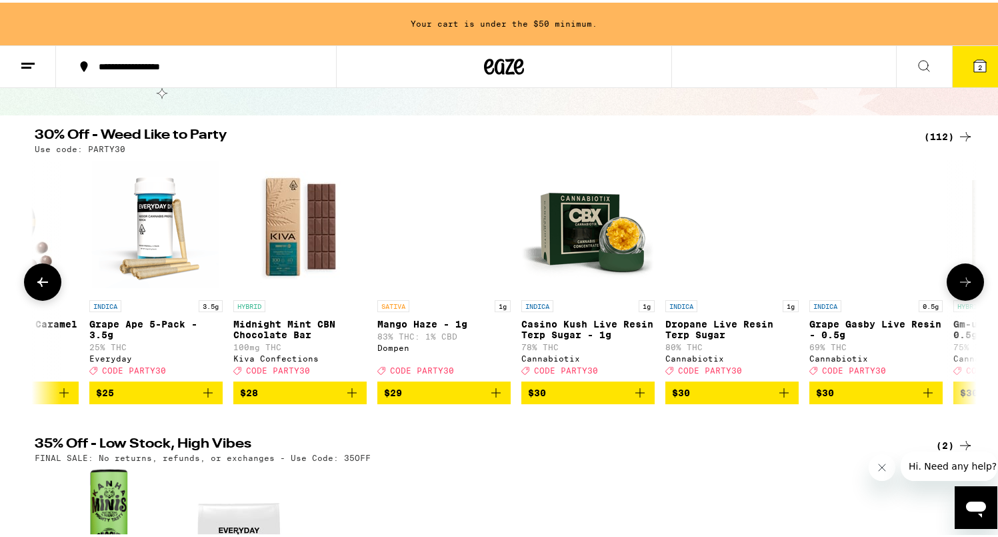
click at [970, 285] on button at bounding box center [965, 279] width 37 height 37
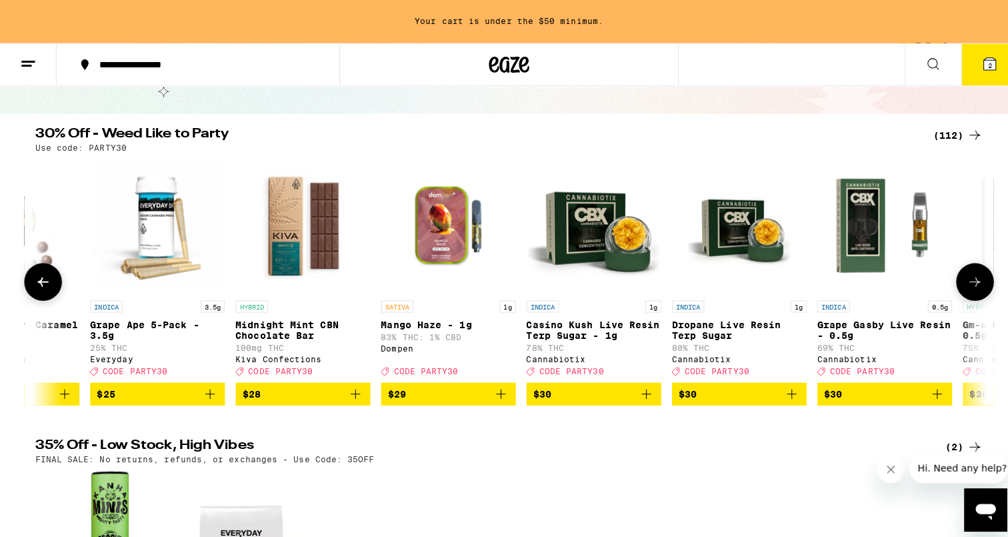
scroll to position [0, 11109]
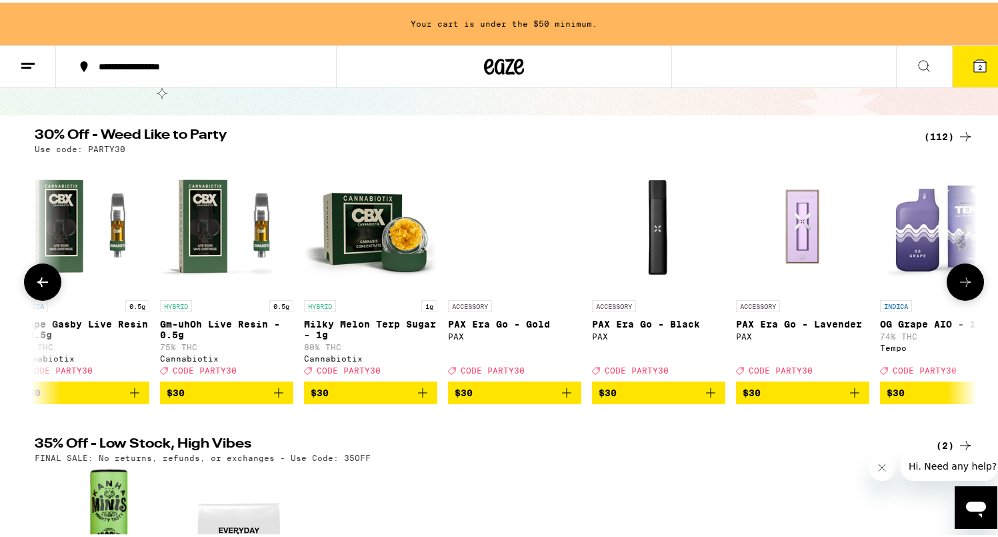
click at [513, 323] on p "PAX Era Go - Gold" at bounding box center [514, 321] width 133 height 11
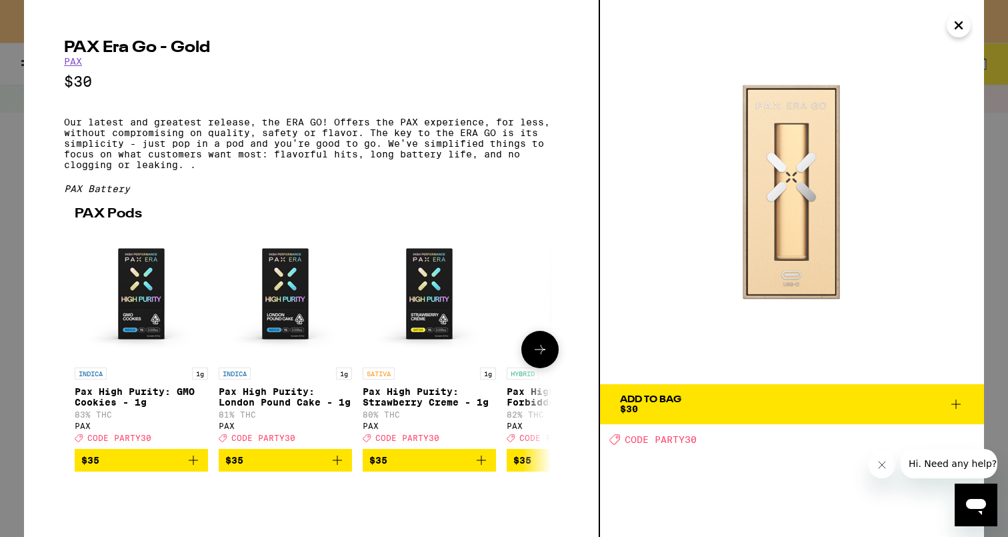
click at [539, 357] on icon at bounding box center [540, 349] width 16 height 16
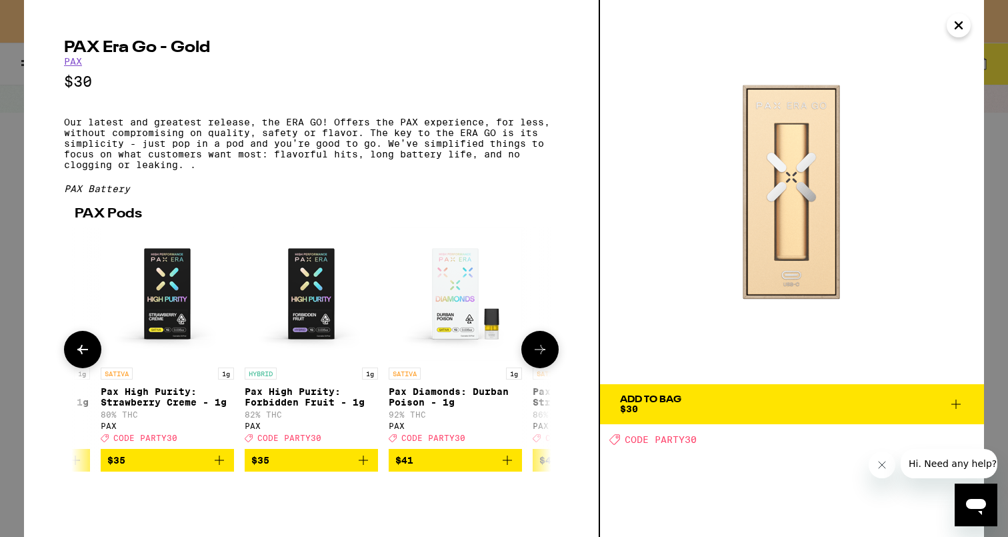
scroll to position [0, 328]
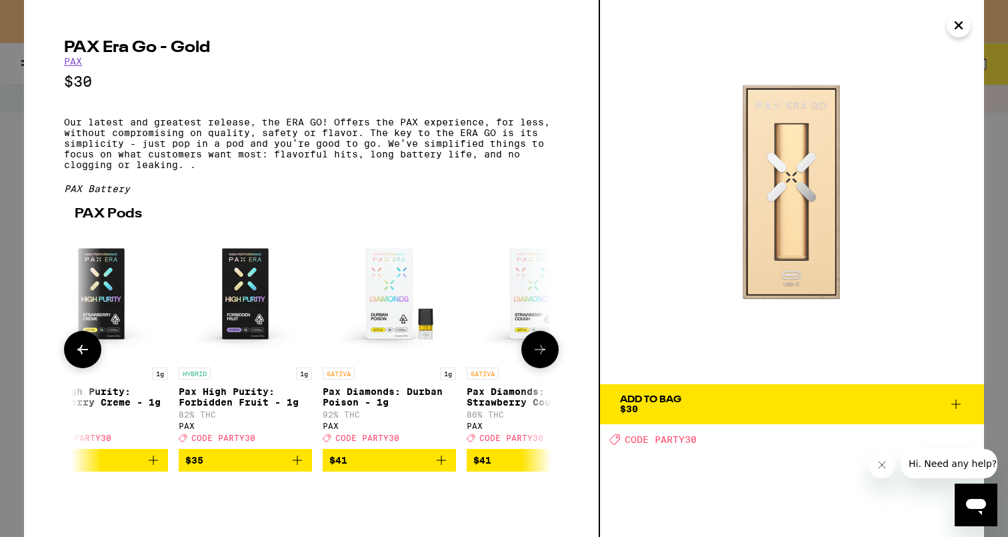
click at [77, 357] on icon at bounding box center [83, 349] width 16 height 16
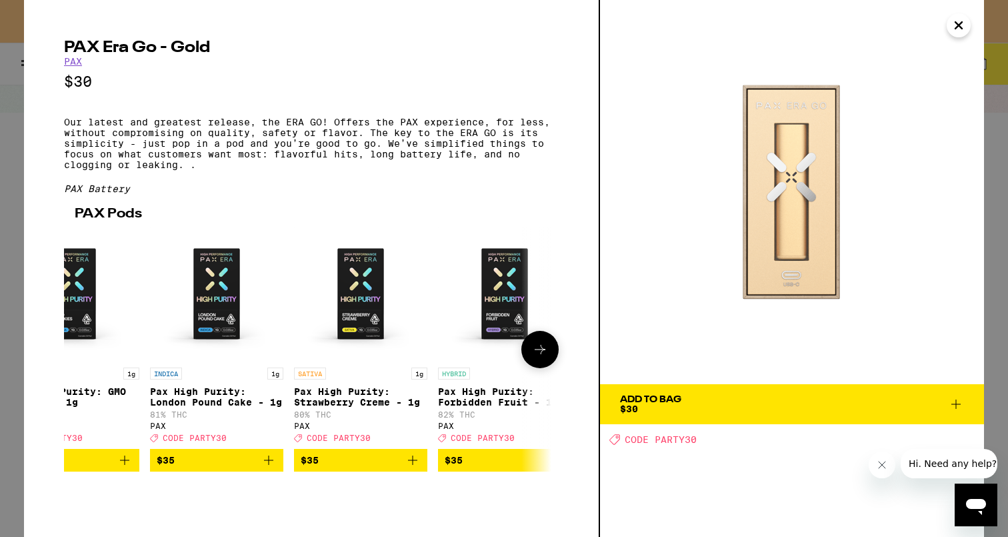
scroll to position [0, 0]
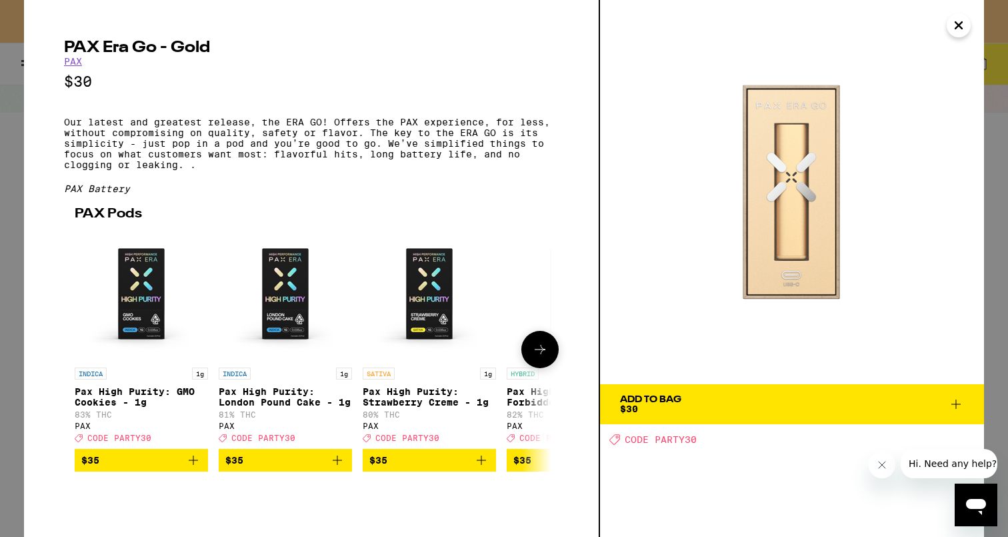
click at [545, 357] on icon at bounding box center [540, 349] width 16 height 16
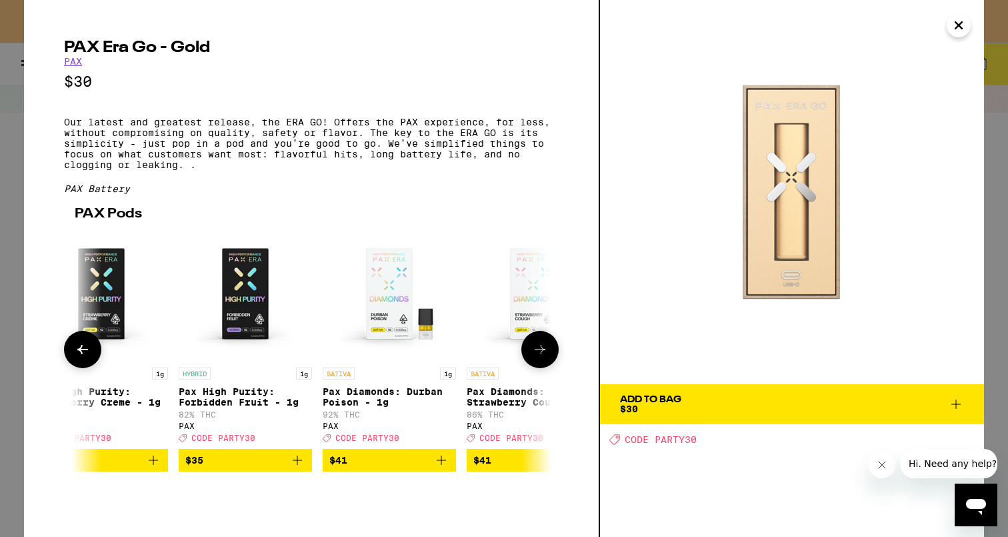
click at [545, 357] on icon at bounding box center [540, 349] width 16 height 16
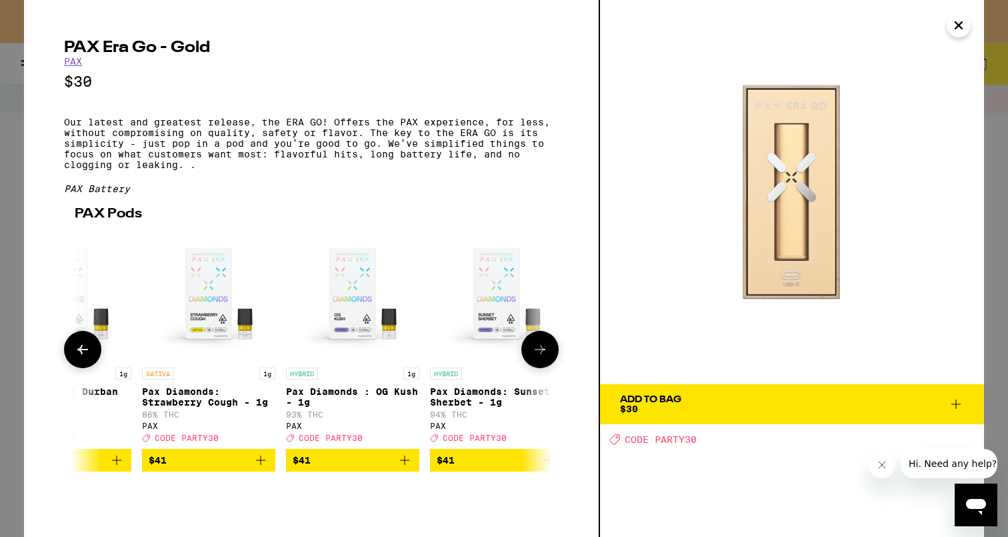
scroll to position [0, 656]
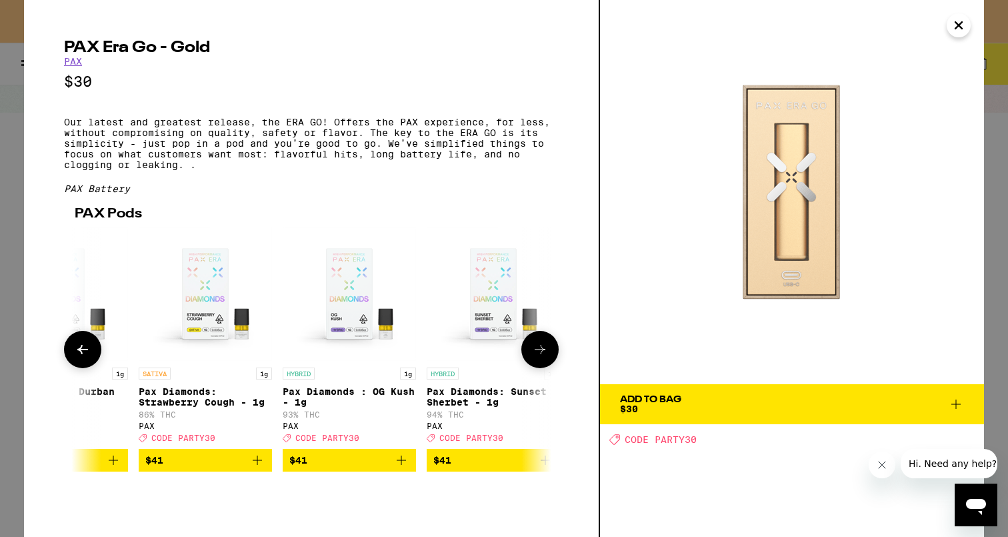
click at [84, 357] on icon at bounding box center [83, 349] width 16 height 16
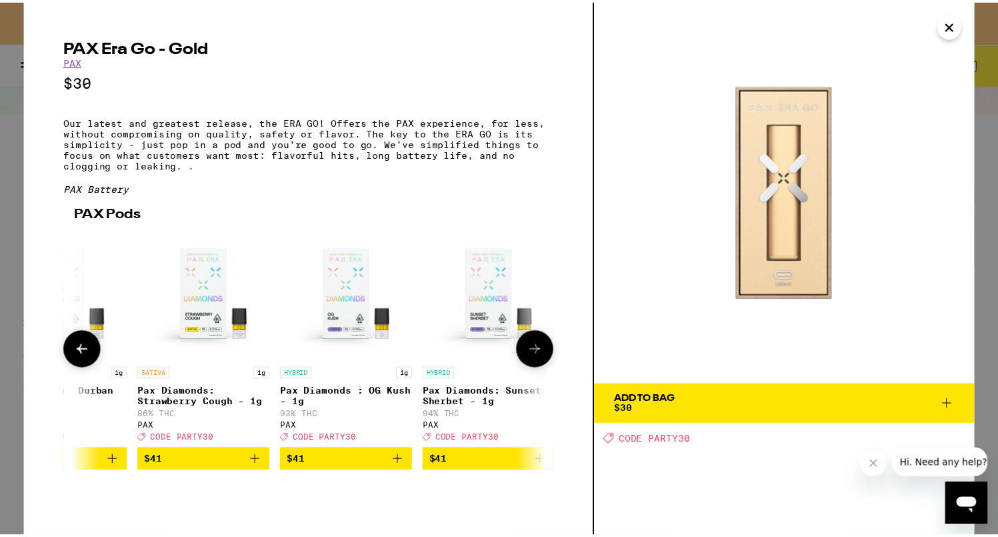
scroll to position [0, 328]
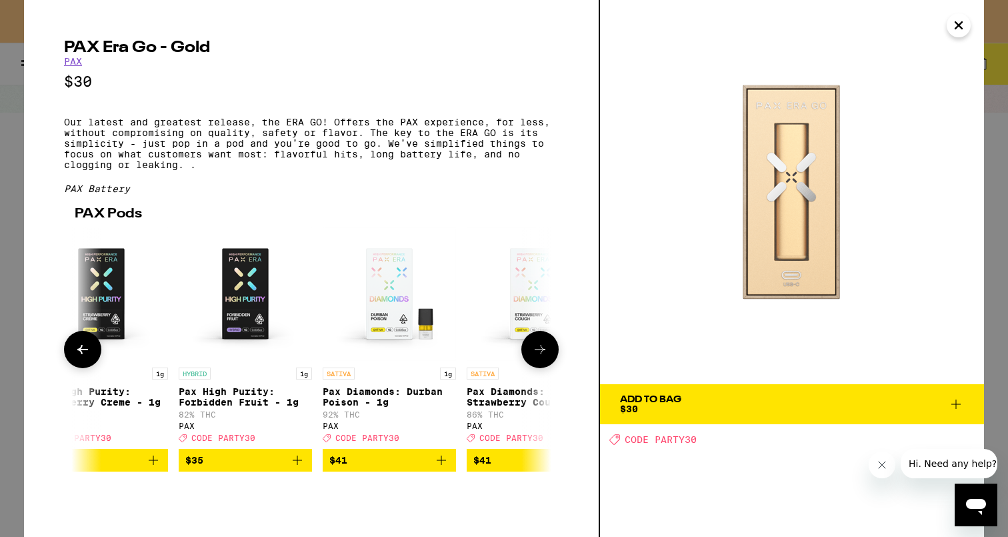
click at [354, 403] on p "Pax Diamonds: Durban Poison - 1g" at bounding box center [389, 396] width 133 height 21
click at [397, 335] on img "Open page for Pax Diamonds: Durban Poison - 1g from PAX" at bounding box center [389, 293] width 133 height 133
click at [396, 335] on img "Open page for Pax Diamonds: Durban Poison - 1g from PAX" at bounding box center [389, 293] width 133 height 133
click at [394, 407] on p "Pax Diamonds: Durban Poison - 1g" at bounding box center [389, 396] width 133 height 21
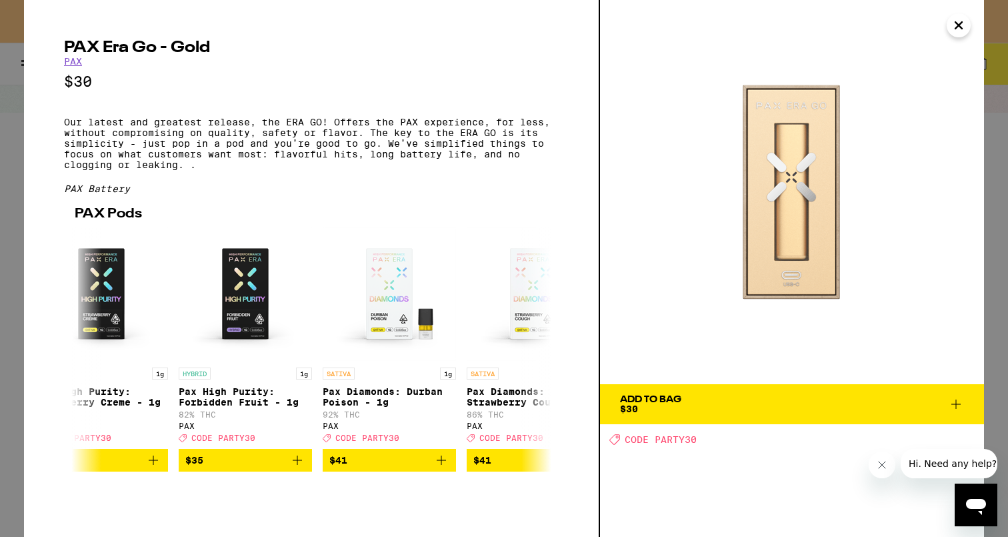
click at [954, 22] on icon "Close" at bounding box center [959, 25] width 16 height 20
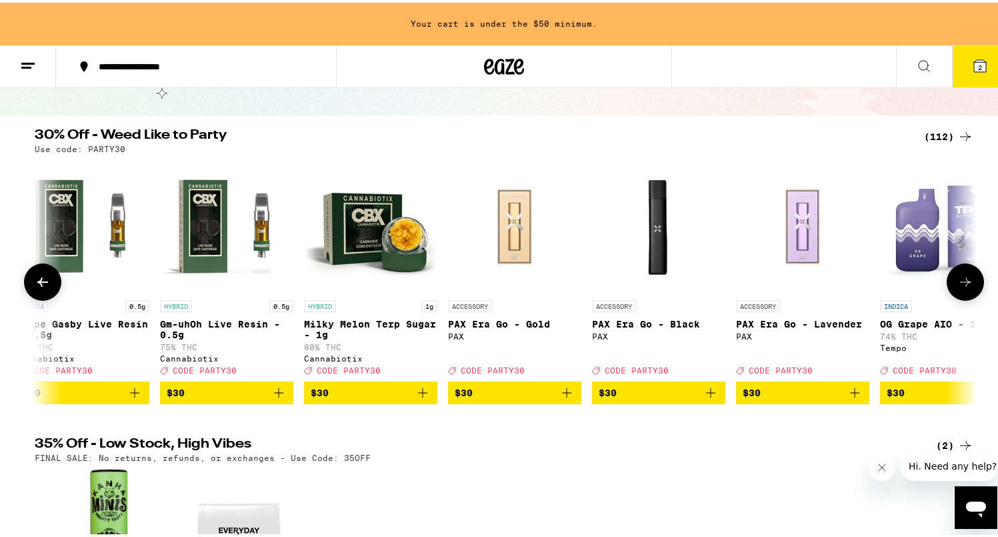
click at [967, 287] on icon at bounding box center [966, 279] width 16 height 16
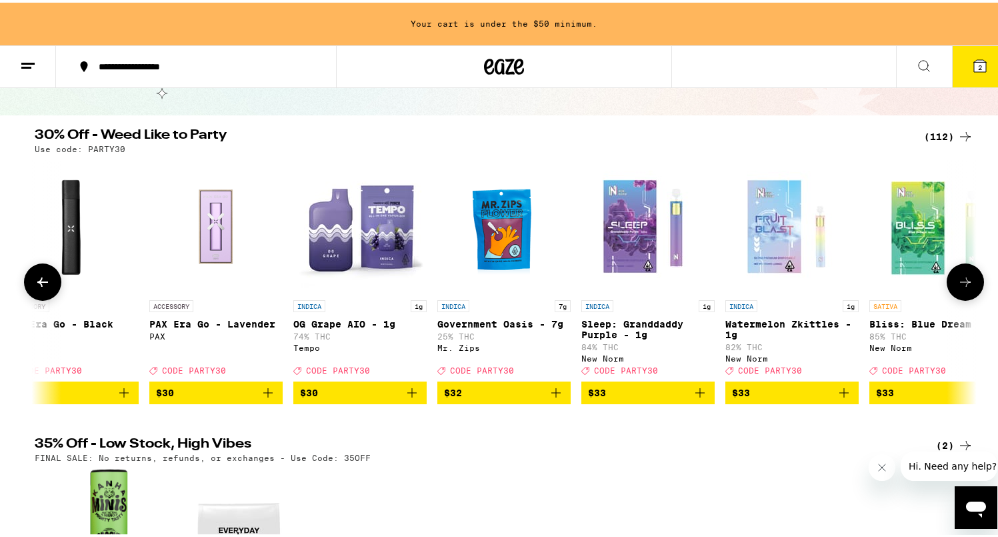
scroll to position [0, 11902]
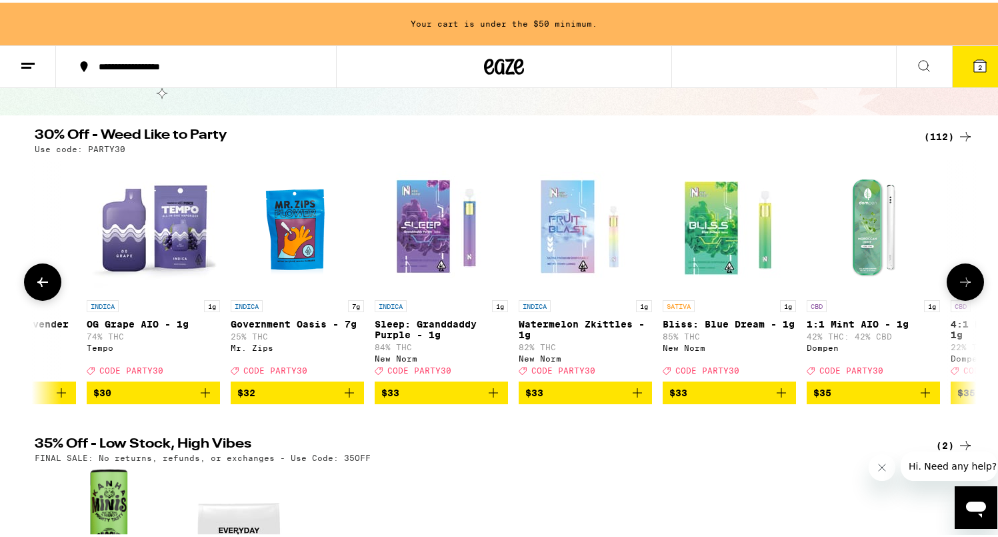
click at [967, 287] on icon at bounding box center [966, 279] width 16 height 16
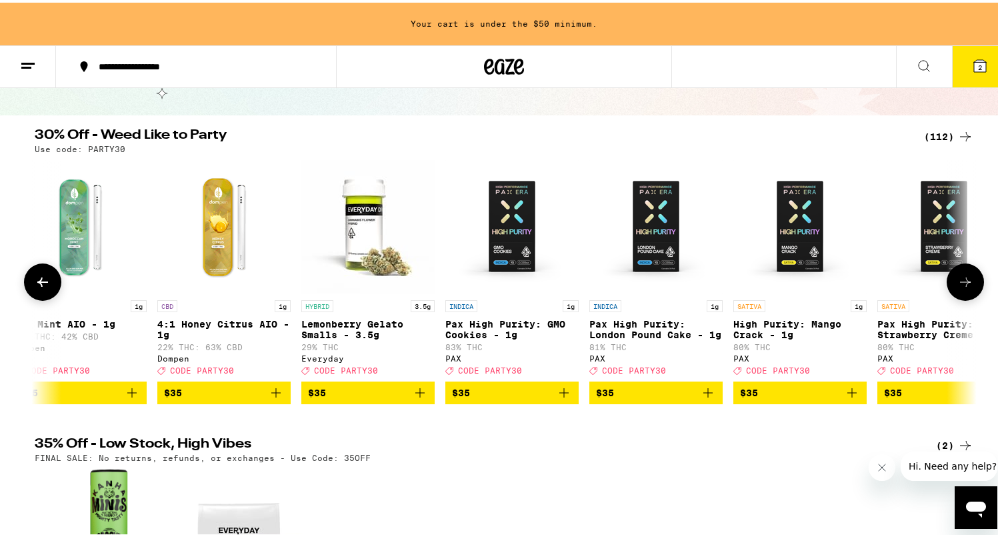
click at [967, 287] on icon at bounding box center [966, 279] width 16 height 16
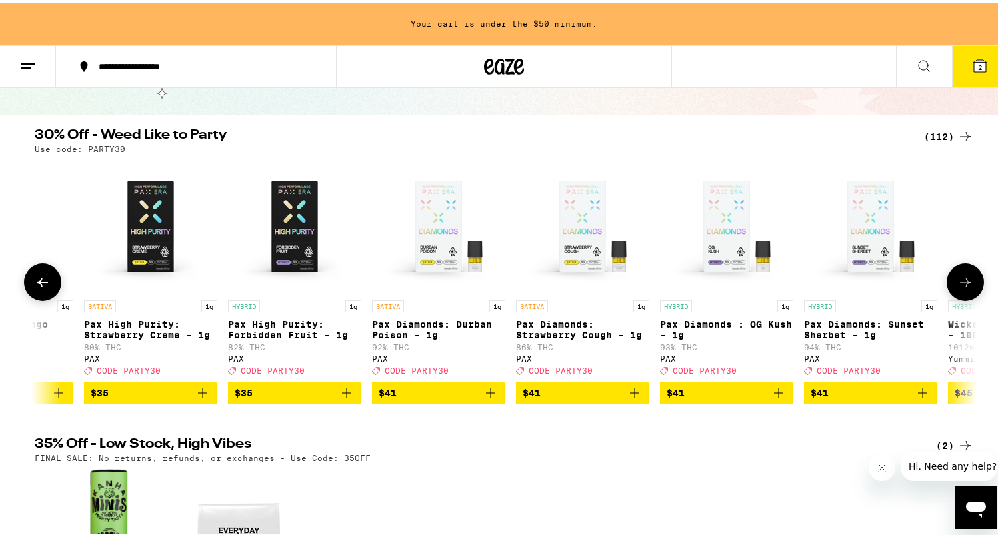
click at [967, 287] on icon at bounding box center [966, 279] width 16 height 16
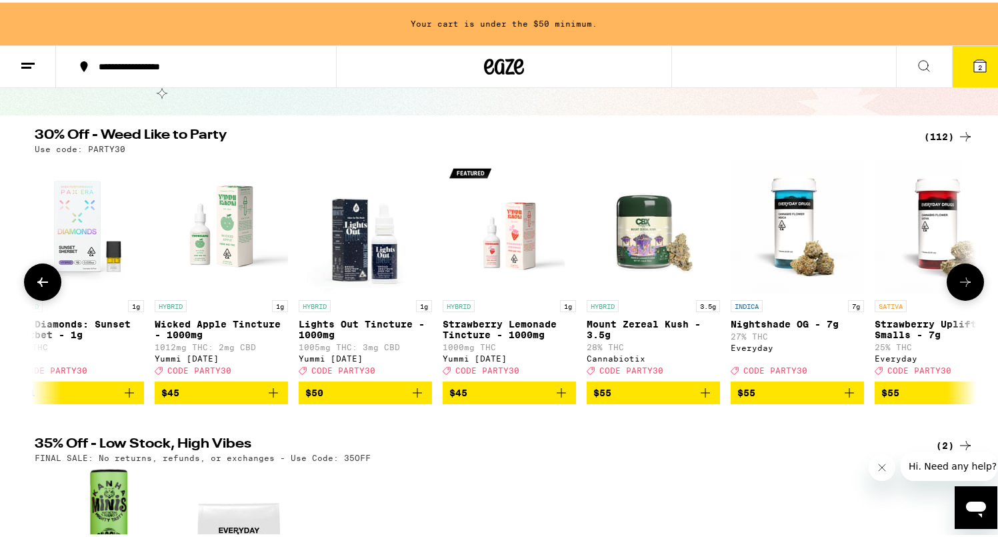
click at [967, 287] on icon at bounding box center [966, 279] width 16 height 16
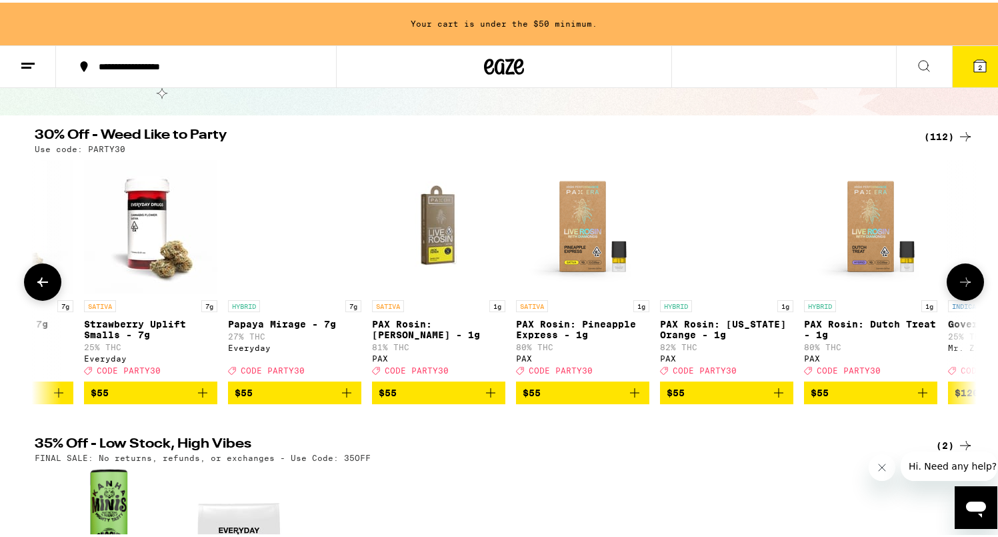
click at [967, 287] on icon at bounding box center [966, 279] width 16 height 16
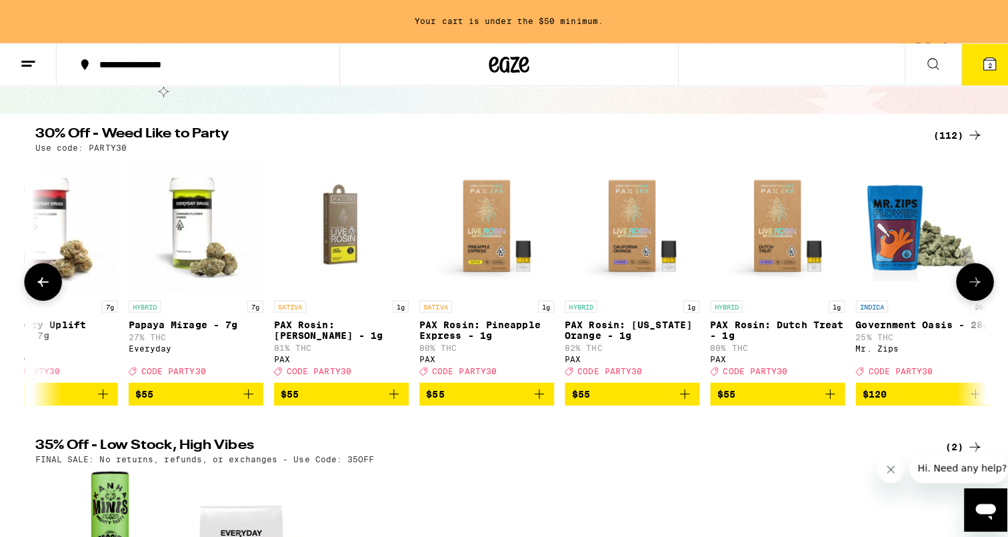
scroll to position [0, 15192]
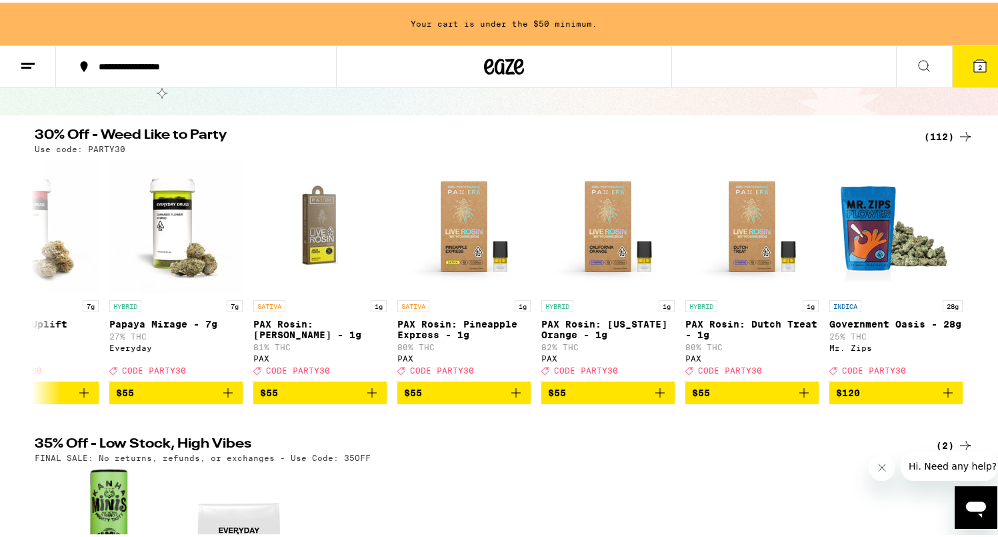
click at [962, 61] on button "2" at bounding box center [980, 63] width 56 height 41
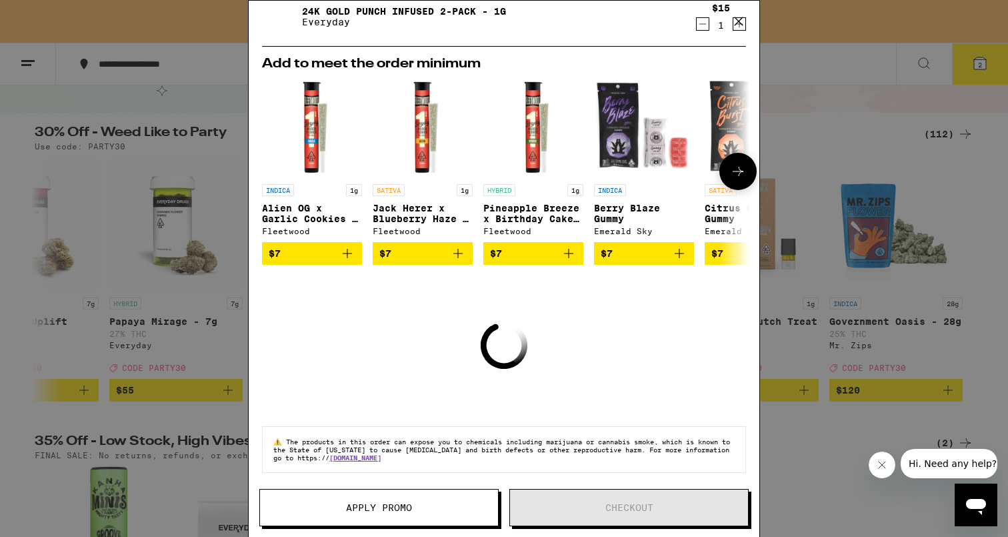
scroll to position [147, 0]
click at [730, 163] on icon at bounding box center [738, 171] width 16 height 16
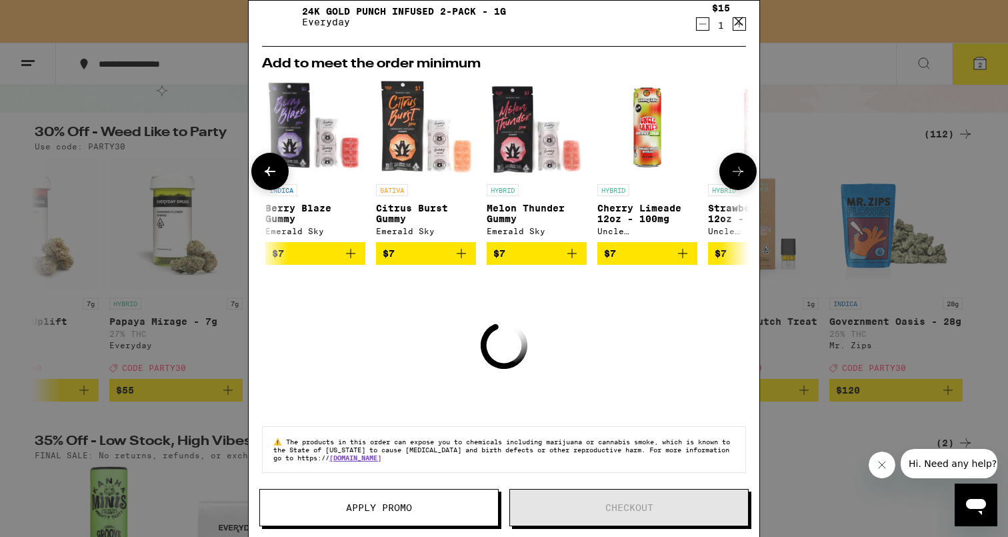
click at [730, 163] on icon at bounding box center [738, 171] width 16 height 16
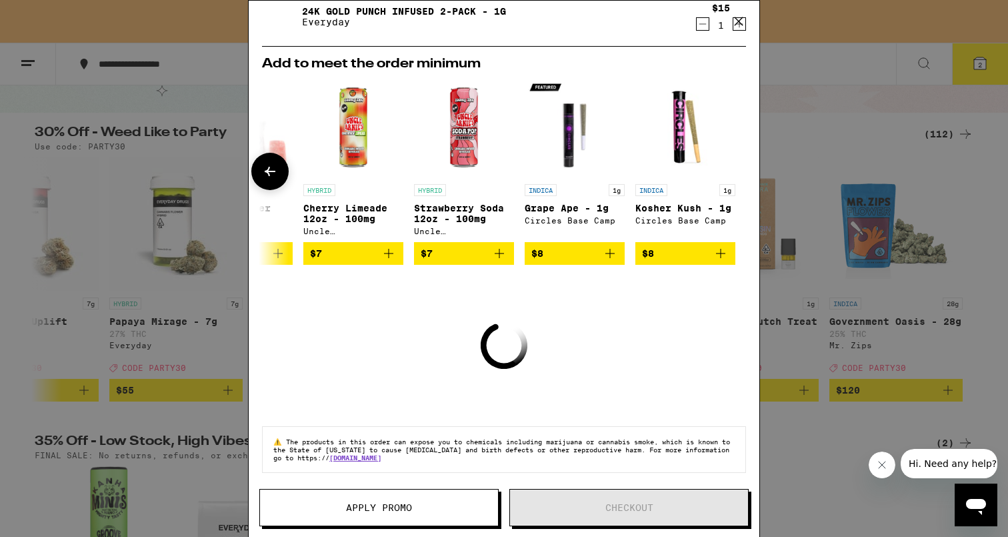
click at [266, 163] on icon at bounding box center [270, 171] width 16 height 16
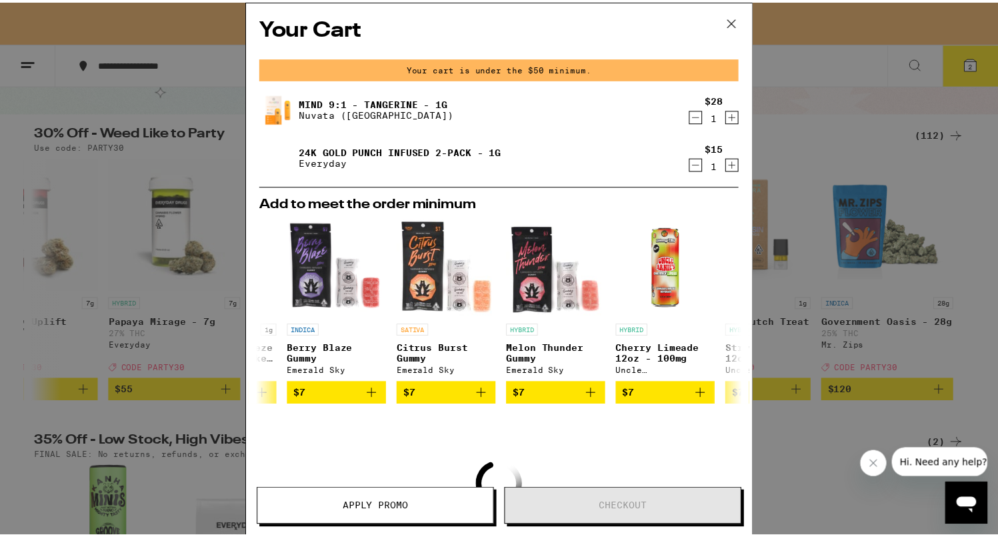
scroll to position [0, 0]
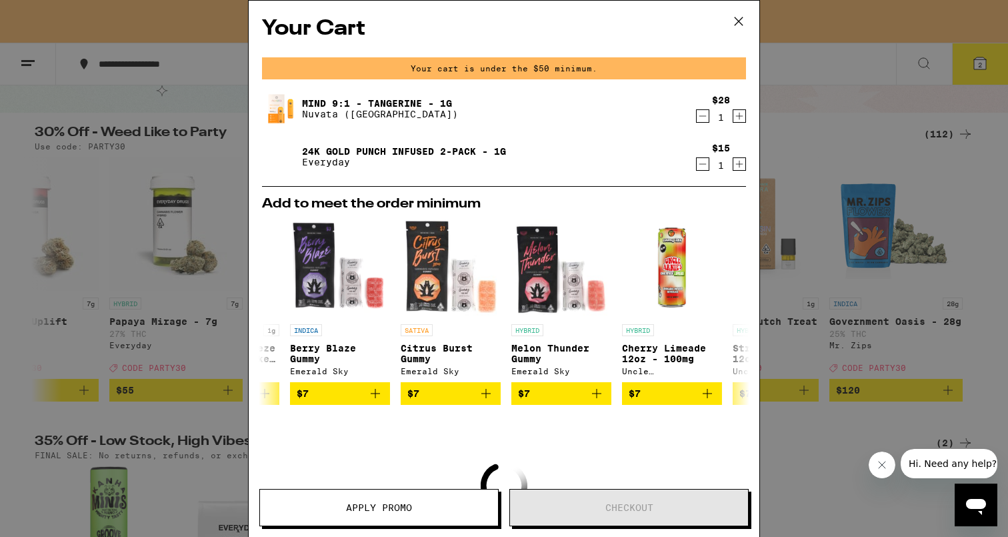
click at [737, 19] on icon at bounding box center [739, 21] width 20 height 20
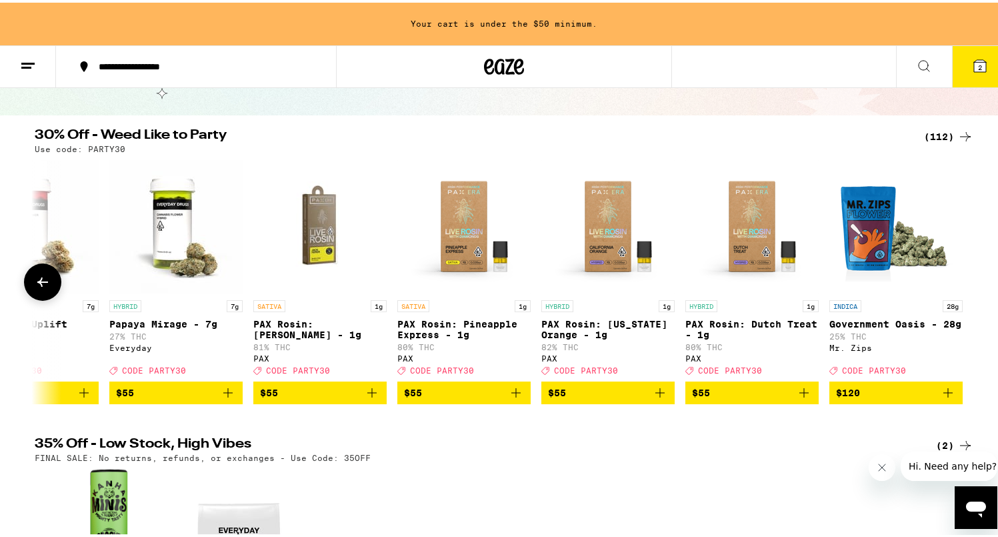
click at [35, 287] on icon at bounding box center [43, 279] width 16 height 16
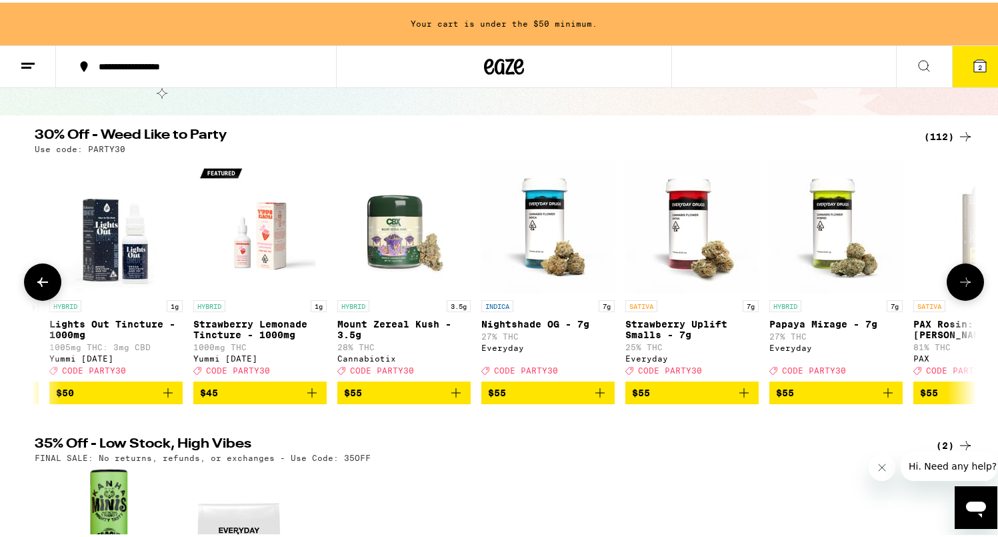
scroll to position [0, 14399]
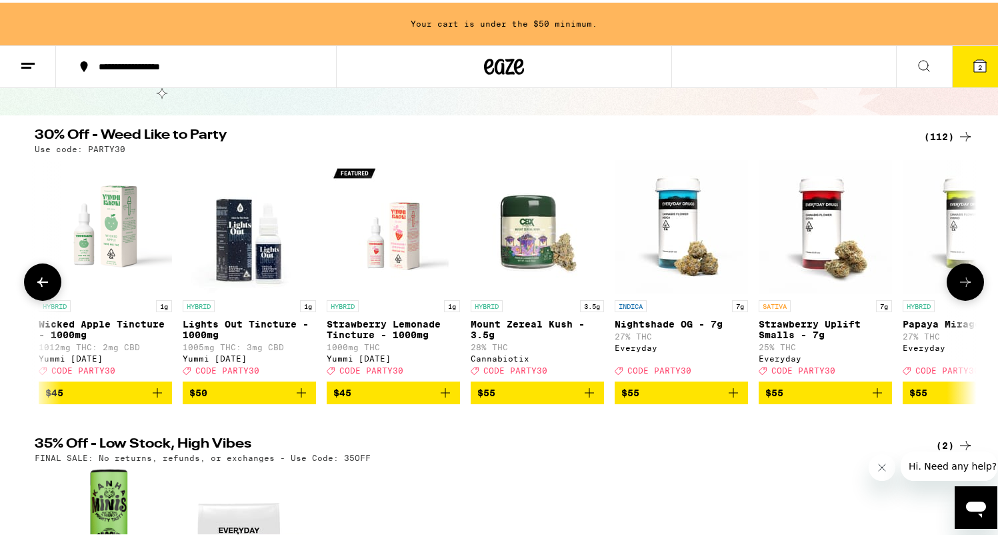
click at [35, 287] on icon at bounding box center [43, 279] width 16 height 16
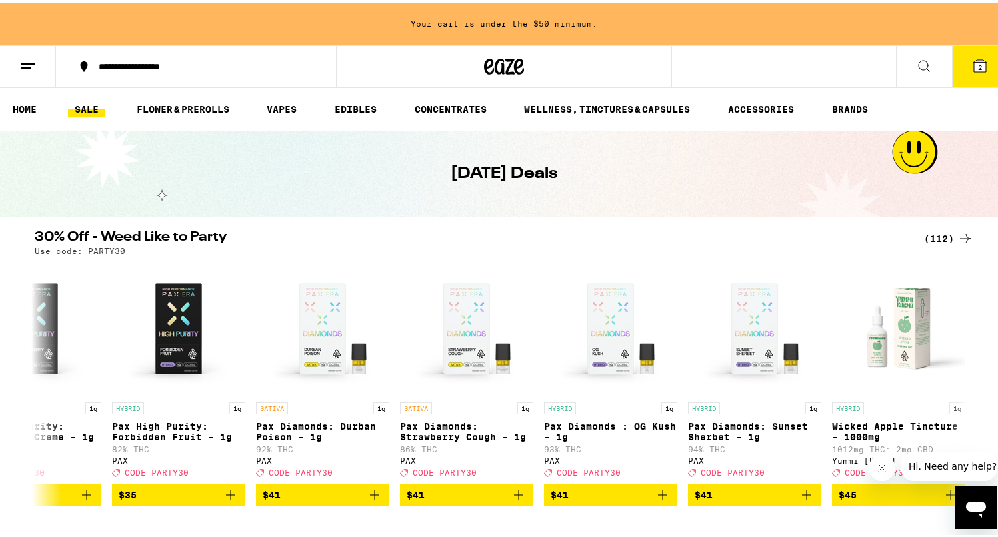
scroll to position [0, 0]
click at [339, 109] on link "EDIBLES" at bounding box center [355, 107] width 55 height 16
click at [359, 100] on link "EDIBLES" at bounding box center [355, 107] width 55 height 16
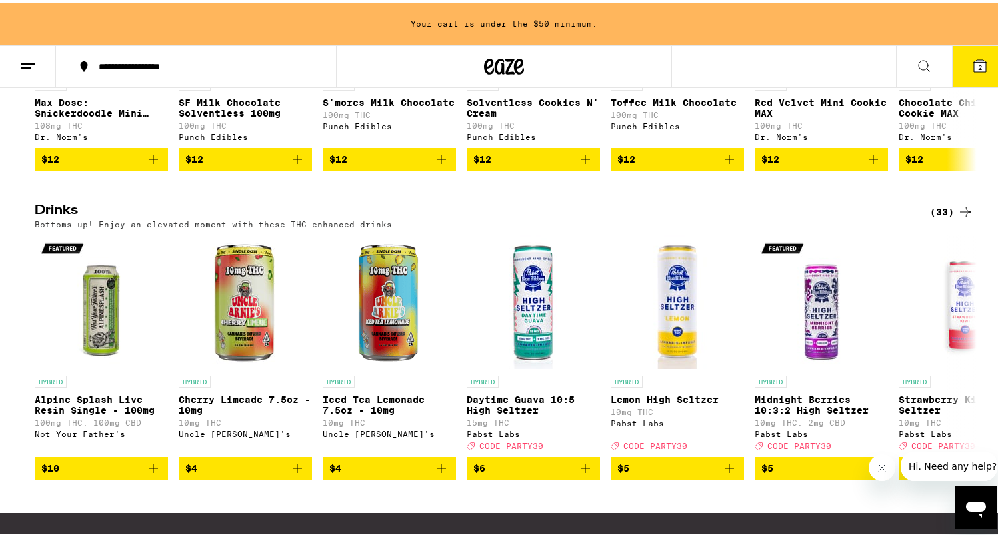
scroll to position [683, 0]
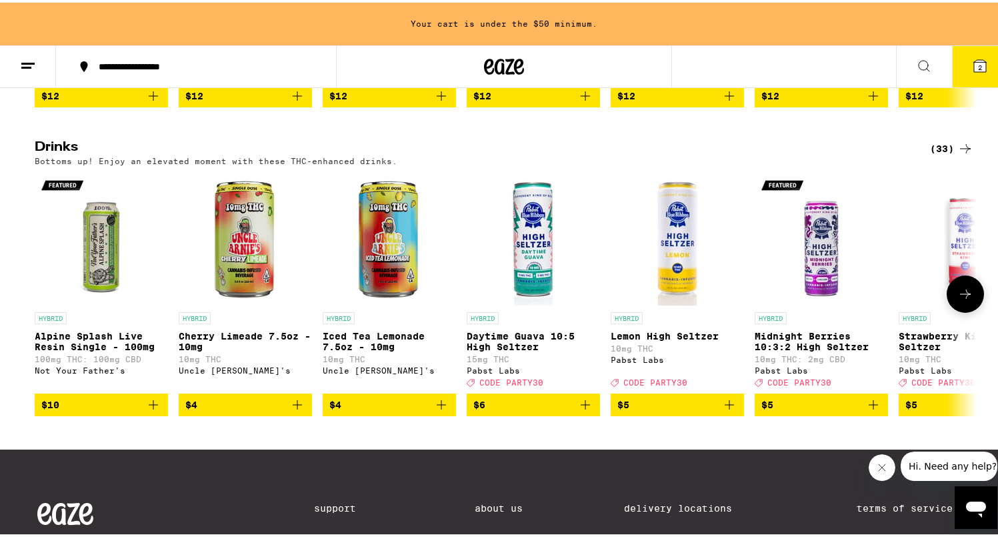
click at [959, 299] on icon at bounding box center [966, 291] width 16 height 16
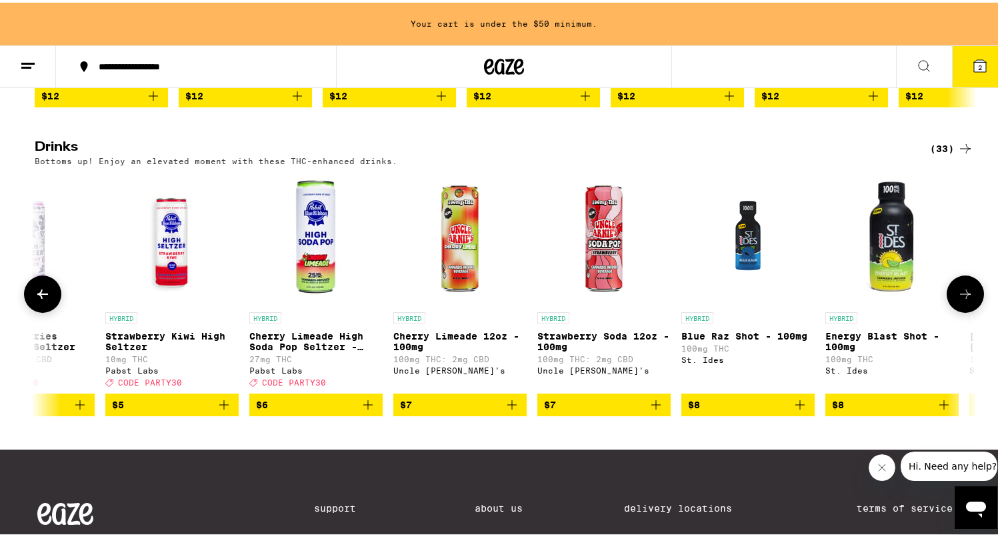
click at [959, 299] on icon at bounding box center [966, 291] width 16 height 16
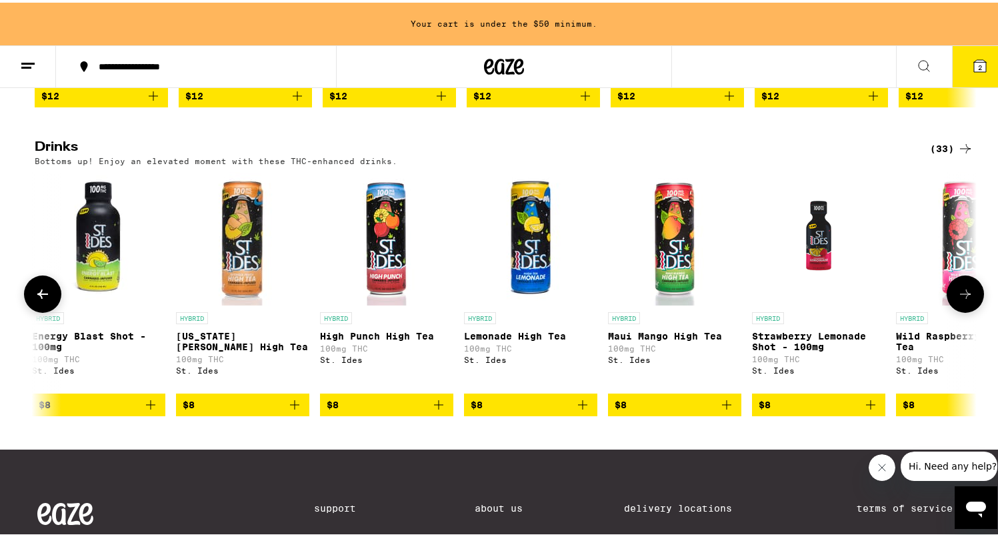
click at [959, 299] on icon at bounding box center [966, 291] width 16 height 16
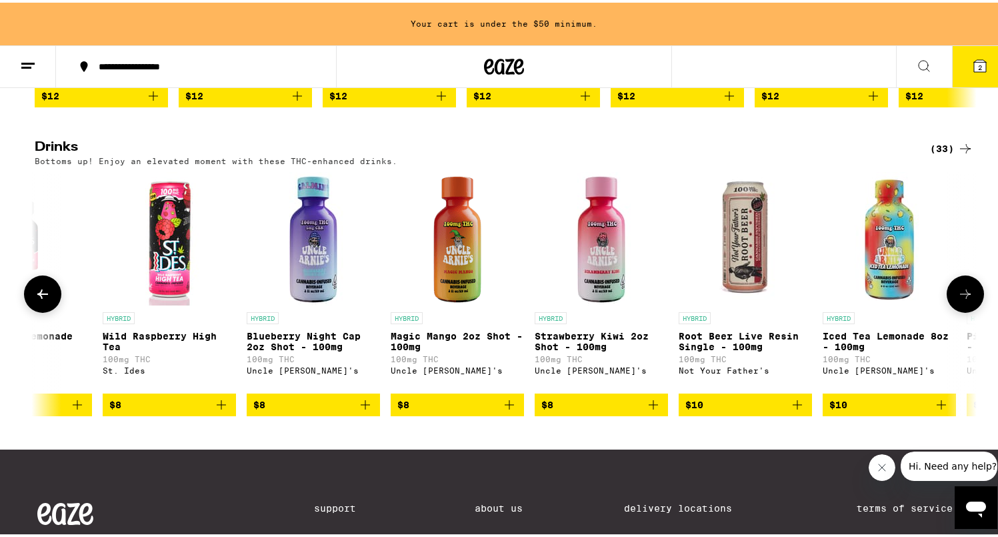
click at [959, 299] on icon at bounding box center [966, 291] width 16 height 16
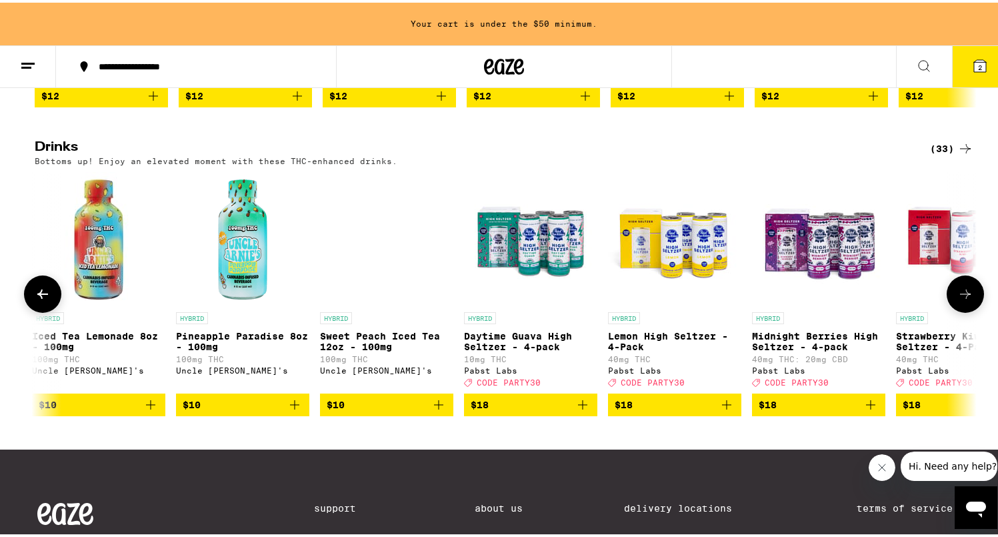
scroll to position [0, 3174]
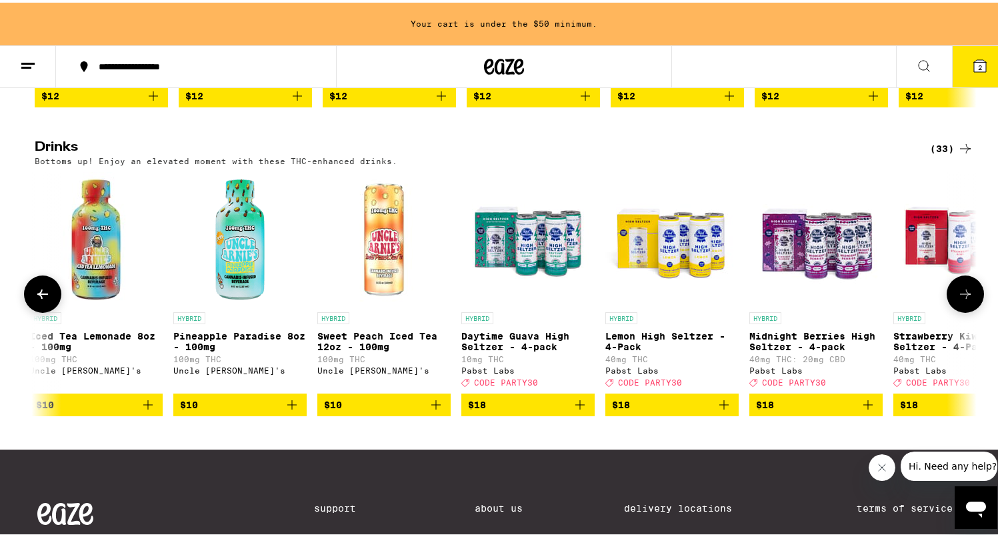
click at [959, 299] on icon at bounding box center [966, 291] width 16 height 16
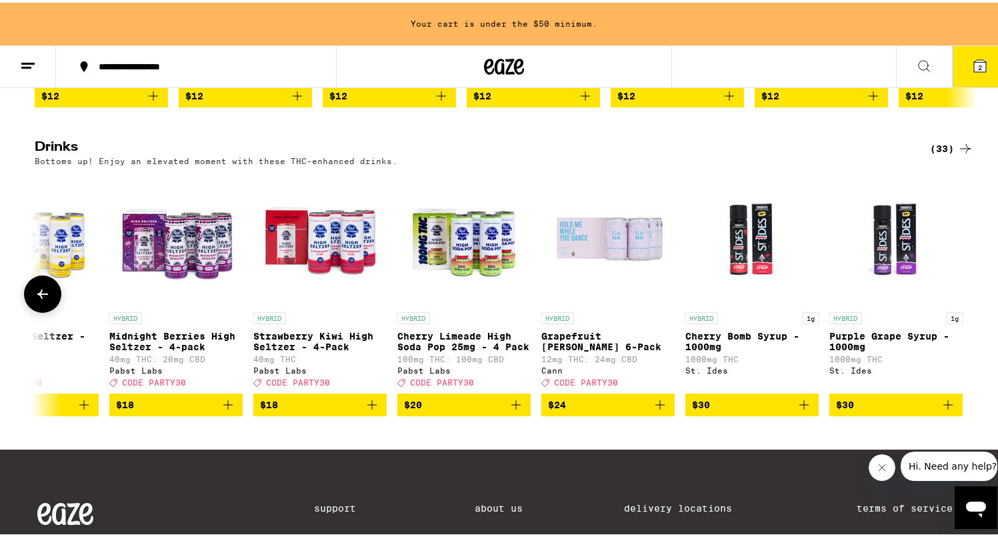
click at [367, 407] on icon "Add to bag" at bounding box center [371, 401] width 9 height 9
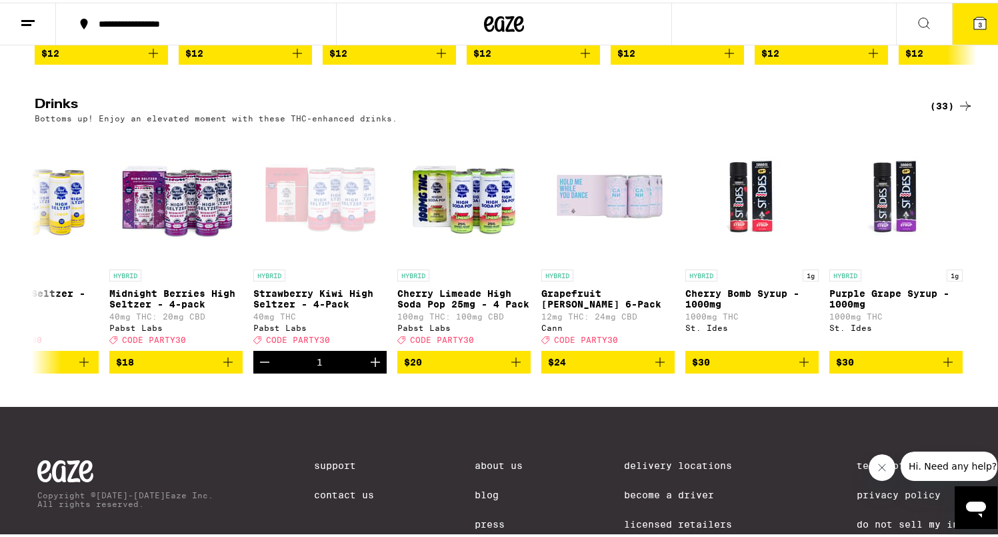
click at [974, 19] on icon at bounding box center [980, 21] width 12 height 12
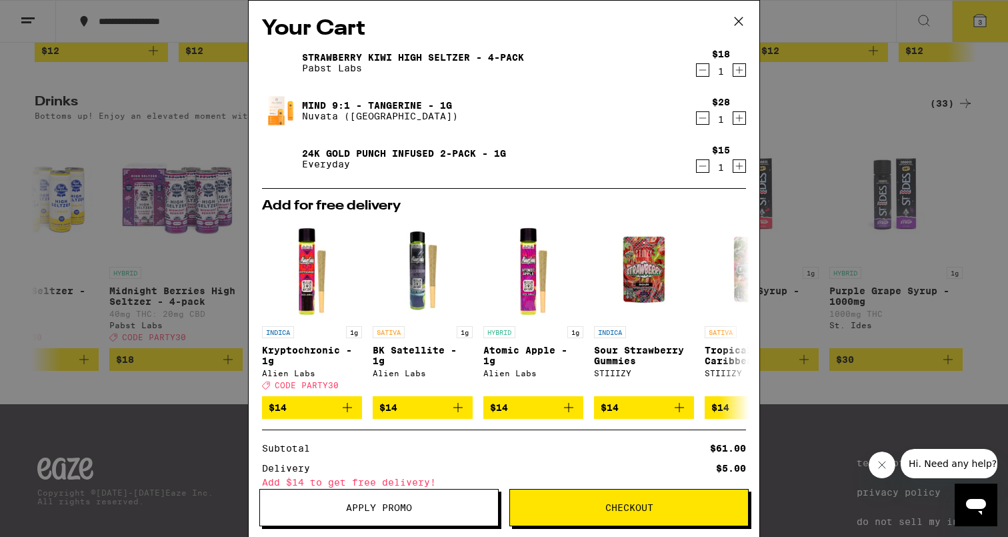
click at [739, 22] on icon at bounding box center [739, 21] width 8 height 8
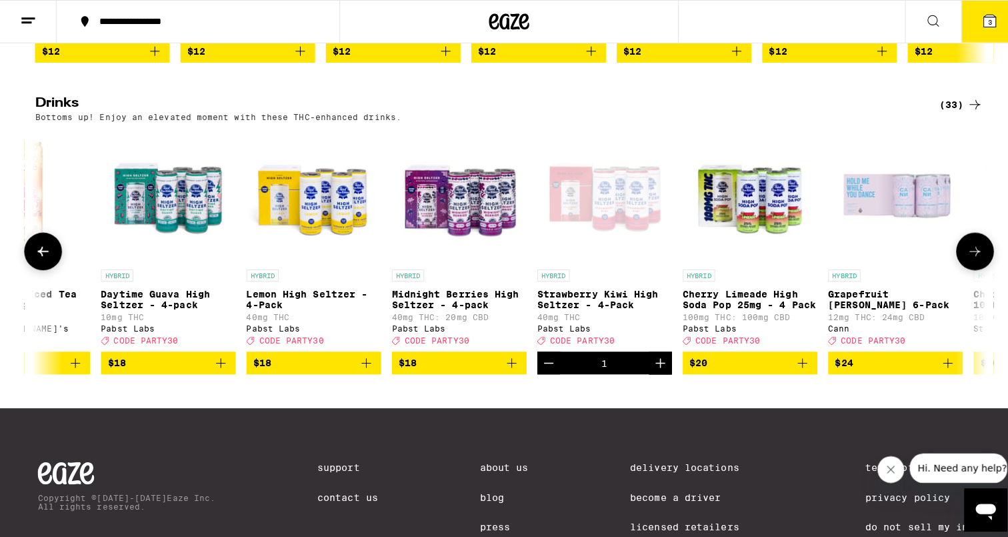
scroll to position [0, 3534]
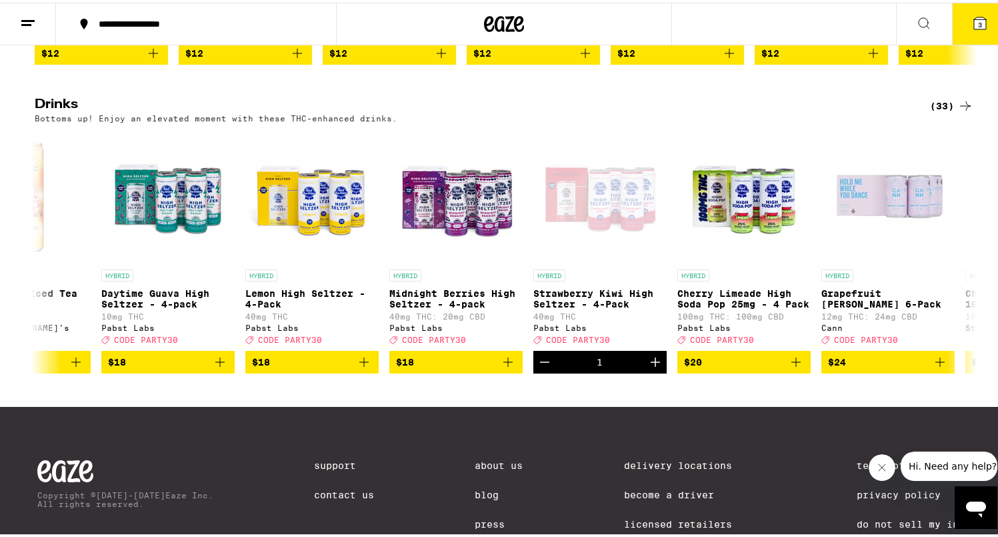
click at [974, 16] on icon at bounding box center [980, 21] width 12 height 12
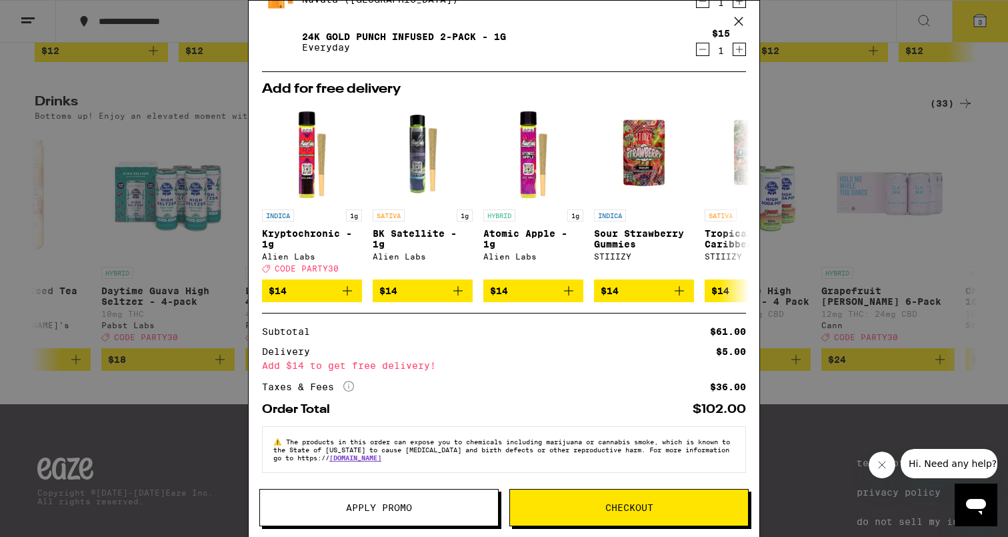
scroll to position [127, 0]
click at [374, 503] on span "Apply Promo" at bounding box center [379, 507] width 66 height 9
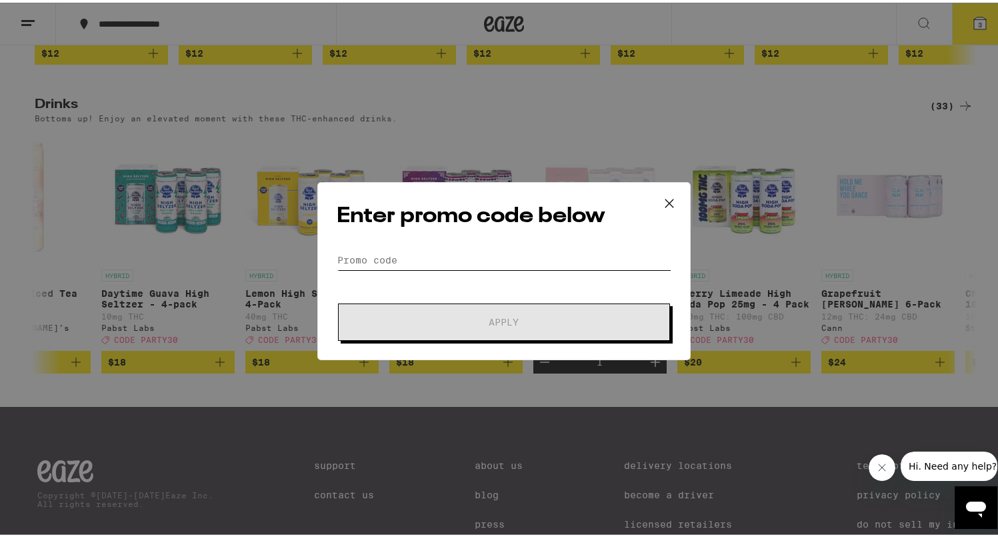
click at [439, 259] on input "Promo Code" at bounding box center [504, 257] width 335 height 20
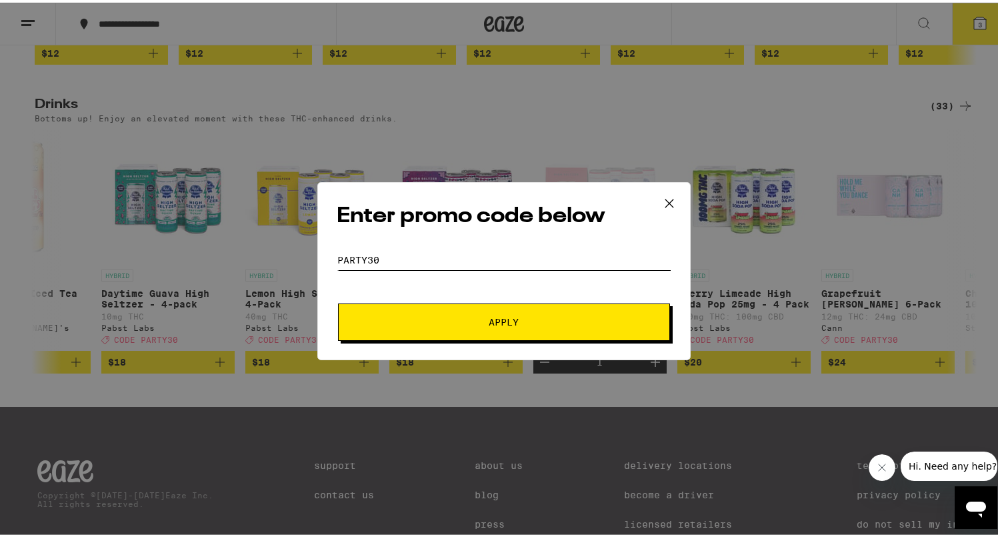
type input "party30"
click at [464, 323] on span "Apply" at bounding box center [504, 319] width 240 height 9
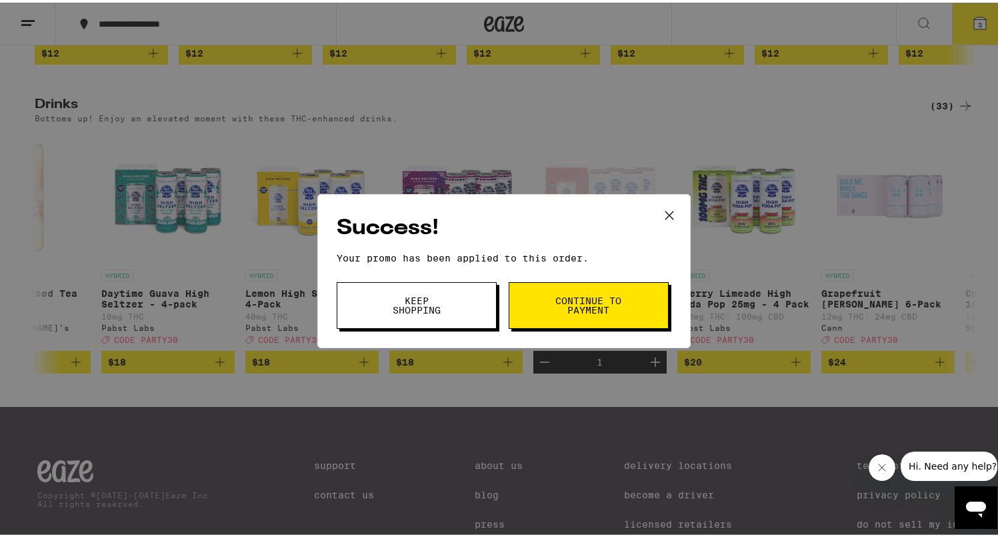
click at [452, 305] on button "Keep Shopping" at bounding box center [417, 302] width 160 height 47
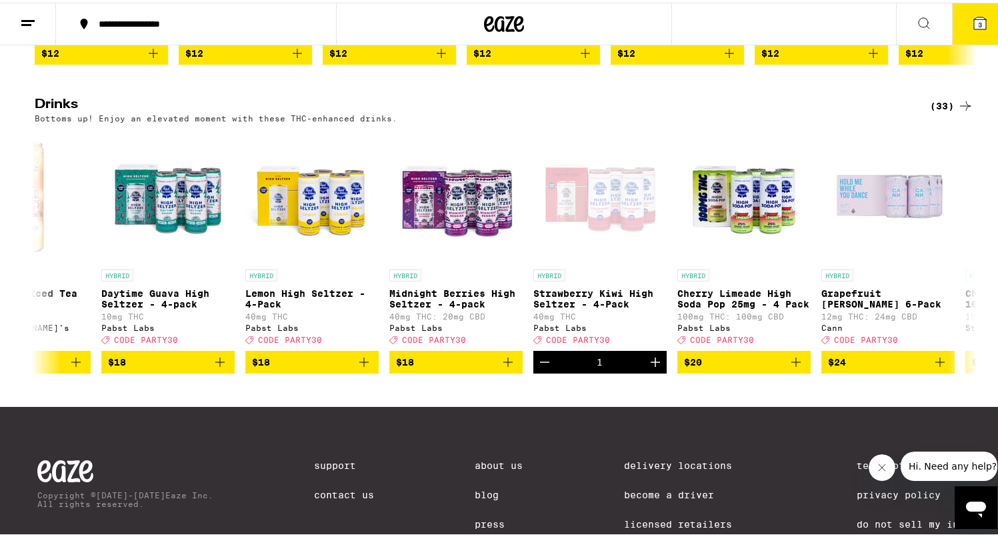
click at [960, 11] on button "3" at bounding box center [980, 21] width 56 height 41
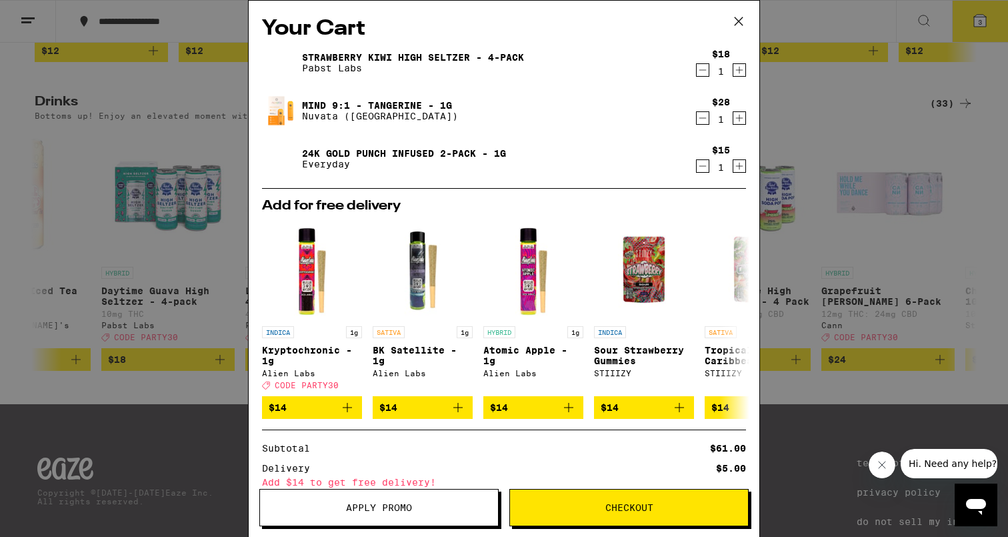
click at [326, 101] on link "Mind 9:1 - Tangerine - 1g" at bounding box center [380, 105] width 156 height 11
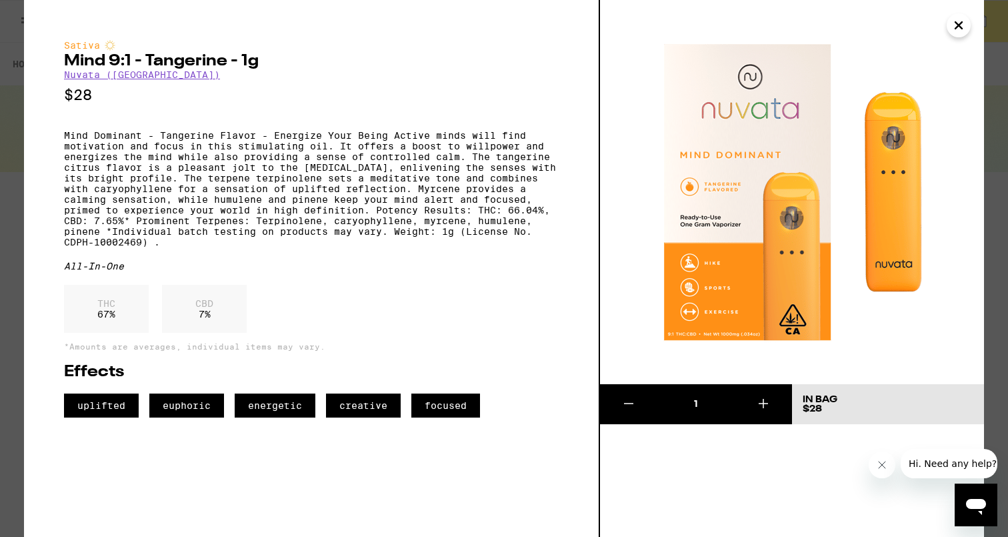
click at [959, 31] on icon "Close" at bounding box center [959, 25] width 16 height 20
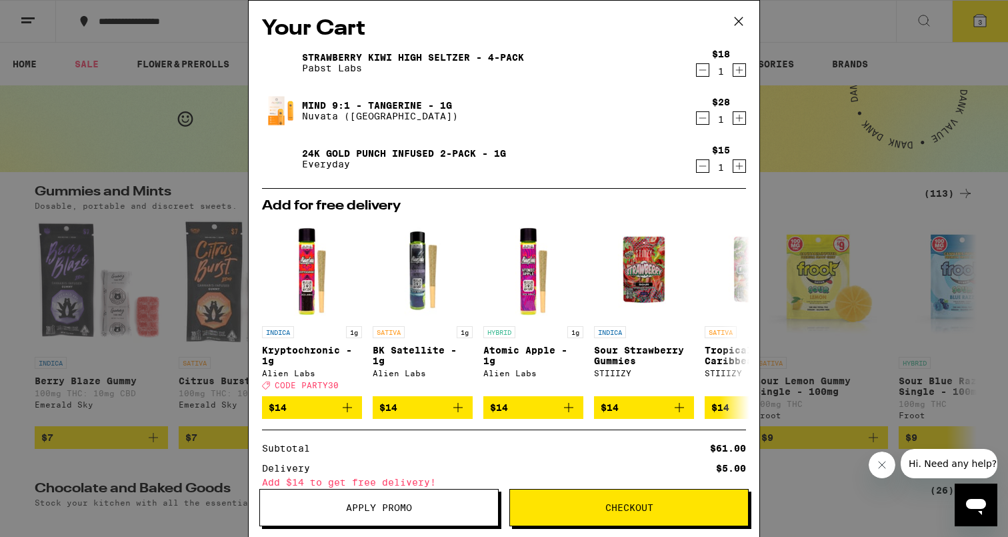
click at [740, 17] on icon at bounding box center [739, 21] width 20 height 20
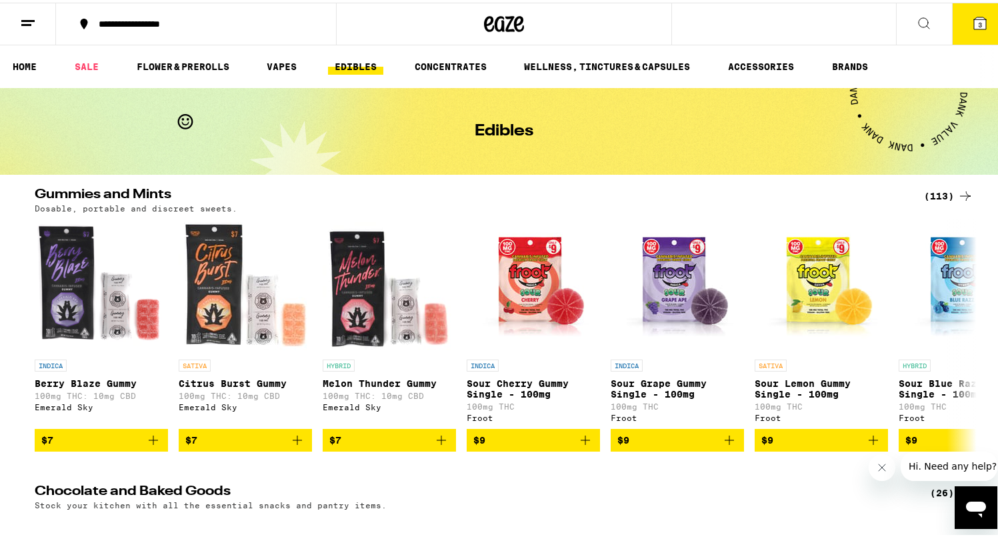
click at [21, 20] on icon at bounding box center [28, 21] width 16 height 16
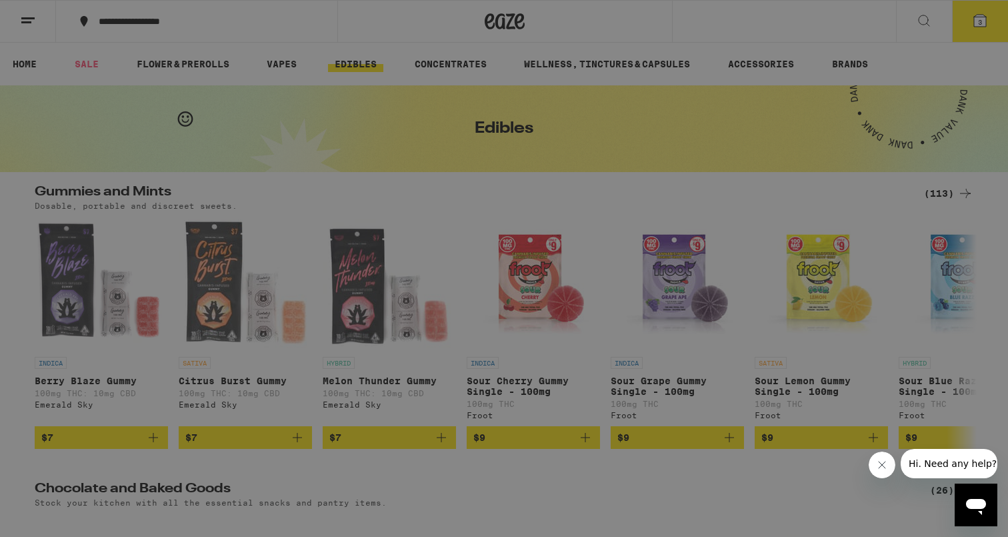
click at [178, 85] on div "Buy It Again" at bounding box center [185, 88] width 234 height 16
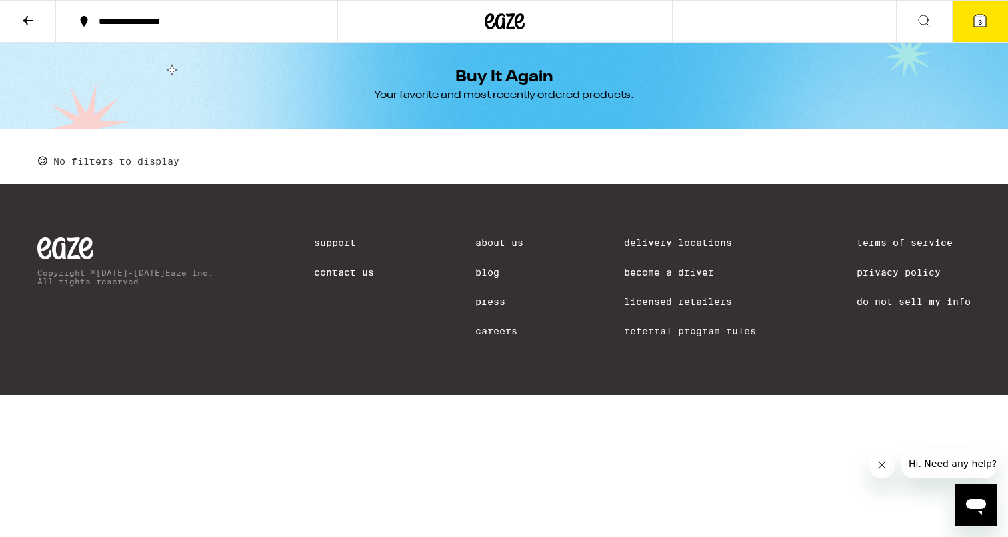
click at [27, 16] on icon at bounding box center [28, 20] width 11 height 9
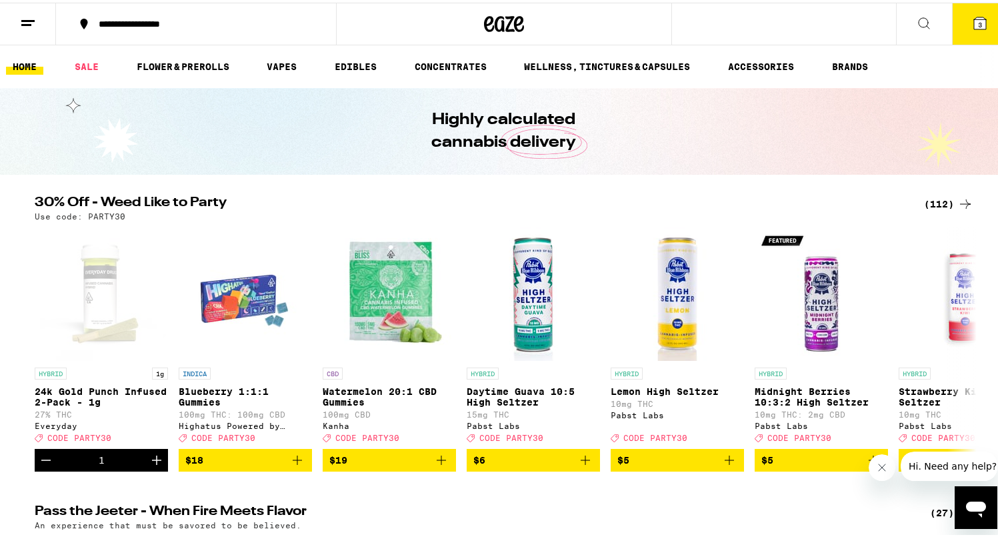
click at [27, 22] on line at bounding box center [26, 22] width 10 height 0
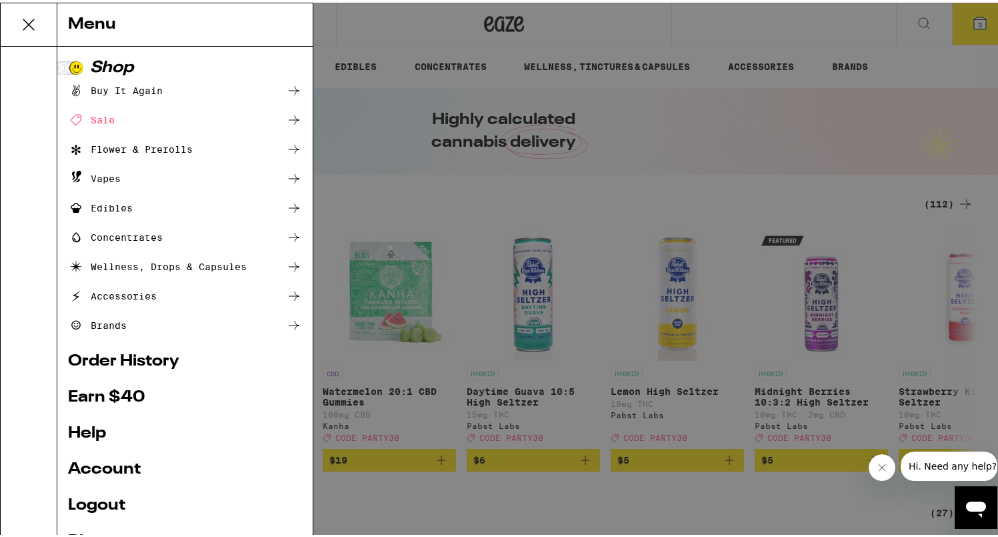
click at [27, 21] on div "Menu Shop Buy It Again Sale Flower & Prerolls Vapes Edibles Concentrates Wellne…" at bounding box center [504, 268] width 1008 height 537
click at [27, 17] on div "Menu Shop Buy It Again Sale Flower & Prerolls Vapes Edibles Concentrates Wellne…" at bounding box center [504, 268] width 1008 height 537
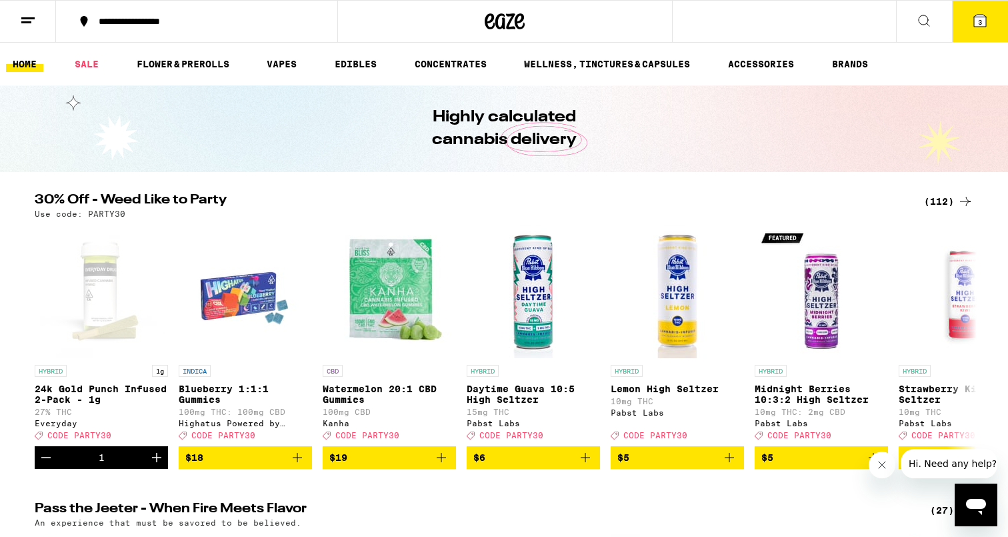
click at [27, 17] on div "Menu Shop Buy It Again Sale Flower & Prerolls Vapes Edibles Concentrates Wellne…" at bounding box center [504, 268] width 1008 height 537
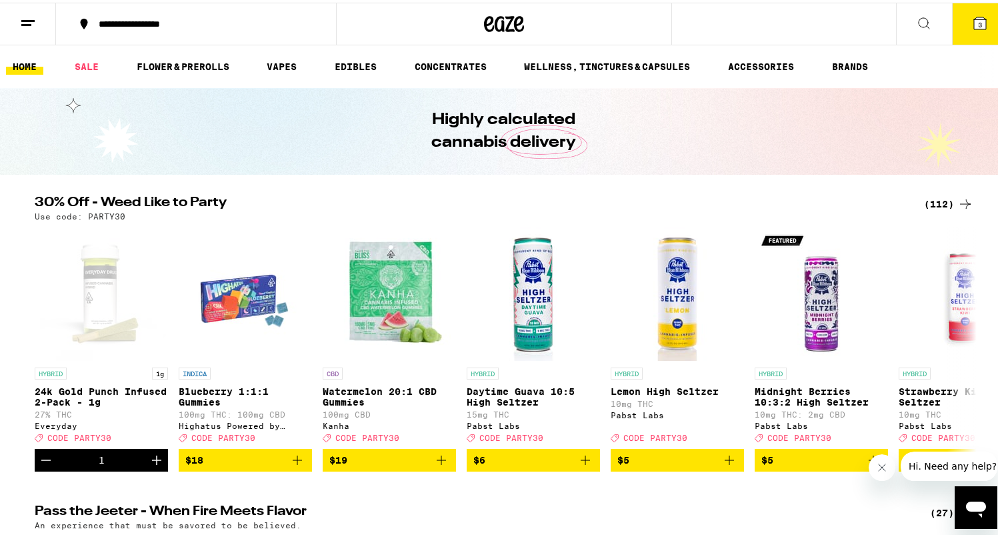
click at [27, 18] on line at bounding box center [27, 18] width 13 height 0
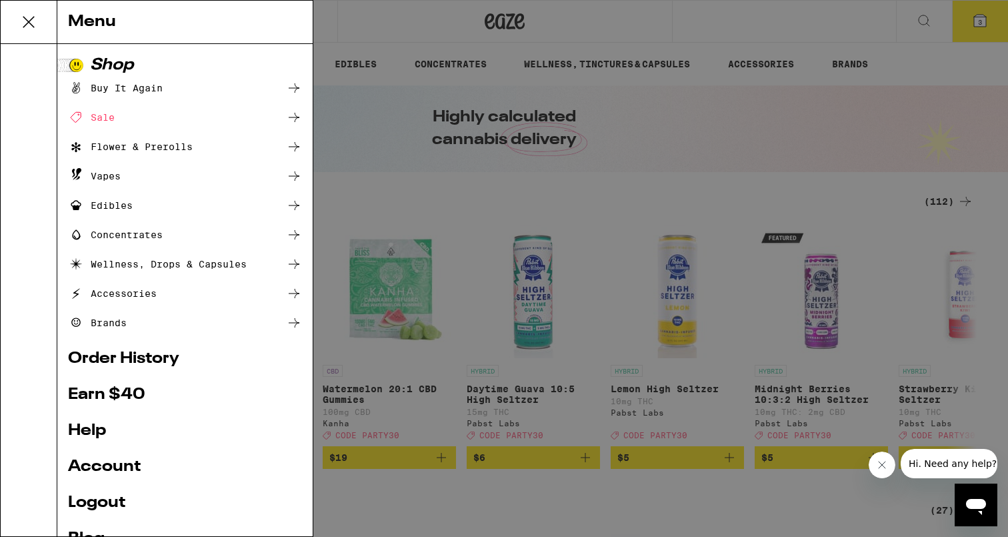
click at [153, 358] on link "Order History" at bounding box center [185, 359] width 234 height 16
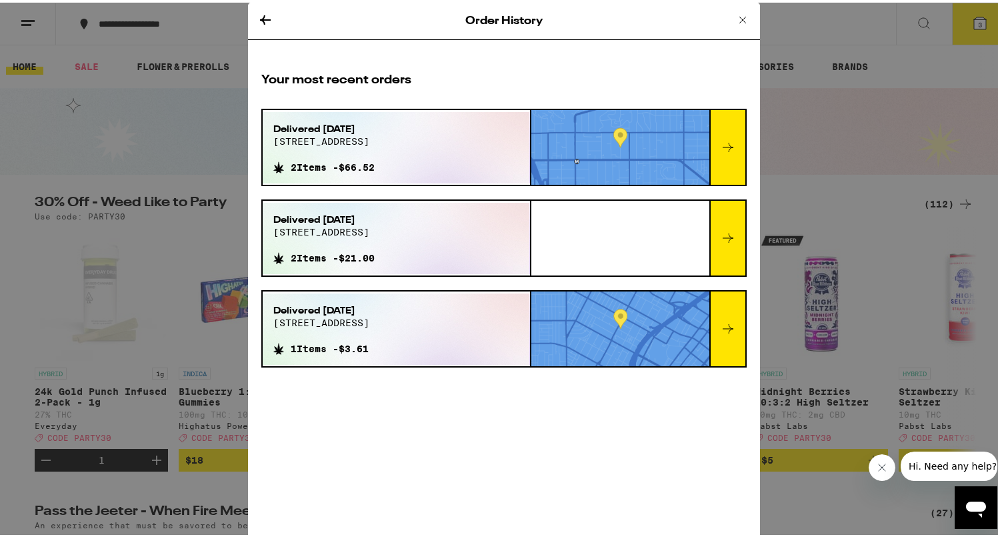
click at [306, 255] on span "2 Items - $21.00" at bounding box center [333, 255] width 84 height 11
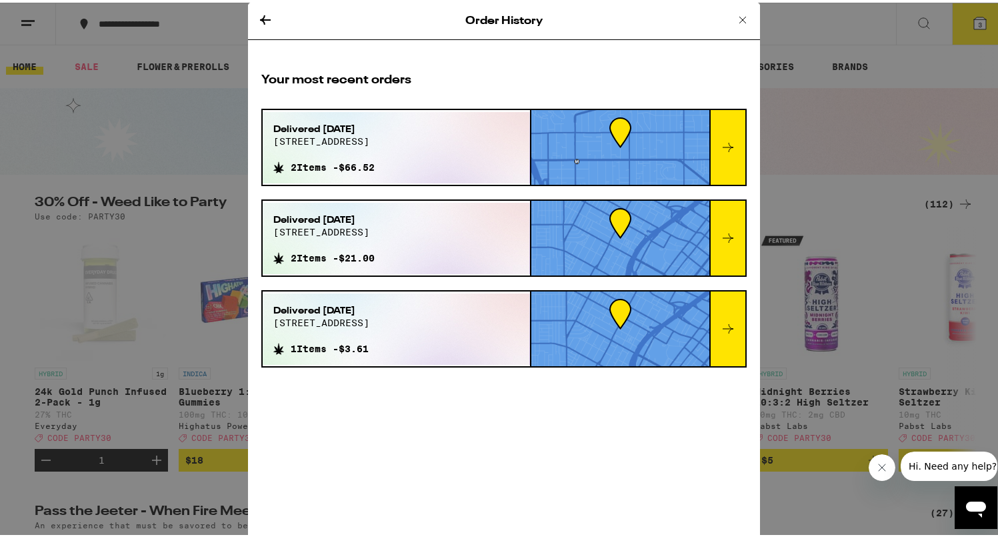
click at [725, 141] on icon at bounding box center [728, 145] width 16 height 16
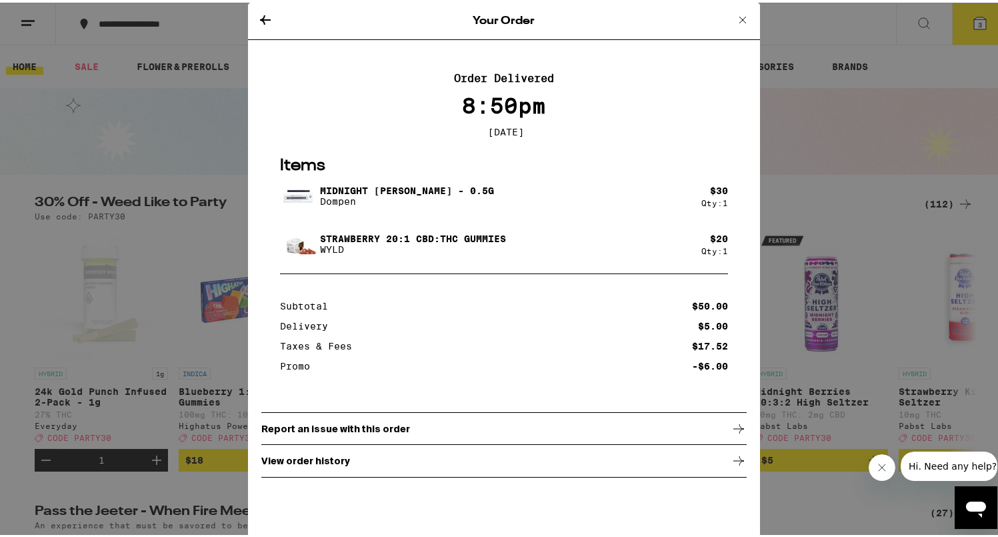
click at [261, 17] on icon at bounding box center [265, 17] width 16 height 16
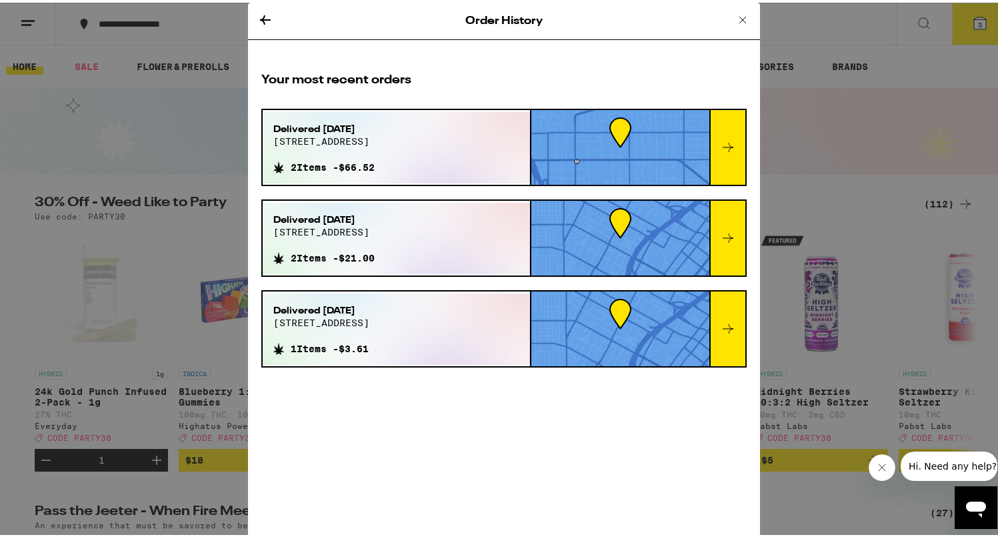
click at [726, 235] on icon at bounding box center [728, 235] width 11 height 9
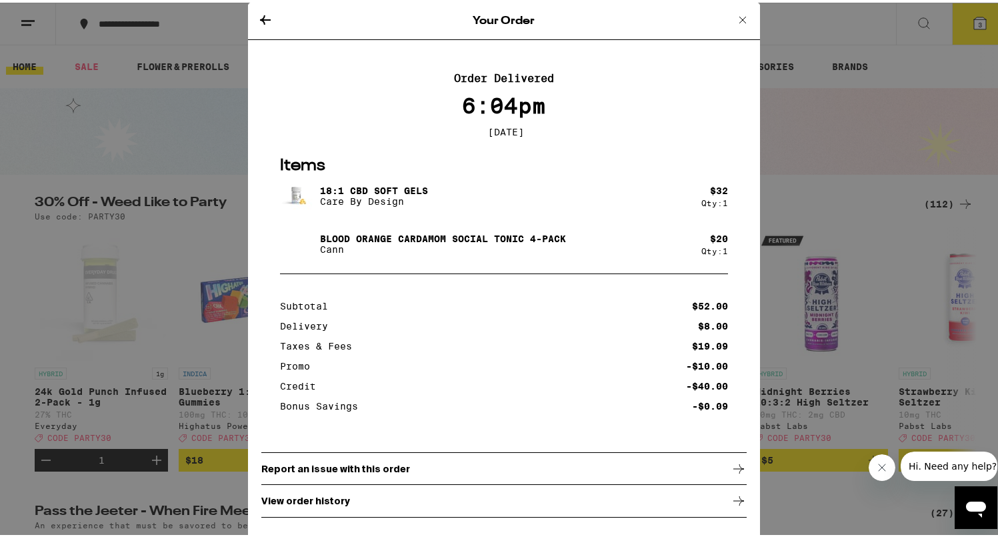
click at [260, 18] on icon at bounding box center [265, 17] width 11 height 9
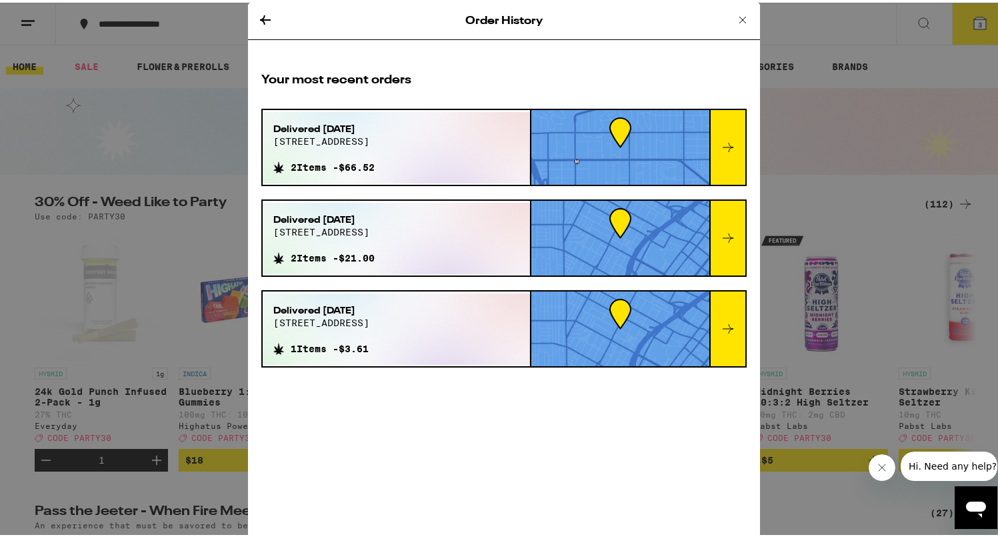
click at [720, 322] on icon at bounding box center [728, 326] width 16 height 16
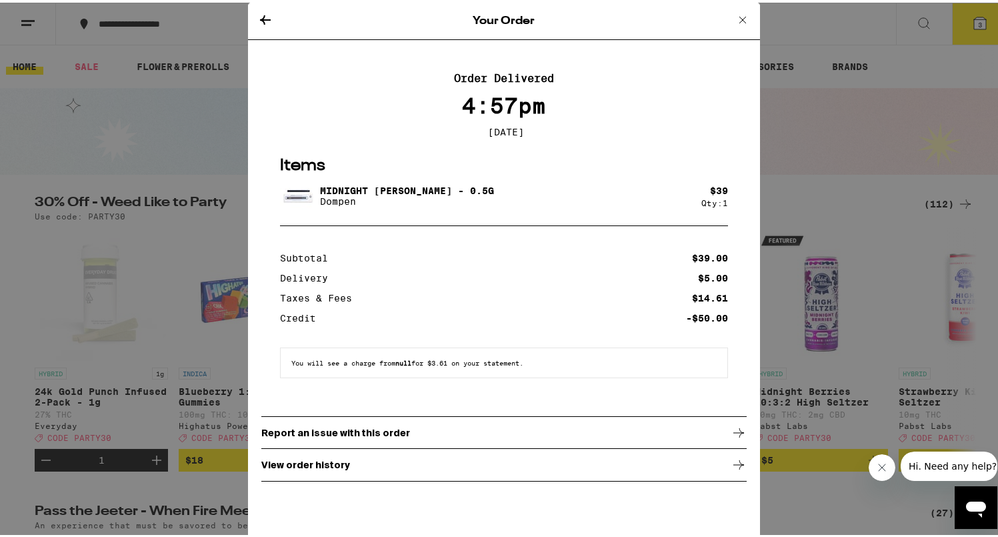
click at [259, 19] on icon at bounding box center [265, 17] width 16 height 16
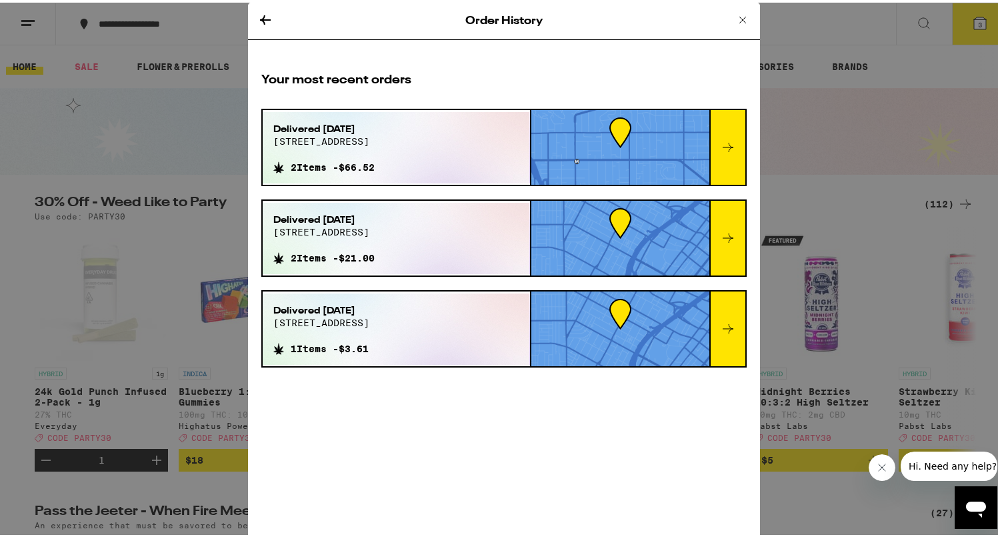
click at [738, 19] on icon at bounding box center [743, 17] width 16 height 16
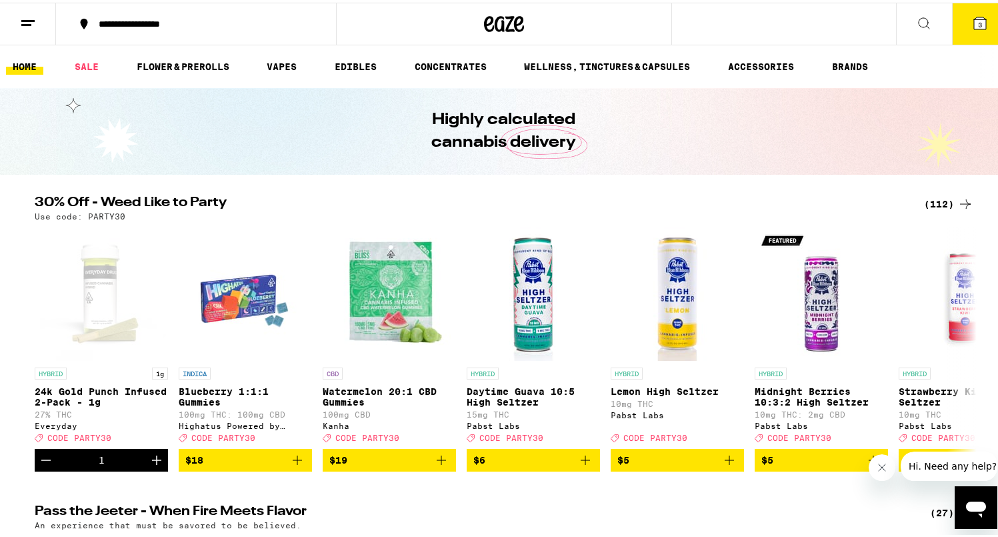
click at [980, 30] on button "3" at bounding box center [980, 21] width 56 height 41
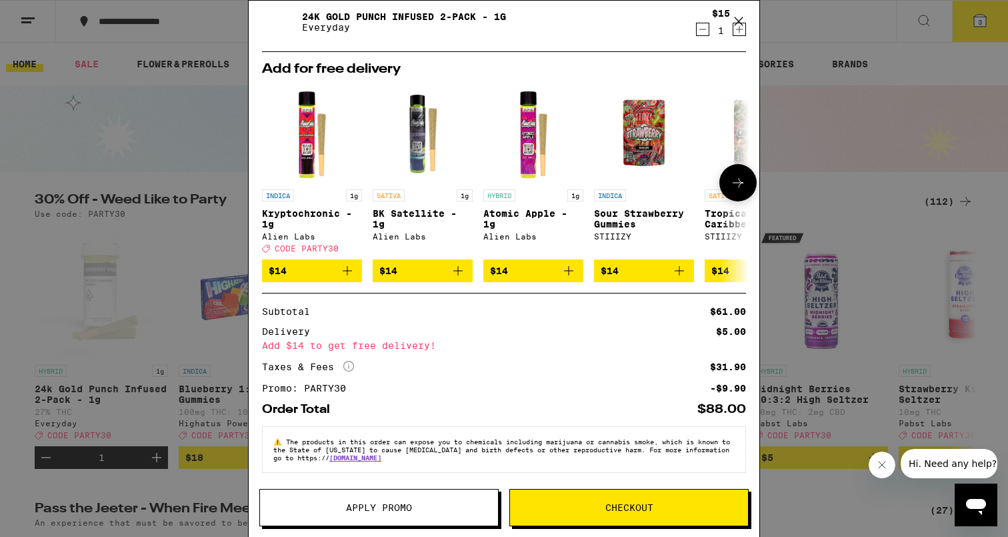
scroll to position [147, 0]
click at [347, 363] on icon "More Info" at bounding box center [348, 366] width 11 height 11
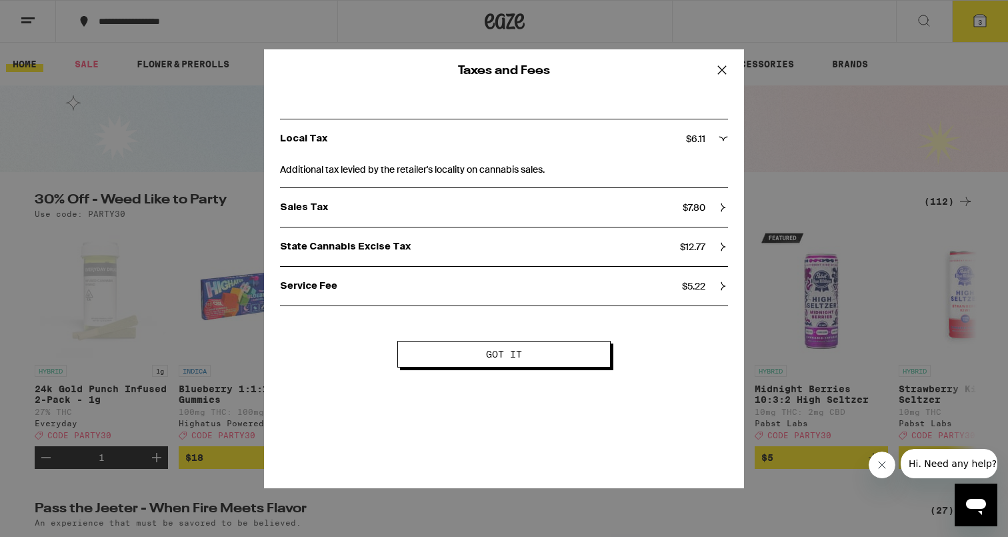
click at [461, 357] on span "Got it" at bounding box center [503, 353] width 105 height 9
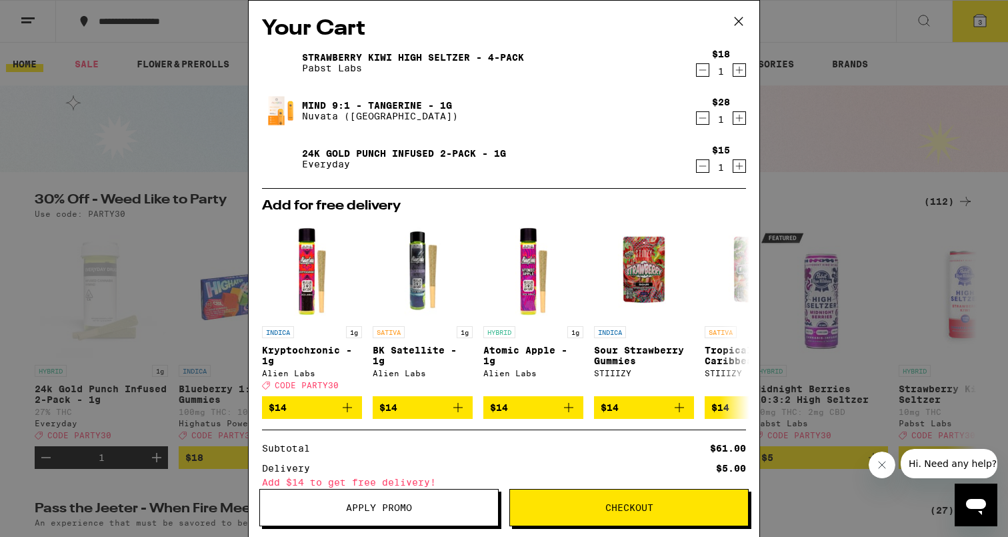
scroll to position [0, 0]
click at [461, 54] on link "Strawberry Kiwi High Seltzer - 4-Pack" at bounding box center [413, 57] width 222 height 11
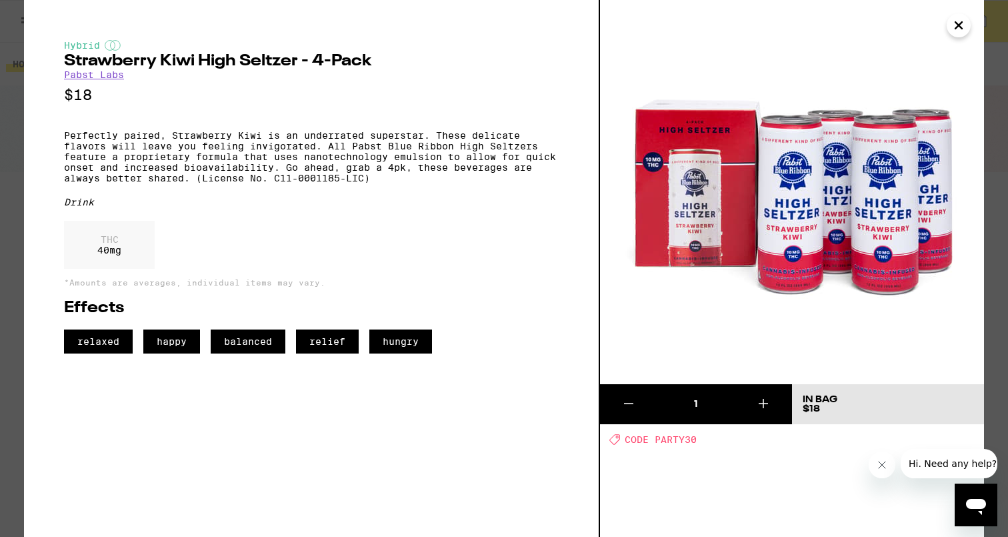
click at [960, 27] on icon "Close" at bounding box center [959, 25] width 16 height 20
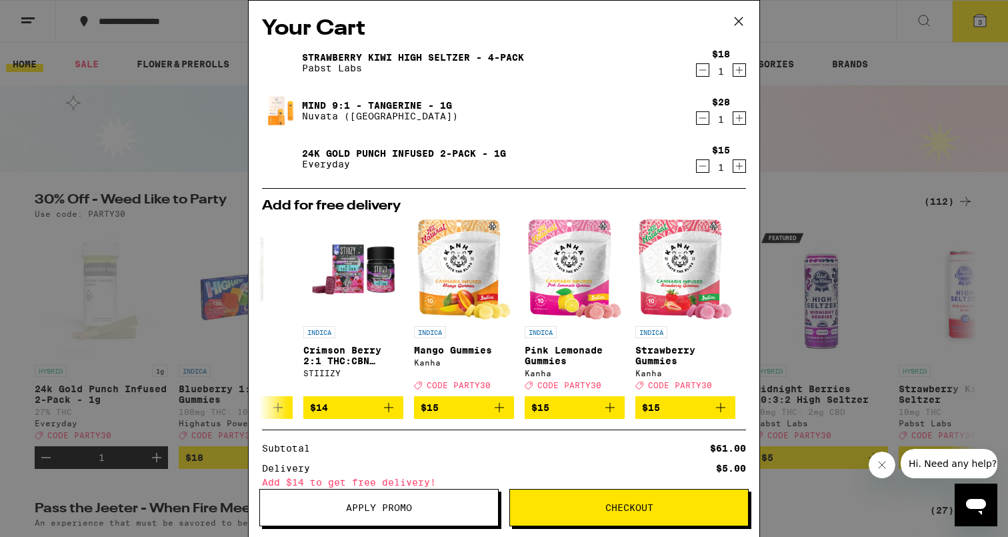
click at [635, 509] on span "Checkout" at bounding box center [629, 507] width 48 height 9
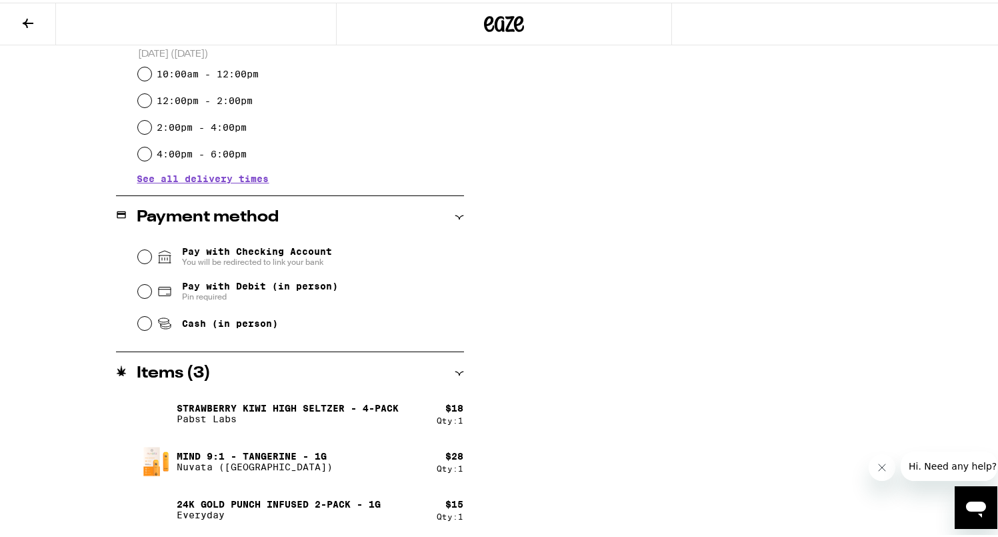
scroll to position [423, 0]
click at [139, 255] on input "Pay with Checking Account You will be redirected to link your bank" at bounding box center [144, 253] width 13 height 13
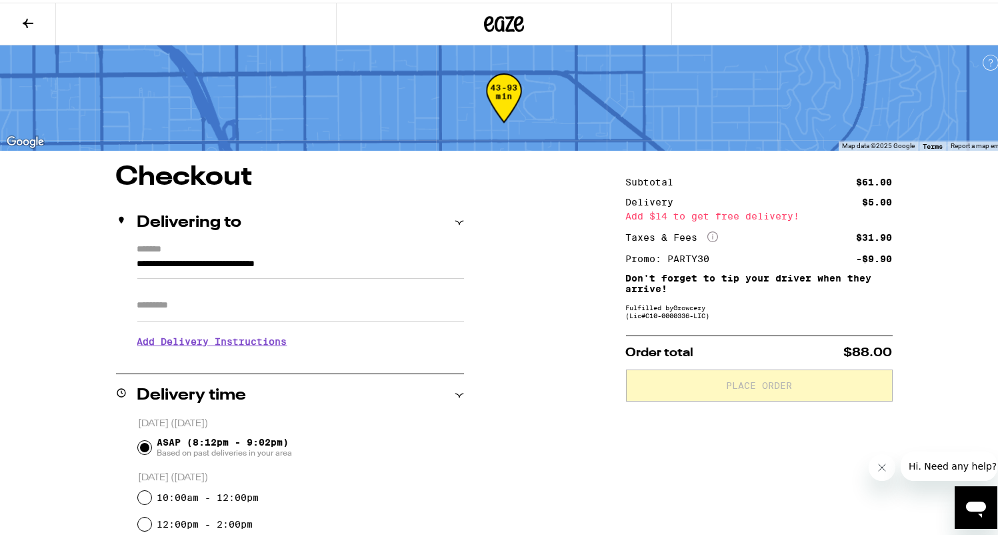
scroll to position [0, 0]
